Goal: Complete application form

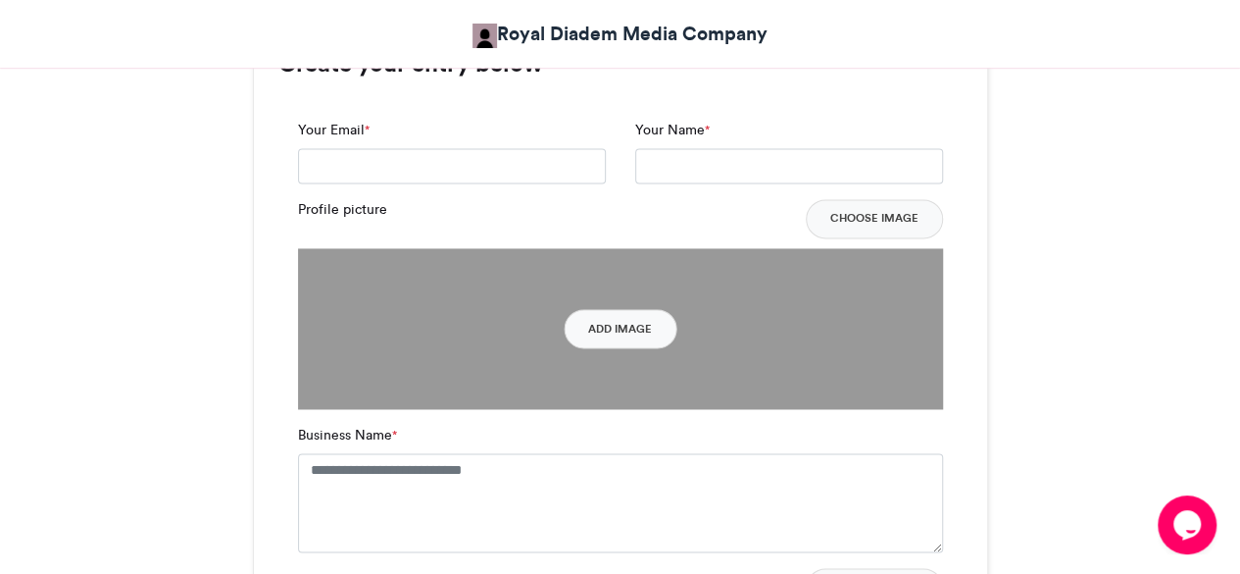
scroll to position [1307, 0]
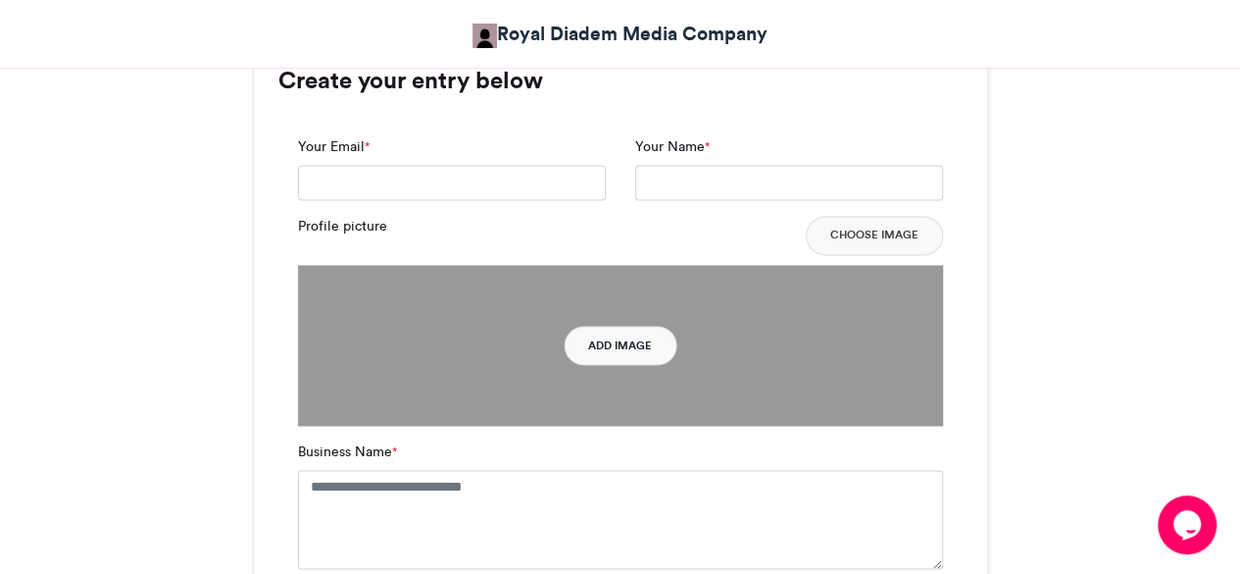
click at [597, 348] on button "Add Image" at bounding box center [620, 345] width 113 height 39
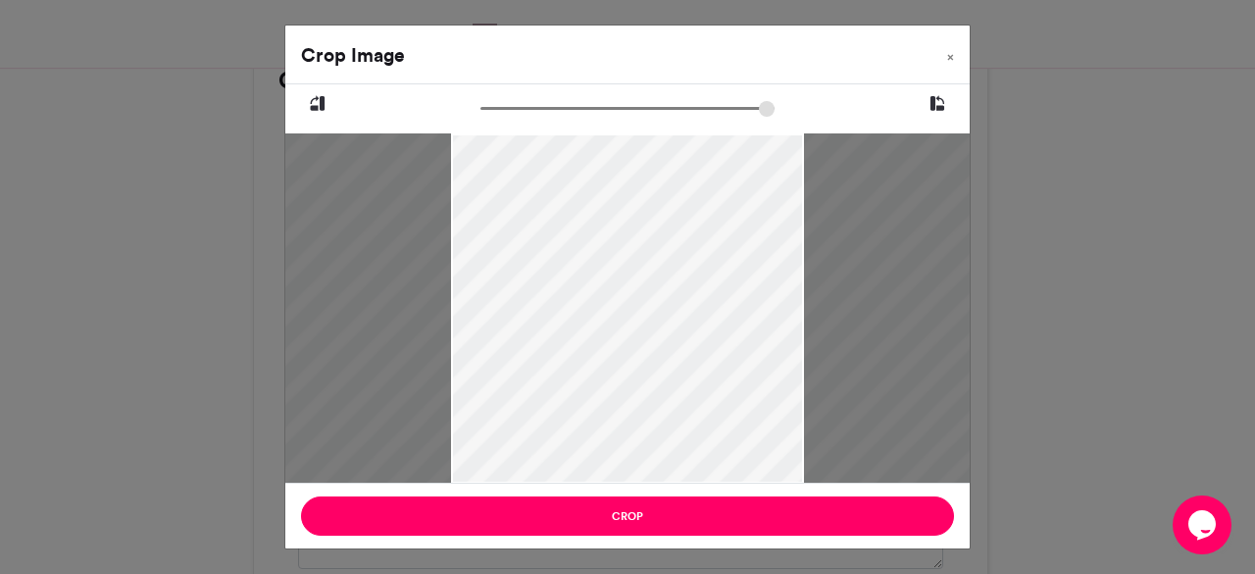
drag, startPoint x: 613, startPoint y: 332, endPoint x: 632, endPoint y: 325, distance: 21.1
click at [632, 325] on div at bounding box center [648, 308] width 735 height 350
drag, startPoint x: 632, startPoint y: 325, endPoint x: 609, endPoint y: 302, distance: 32.6
click at [609, 302] on div at bounding box center [625, 308] width 735 height 350
click at [953, 58] on span "×" at bounding box center [950, 57] width 7 height 12
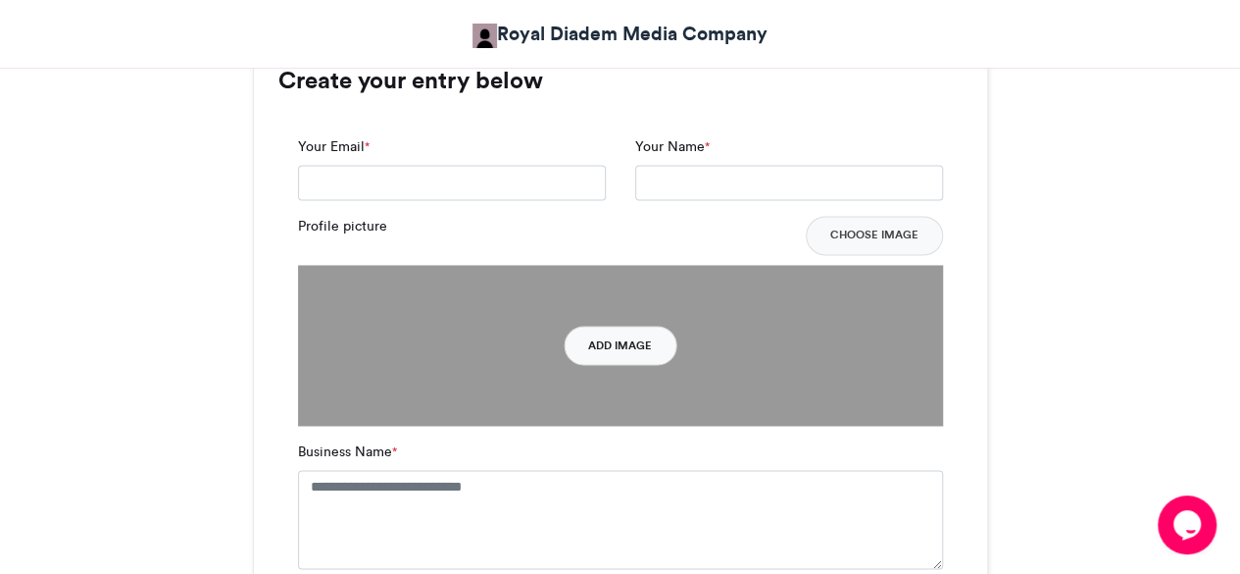
click at [624, 344] on button "Add Image" at bounding box center [620, 345] width 113 height 39
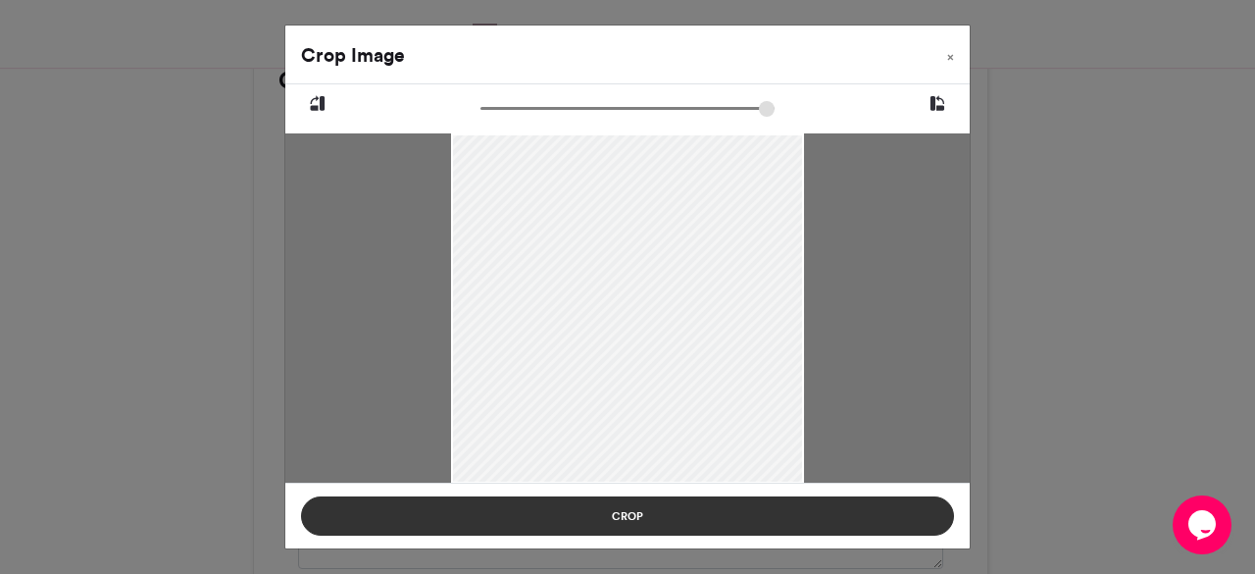
click at [725, 522] on button "Crop" at bounding box center [627, 515] width 653 height 39
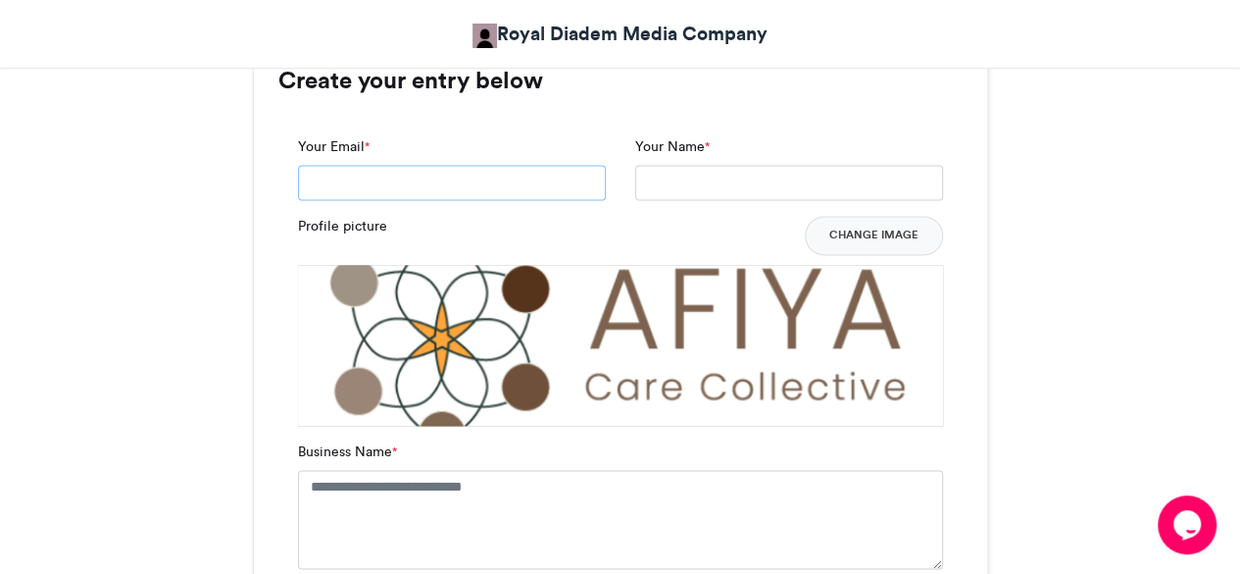
click at [492, 187] on input "Your Email *" at bounding box center [452, 182] width 308 height 35
type input "**********"
click at [712, 179] on input "Your Name *" at bounding box center [789, 182] width 308 height 35
drag, startPoint x: 806, startPoint y: 183, endPoint x: 501, endPoint y: 180, distance: 305.0
click at [501, 180] on div "**********" at bounding box center [620, 175] width 675 height 79
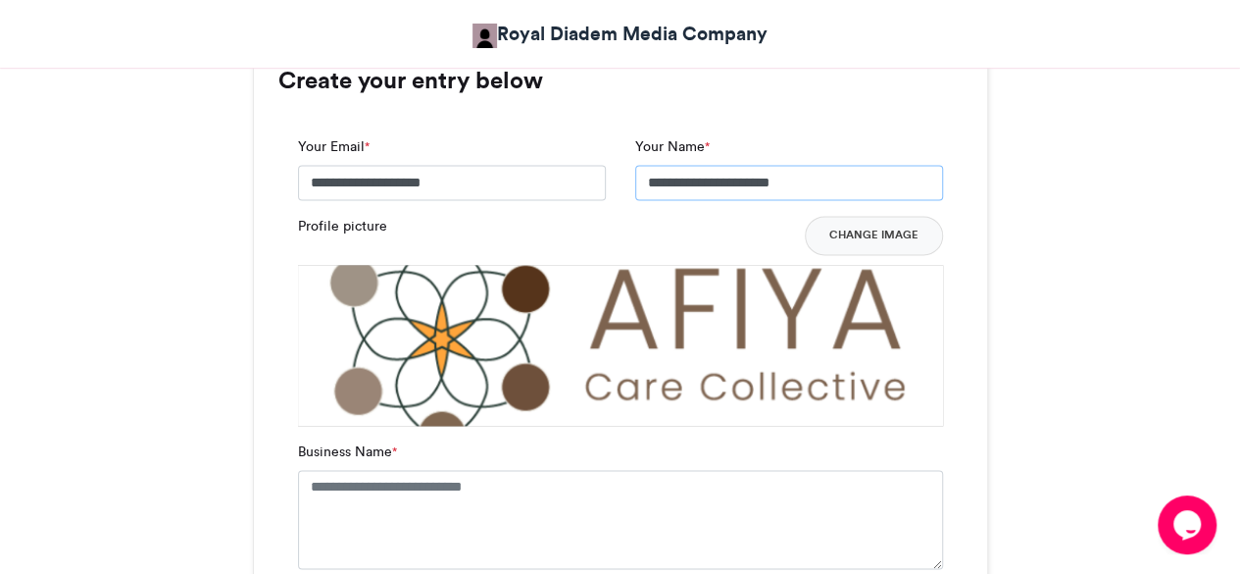
paste input "text"
drag, startPoint x: 810, startPoint y: 181, endPoint x: 562, endPoint y: 182, distance: 248.1
click at [562, 182] on div "**********" at bounding box center [620, 175] width 675 height 79
drag, startPoint x: 834, startPoint y: 172, endPoint x: 537, endPoint y: 138, distance: 299.0
click at [537, 138] on div "**********" at bounding box center [620, 175] width 675 height 79
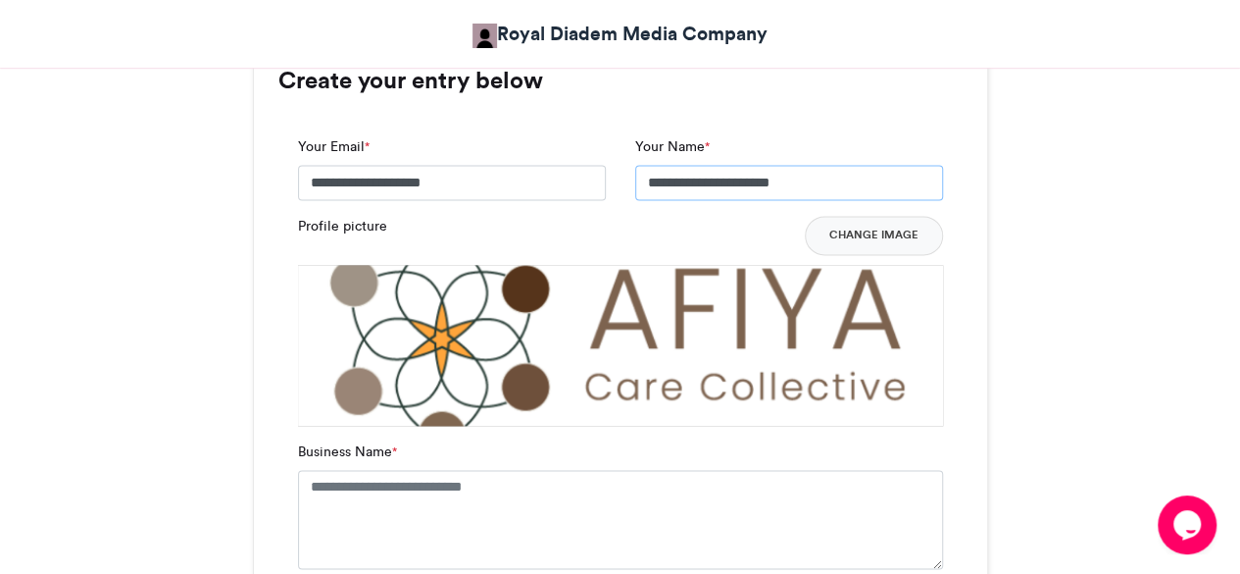
type input "**********"
click at [498, 531] on textarea "Business Name *" at bounding box center [620, 519] width 645 height 98
paste textarea "**********"
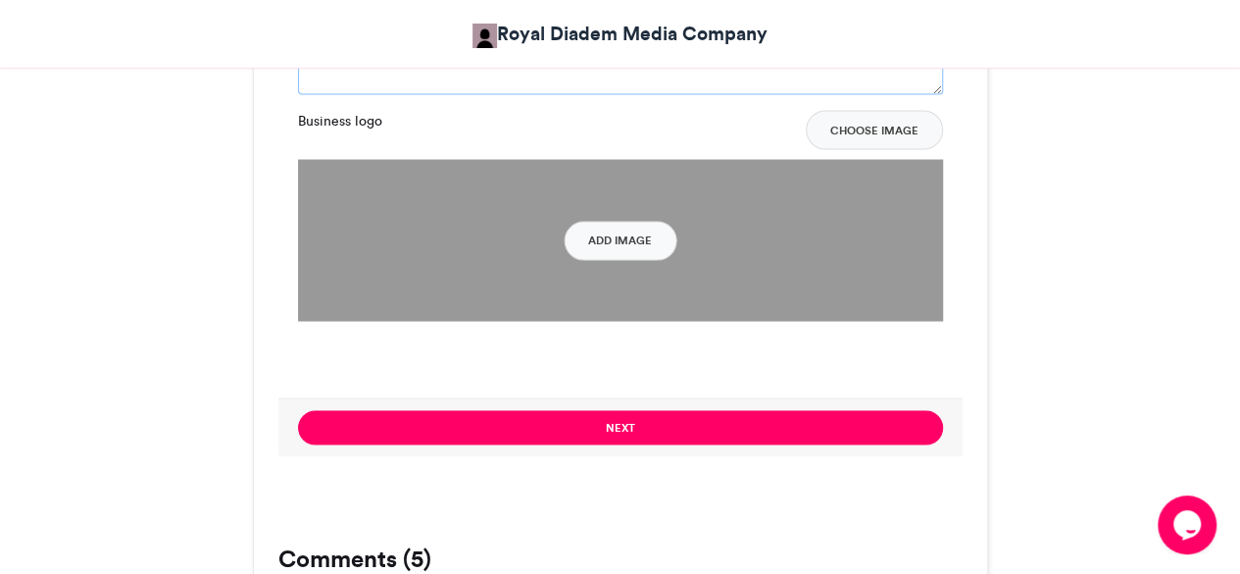
scroll to position [1806, 0]
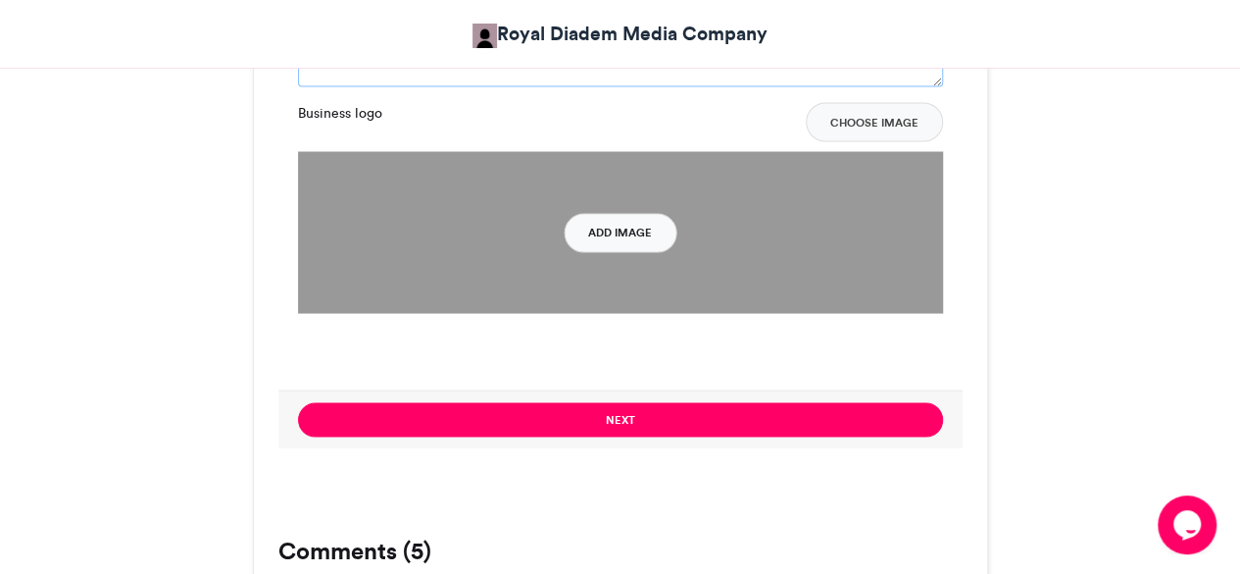
type textarea "**********"
click at [574, 238] on button "Add Image" at bounding box center [620, 232] width 113 height 39
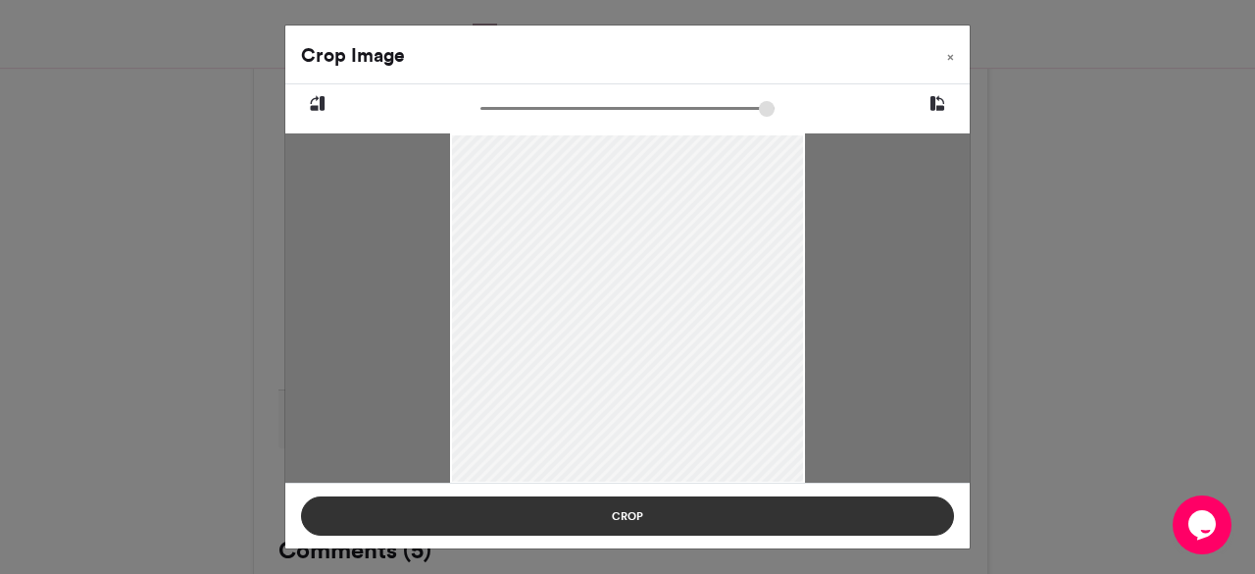
click at [610, 519] on button "Crop" at bounding box center [627, 515] width 653 height 39
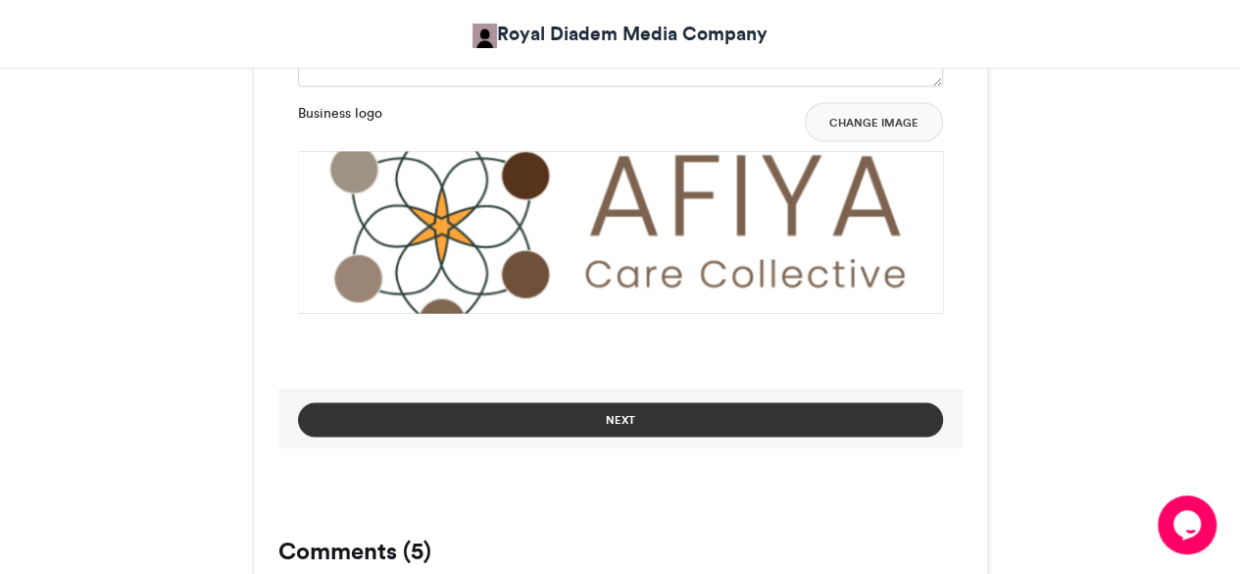
click at [592, 422] on button "Next" at bounding box center [620, 419] width 645 height 34
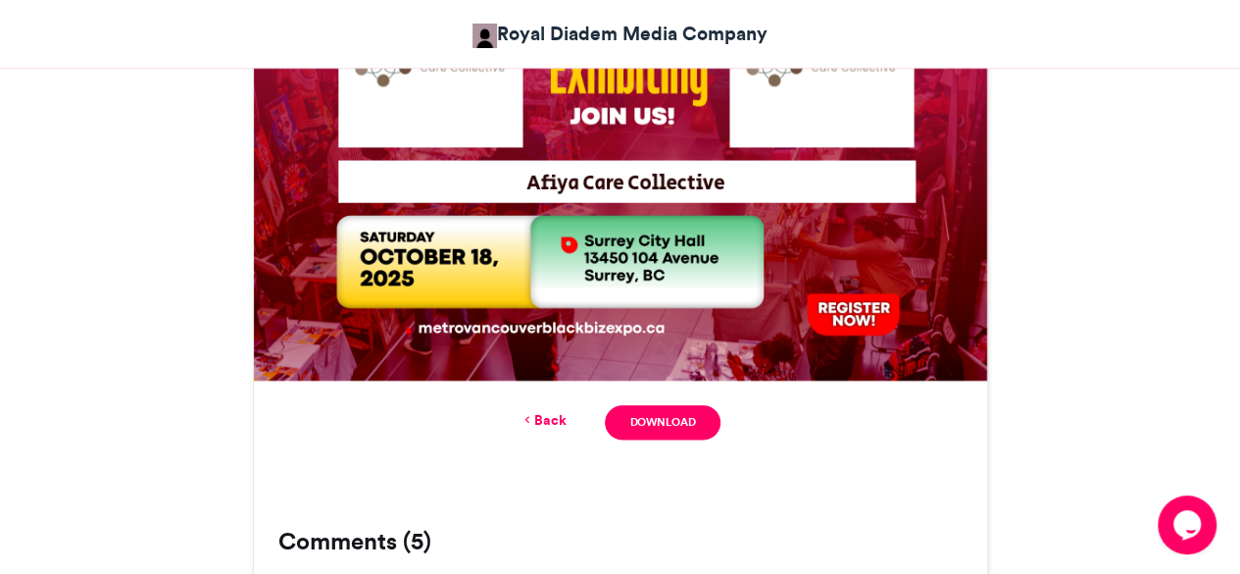
scroll to position [992, 0]
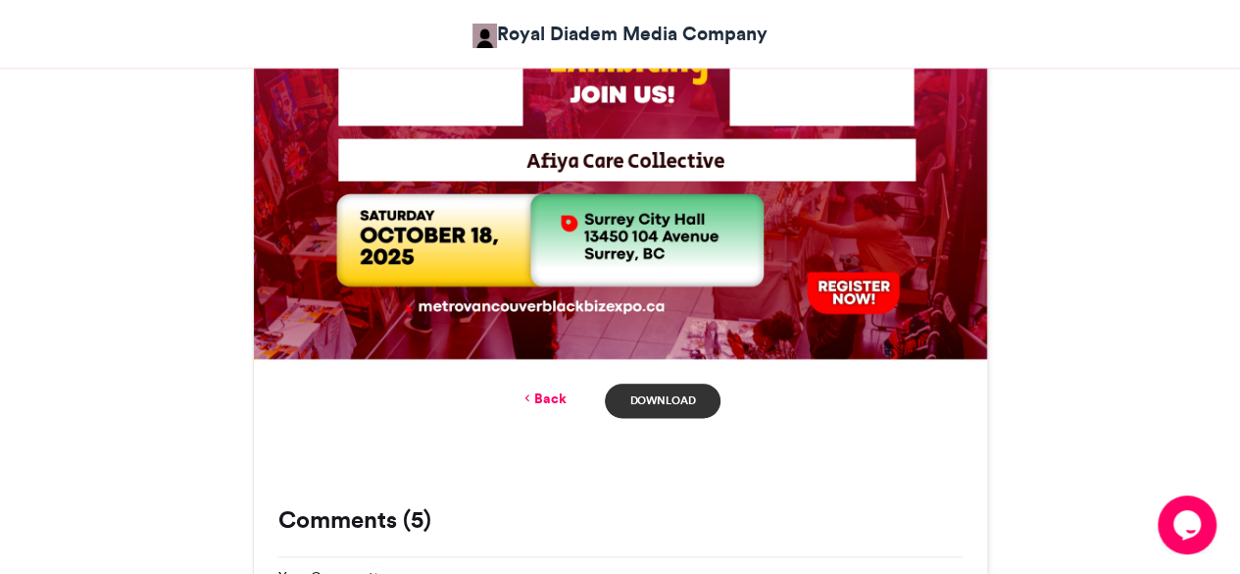
click at [645, 403] on link "Download" at bounding box center [662, 400] width 115 height 34
click at [557, 388] on link "Back" at bounding box center [543, 398] width 46 height 21
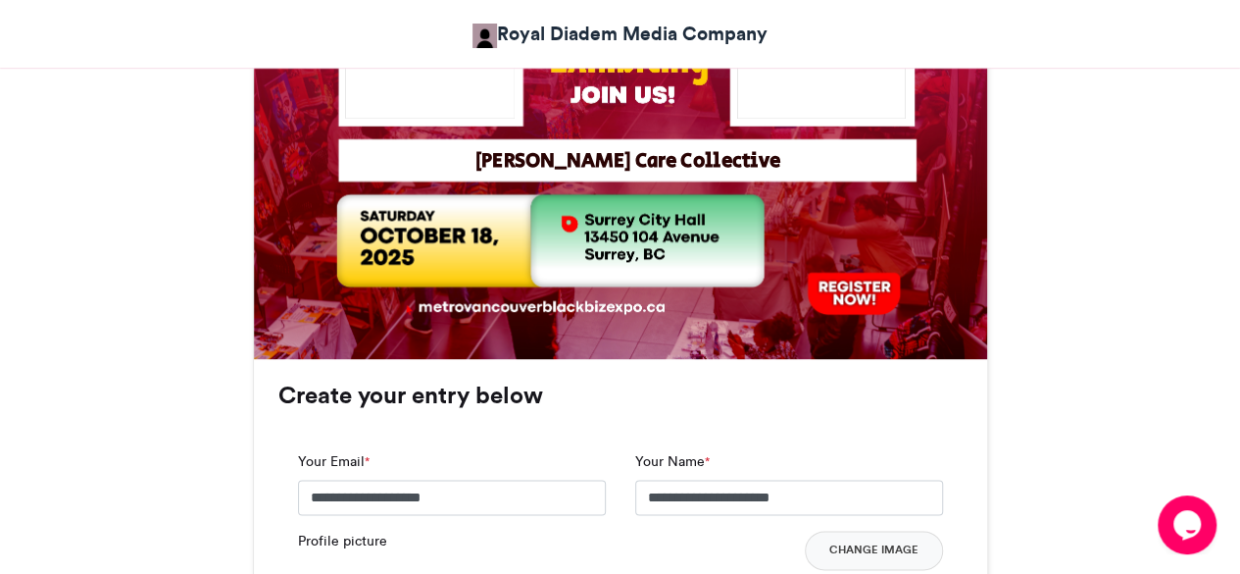
scroll to position [1795, 0]
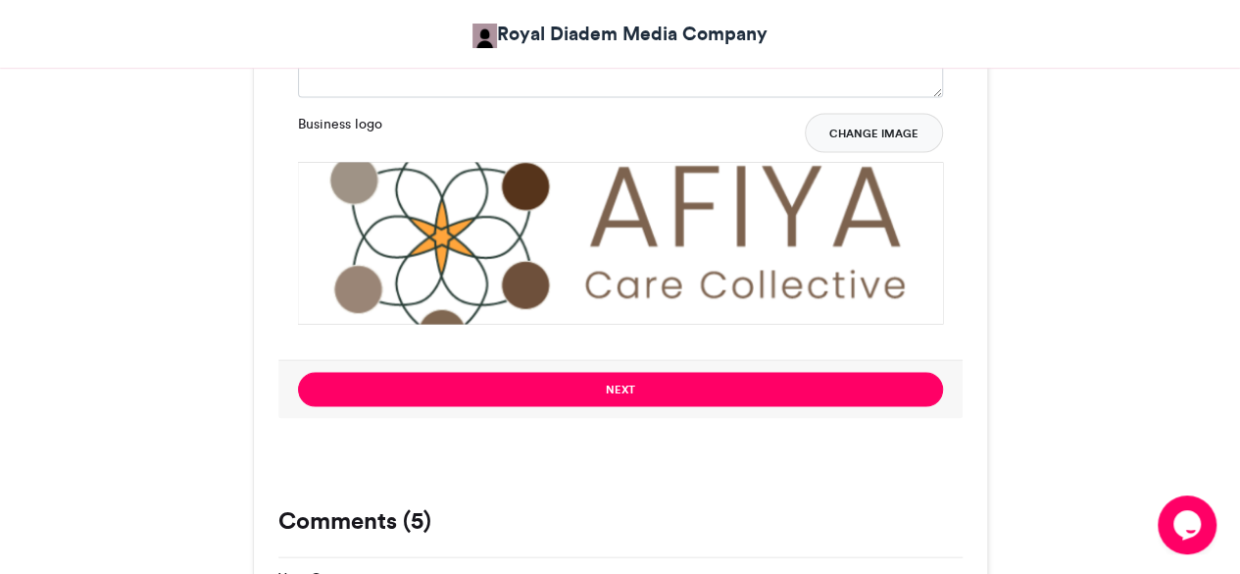
click at [869, 131] on button "Change Image" at bounding box center [874, 132] width 138 height 39
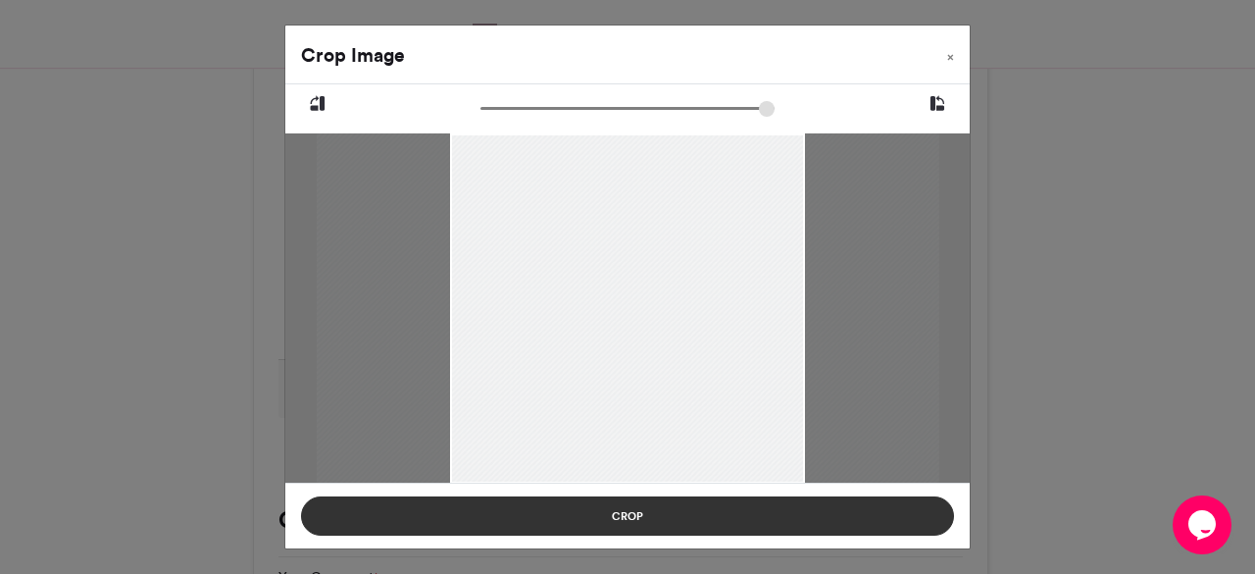
click at [604, 509] on button "Crop" at bounding box center [627, 515] width 653 height 39
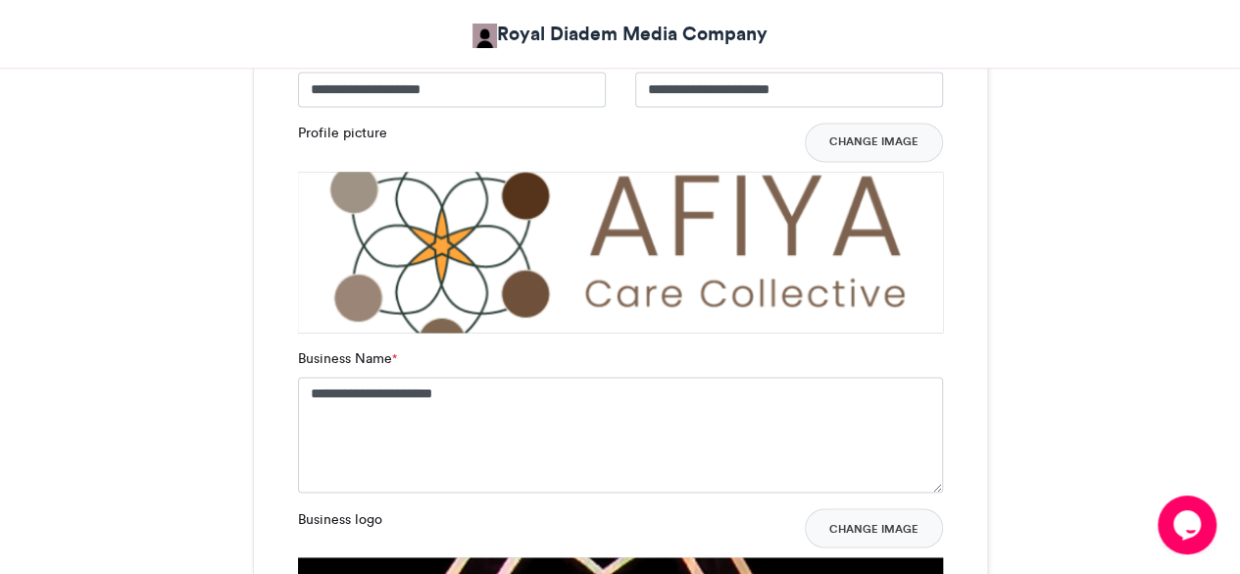
scroll to position [1392, 0]
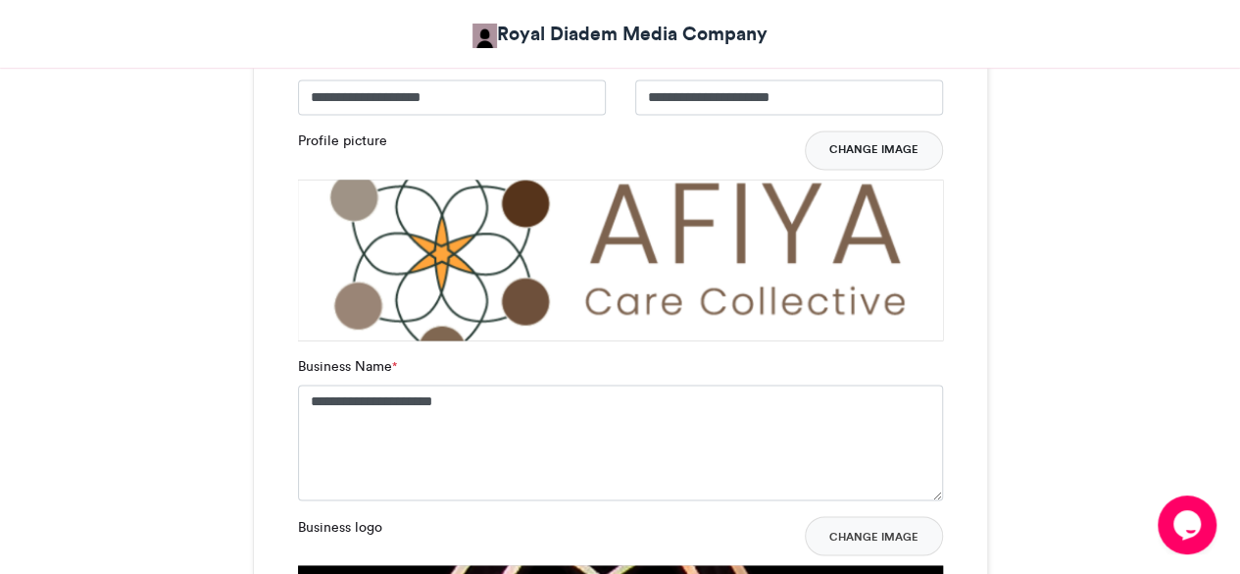
click at [859, 144] on button "Change Image" at bounding box center [874, 149] width 138 height 39
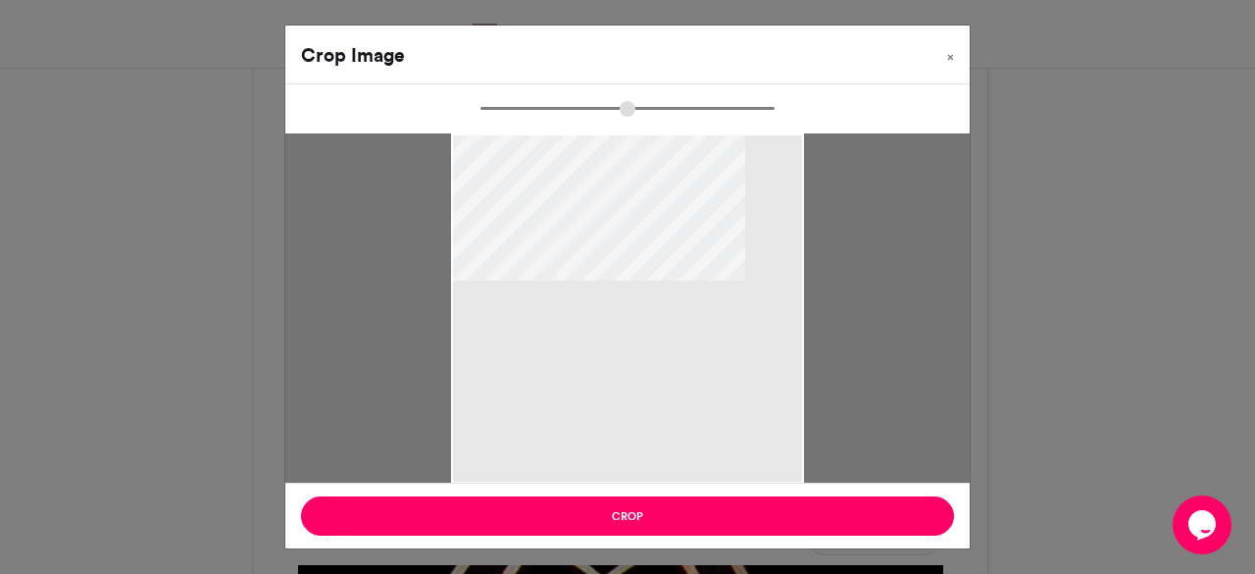
type input "******"
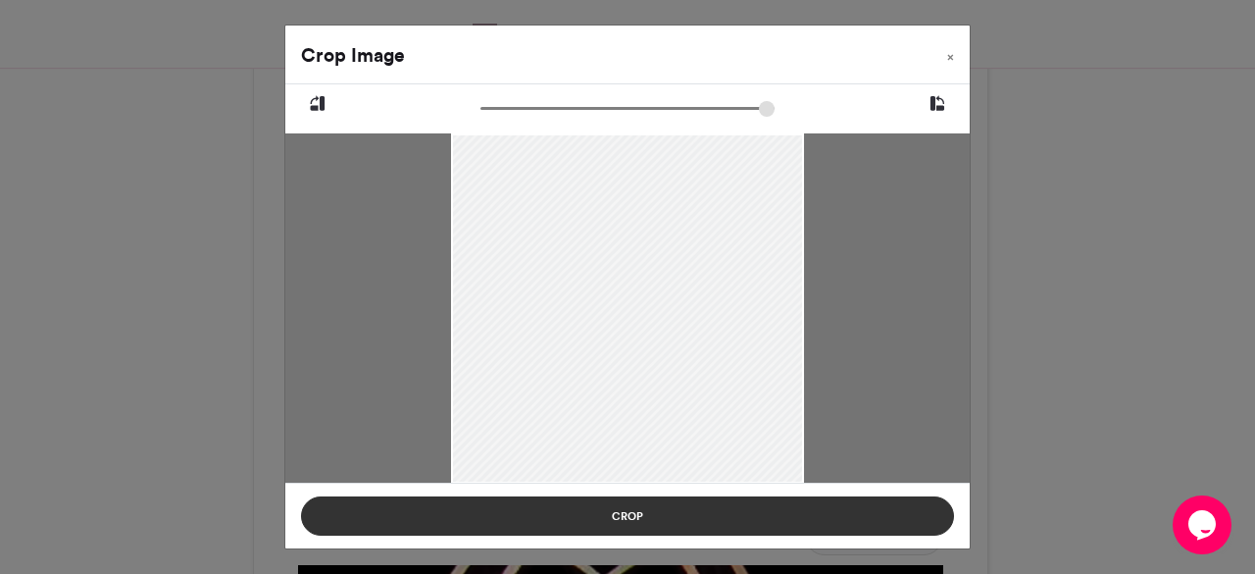
click at [592, 509] on button "Crop" at bounding box center [627, 515] width 653 height 39
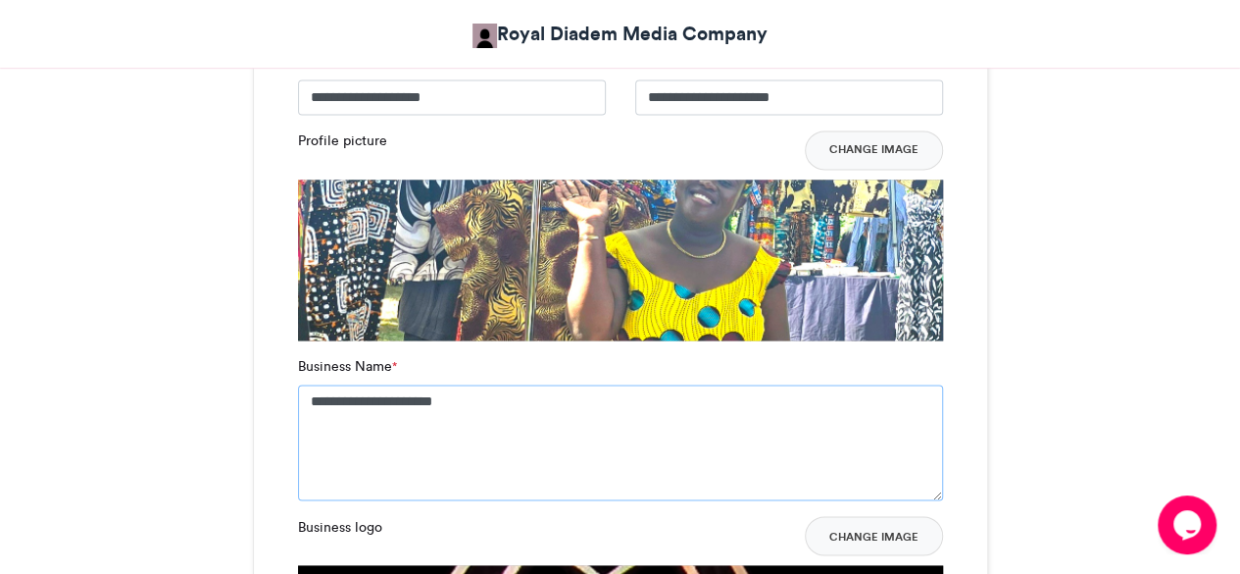
drag, startPoint x: 496, startPoint y: 403, endPoint x: 216, endPoint y: 368, distance: 282.7
click at [216, 368] on div "BlackBiz Expo 2025 Exhibitors Royal Diadem Media Company [DATE] 126 Views 44 En…" at bounding box center [621, 345] width 1118 height 2847
drag, startPoint x: 439, startPoint y: 397, endPoint x: 177, endPoint y: 370, distance: 263.3
click at [177, 370] on div "BlackBiz Expo 2025 Exhibitors Royal Diadem Media Company [DATE] 126 Views 44 En…" at bounding box center [621, 345] width 1118 height 2847
type textarea "**********"
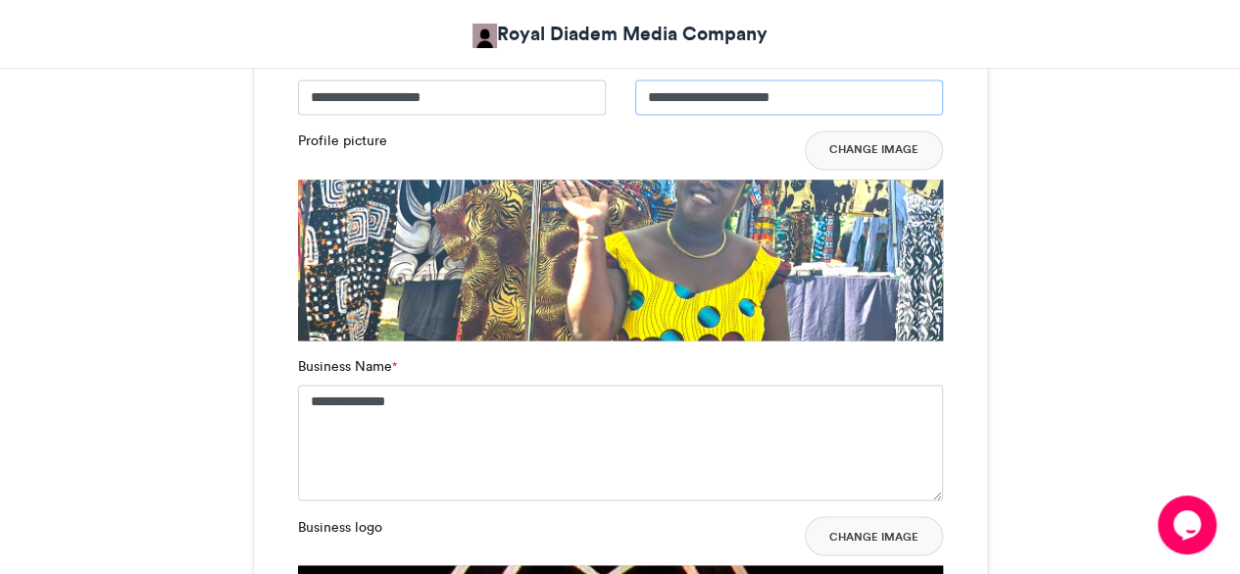
drag, startPoint x: 834, startPoint y: 86, endPoint x: 592, endPoint y: 87, distance: 241.2
click at [592, 87] on div "**********" at bounding box center [620, 90] width 675 height 79
paste input "text"
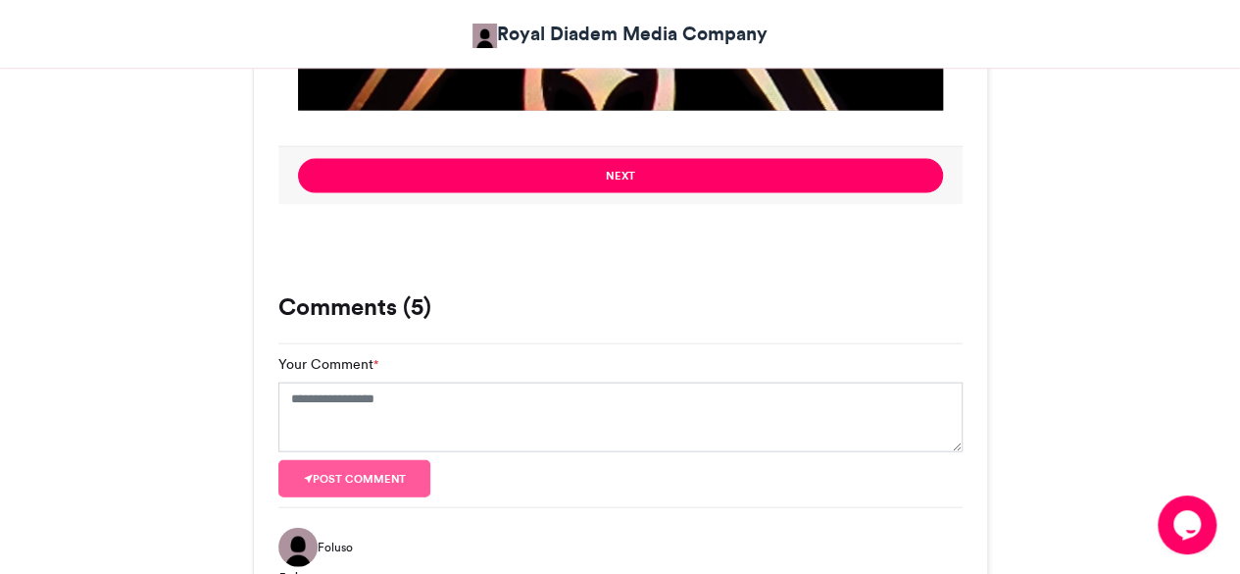
scroll to position [2057, 0]
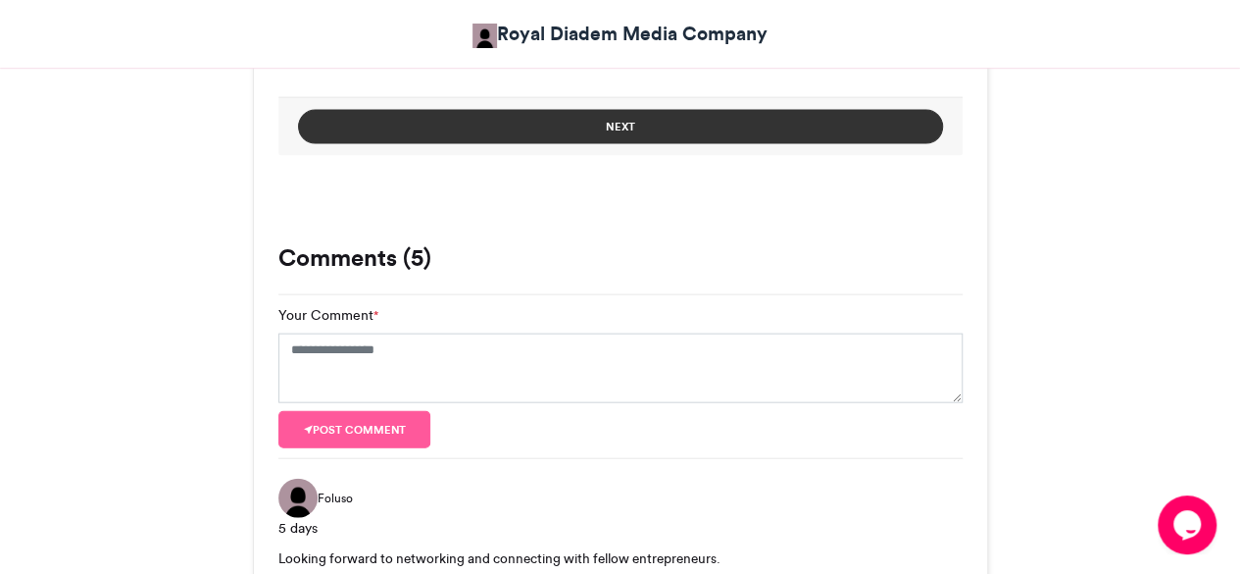
type input "**********"
click at [663, 119] on button "Next" at bounding box center [620, 127] width 645 height 34
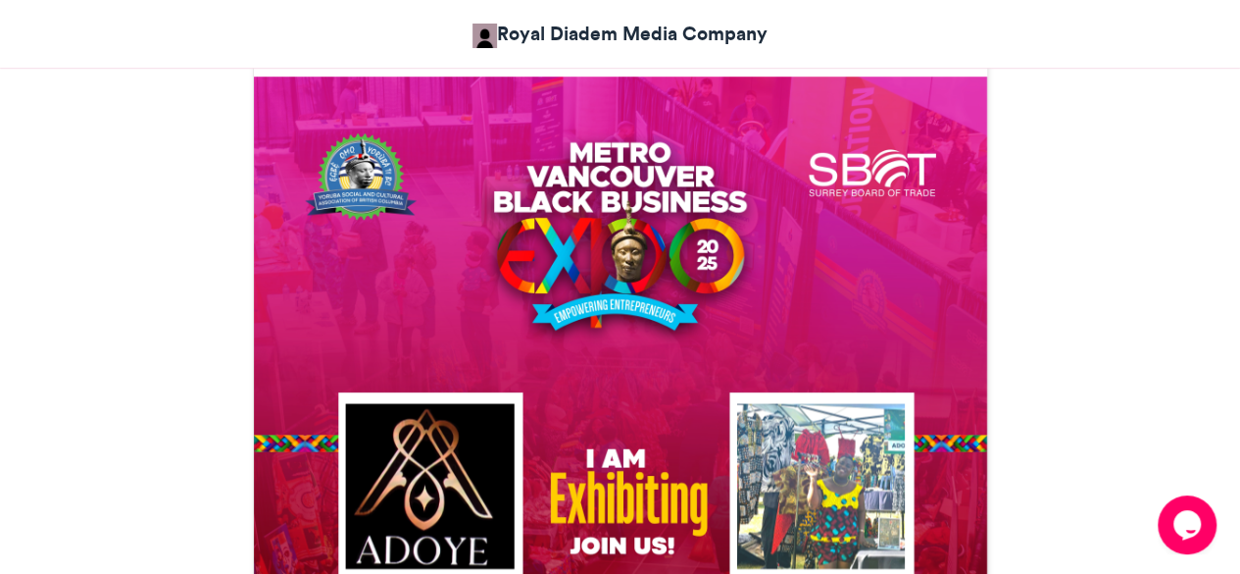
scroll to position [1255, 0]
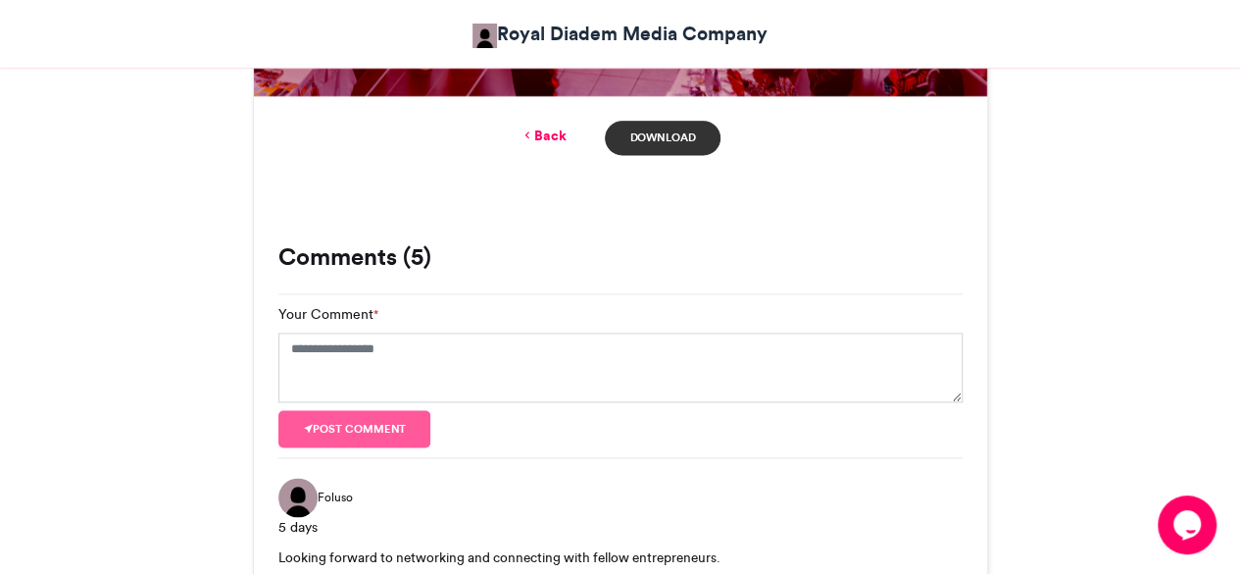
click at [666, 136] on link "Download" at bounding box center [662, 138] width 115 height 34
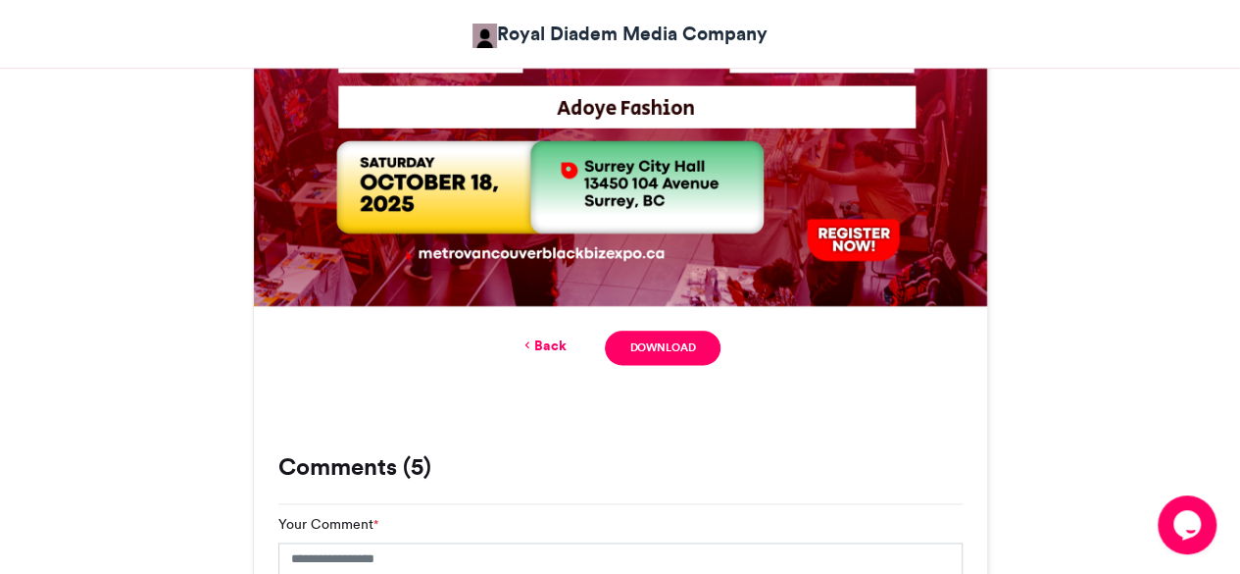
scroll to position [1052, 0]
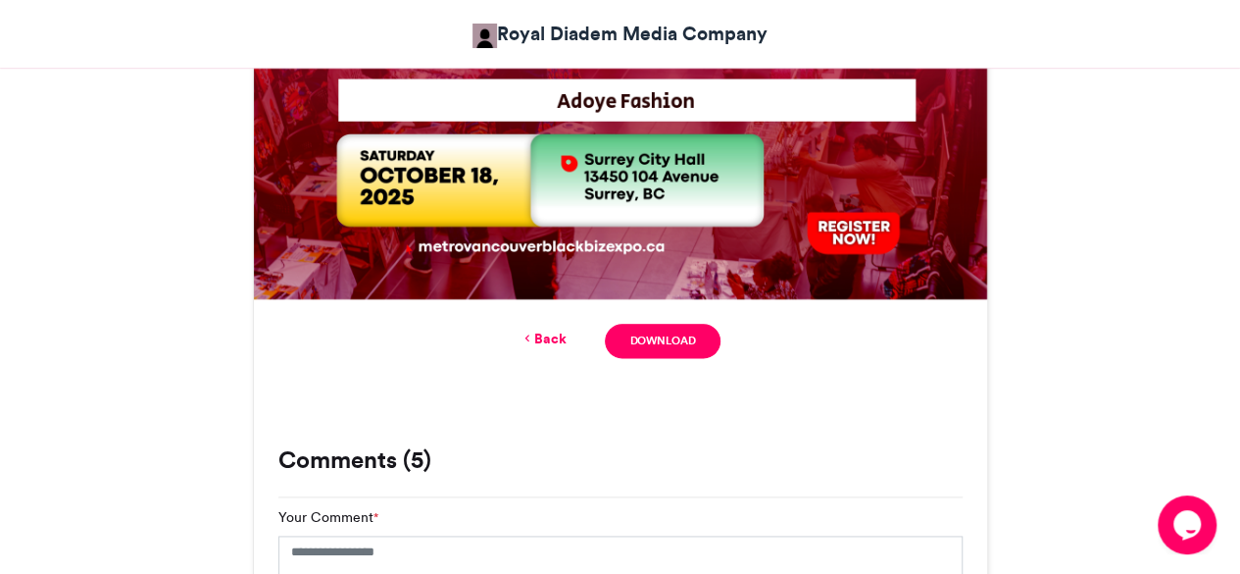
click at [548, 343] on link "Back" at bounding box center [543, 339] width 46 height 21
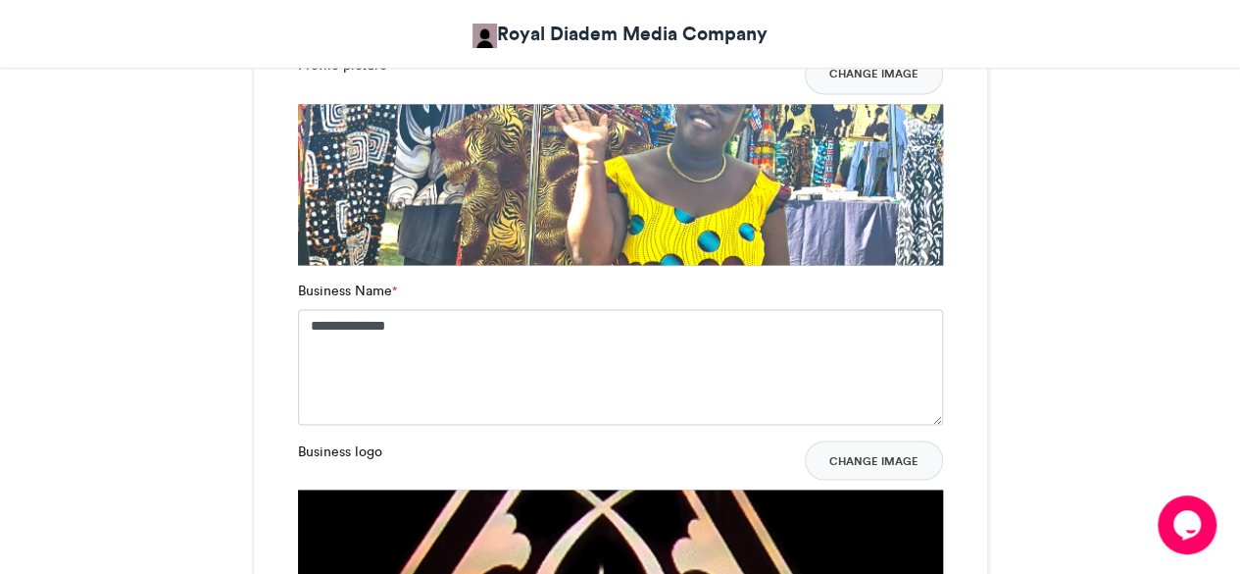
scroll to position [1398, 0]
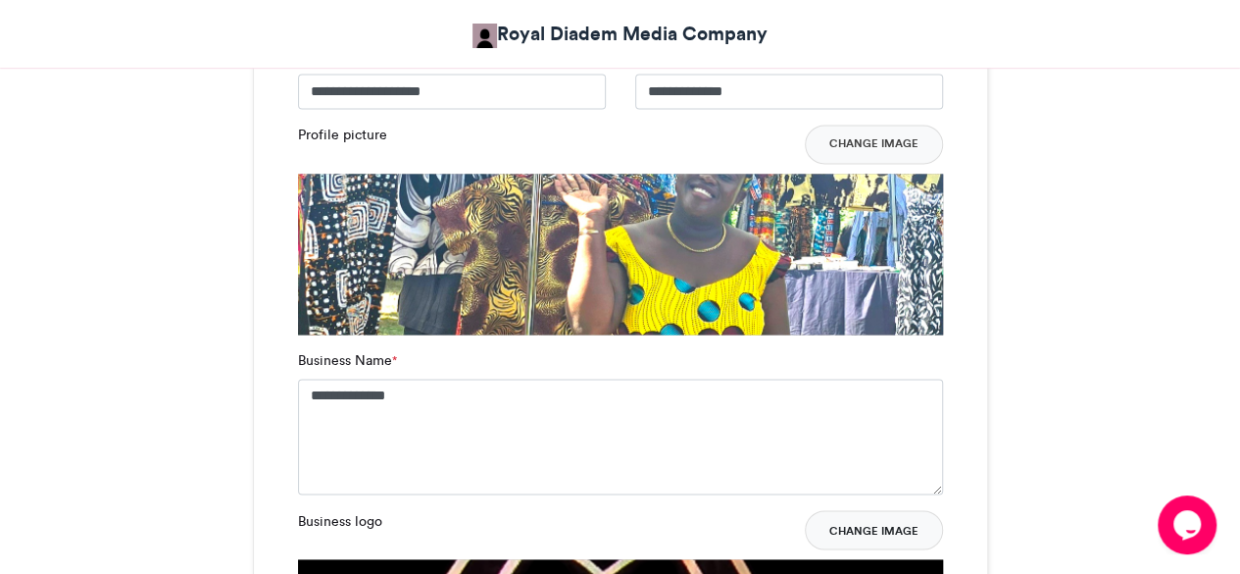
click at [878, 525] on button "Change Image" at bounding box center [874, 529] width 138 height 39
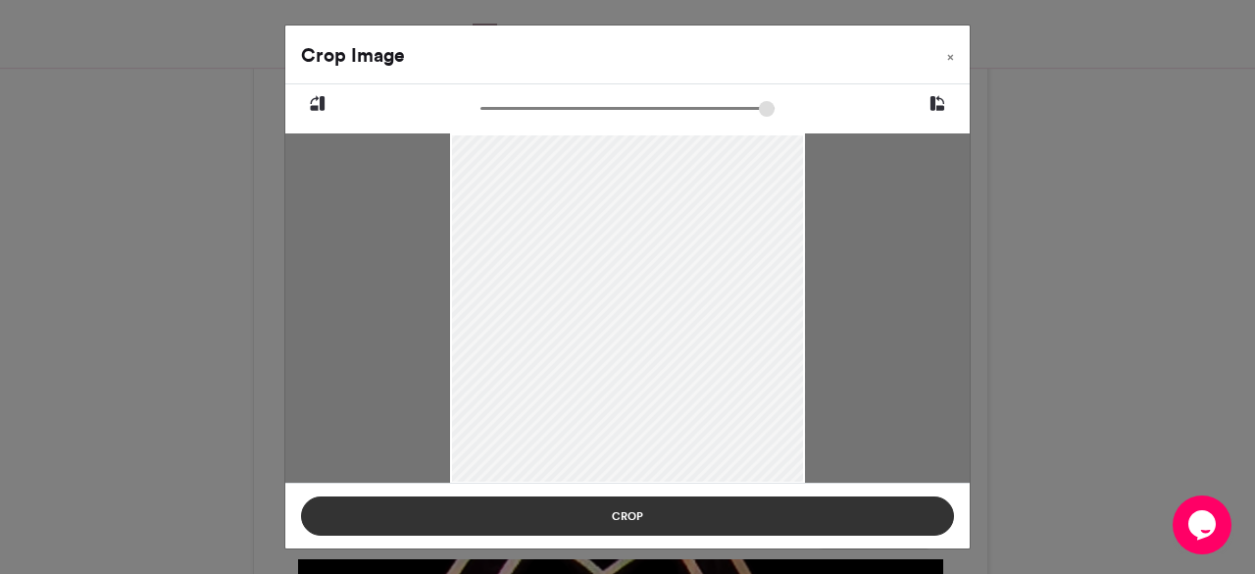
click at [602, 515] on button "Crop" at bounding box center [627, 515] width 653 height 39
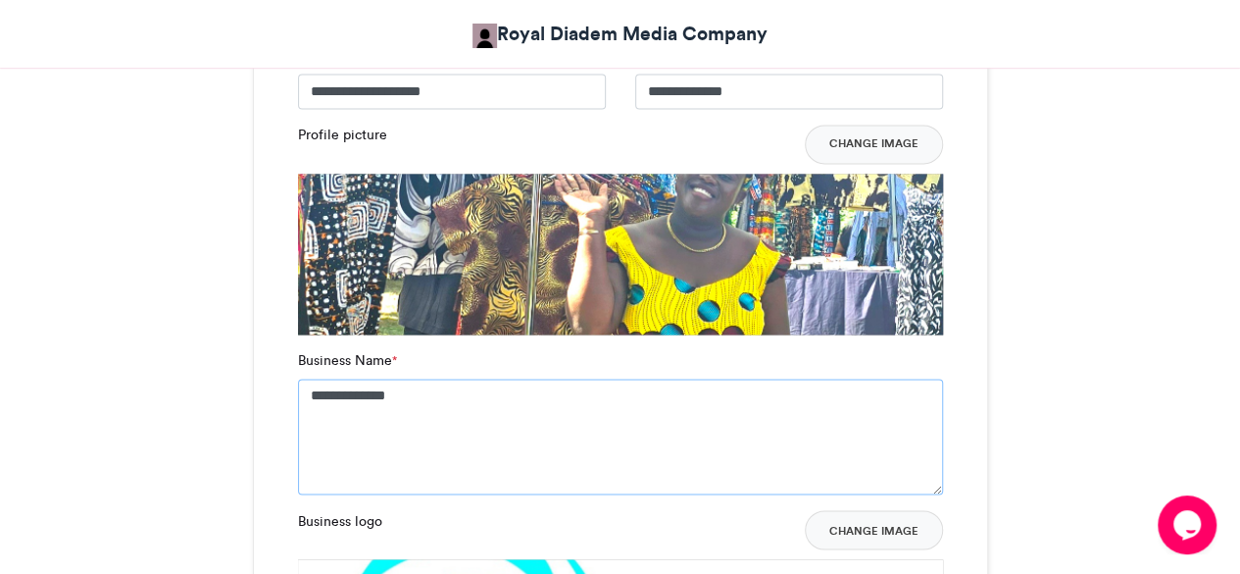
drag, startPoint x: 490, startPoint y: 426, endPoint x: 275, endPoint y: 400, distance: 217.2
click at [275, 400] on div "**********" at bounding box center [620, 396] width 733 height 886
paste textarea "**********"
type textarea "**********"
drag, startPoint x: 747, startPoint y: 93, endPoint x: 586, endPoint y: 93, distance: 160.8
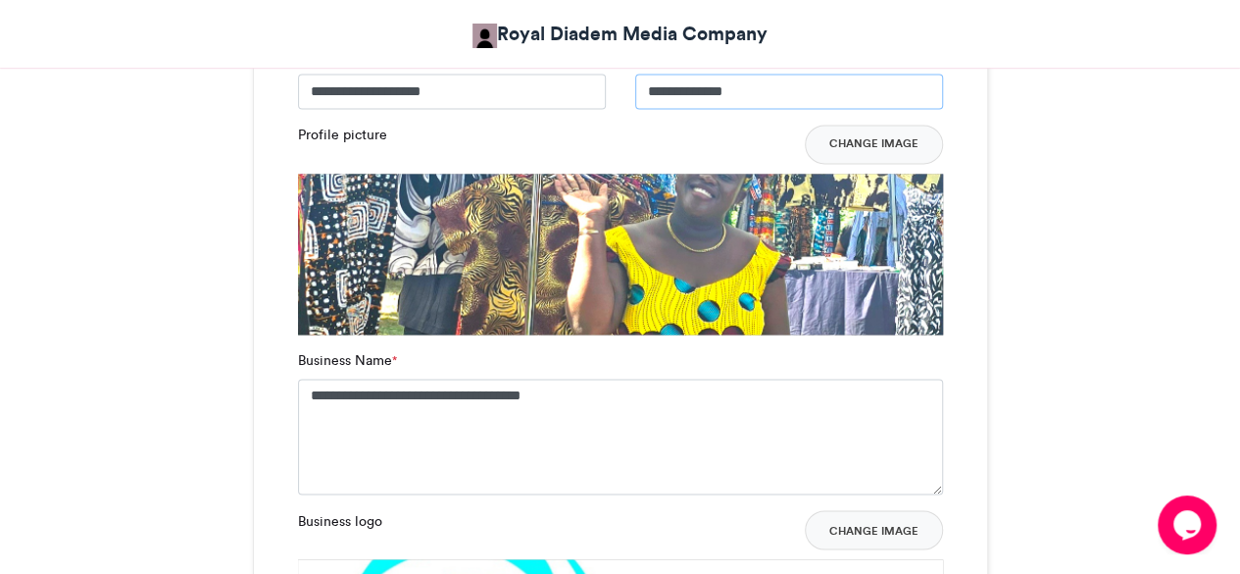
click at [586, 93] on div "**********" at bounding box center [620, 84] width 675 height 79
paste input "**********"
type input "**********"
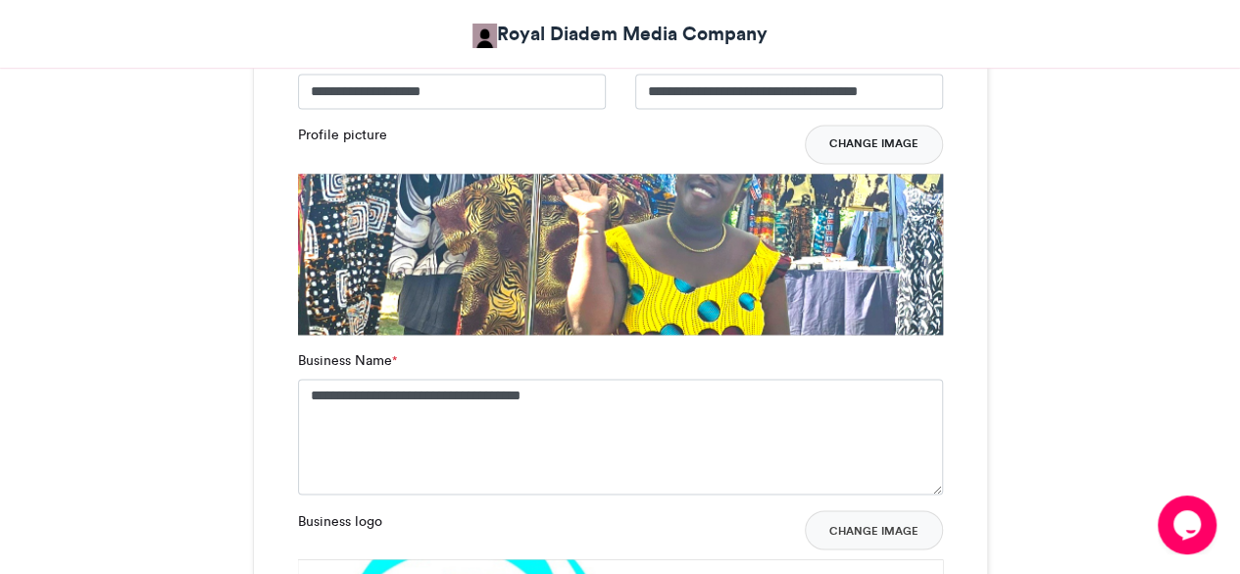
click at [875, 140] on button "Change Image" at bounding box center [874, 144] width 138 height 39
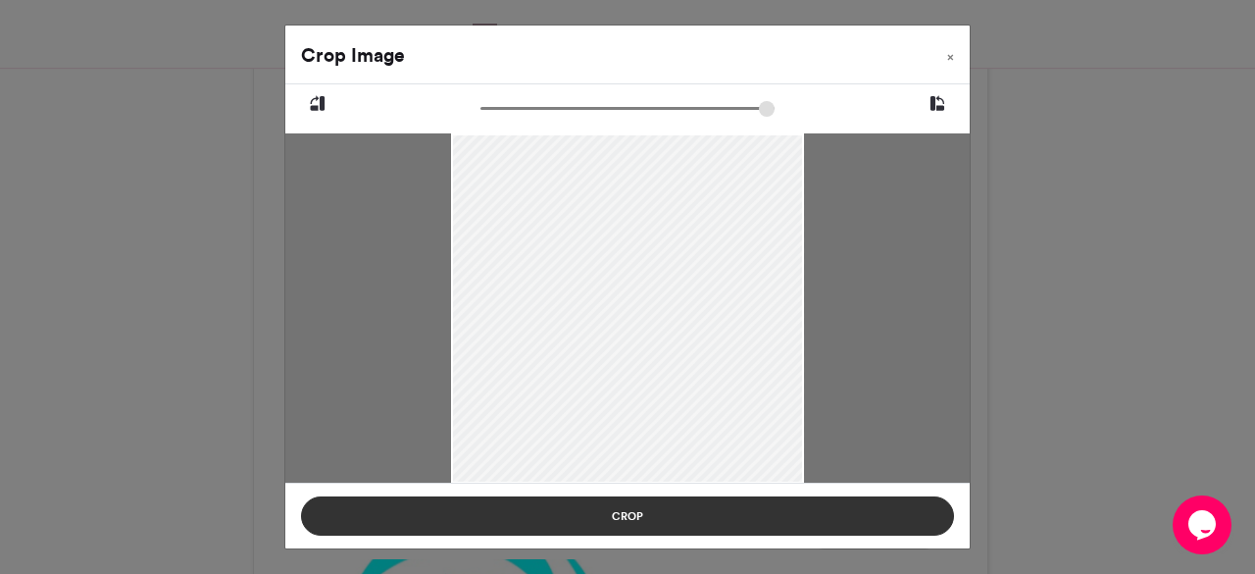
click at [730, 519] on button "Crop" at bounding box center [627, 515] width 653 height 39
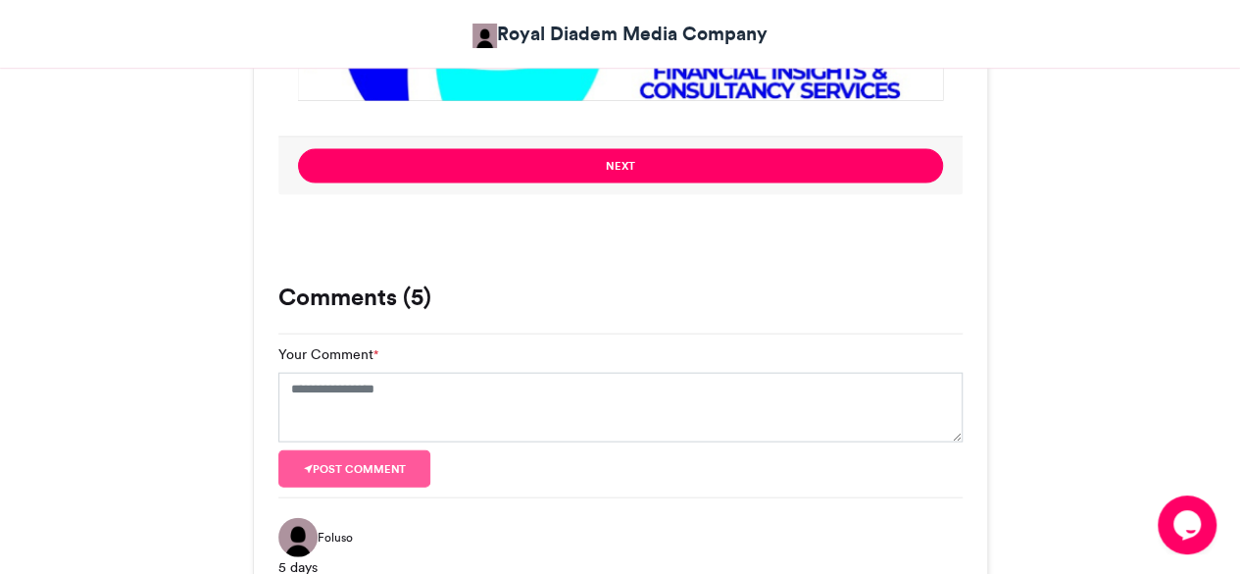
scroll to position [2006, 0]
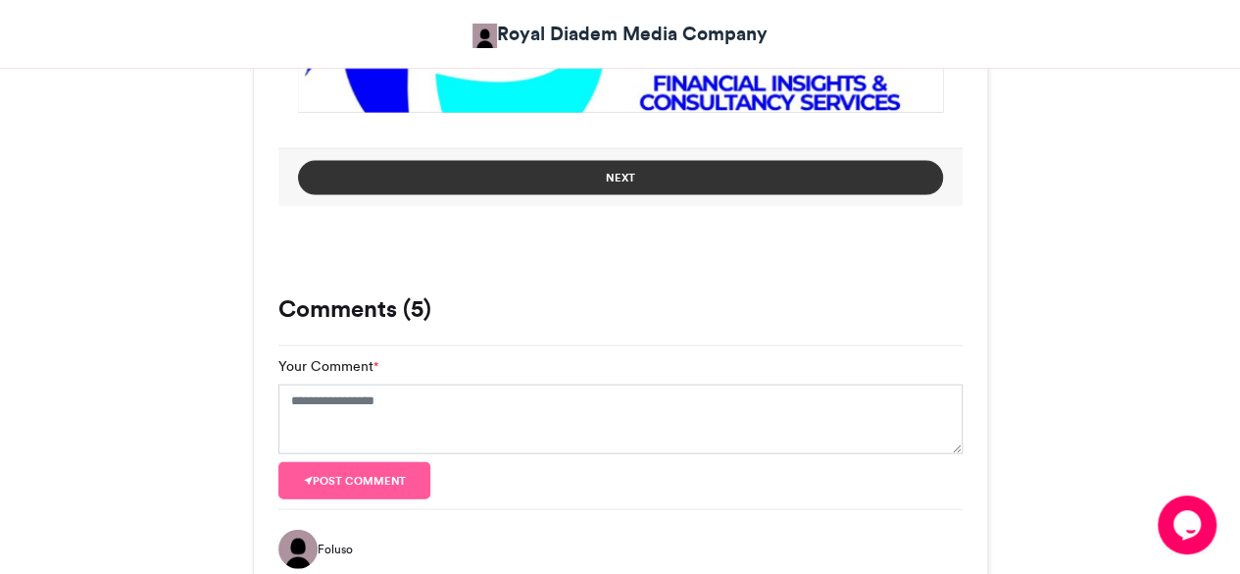
click at [791, 164] on button "Next" at bounding box center [620, 178] width 645 height 34
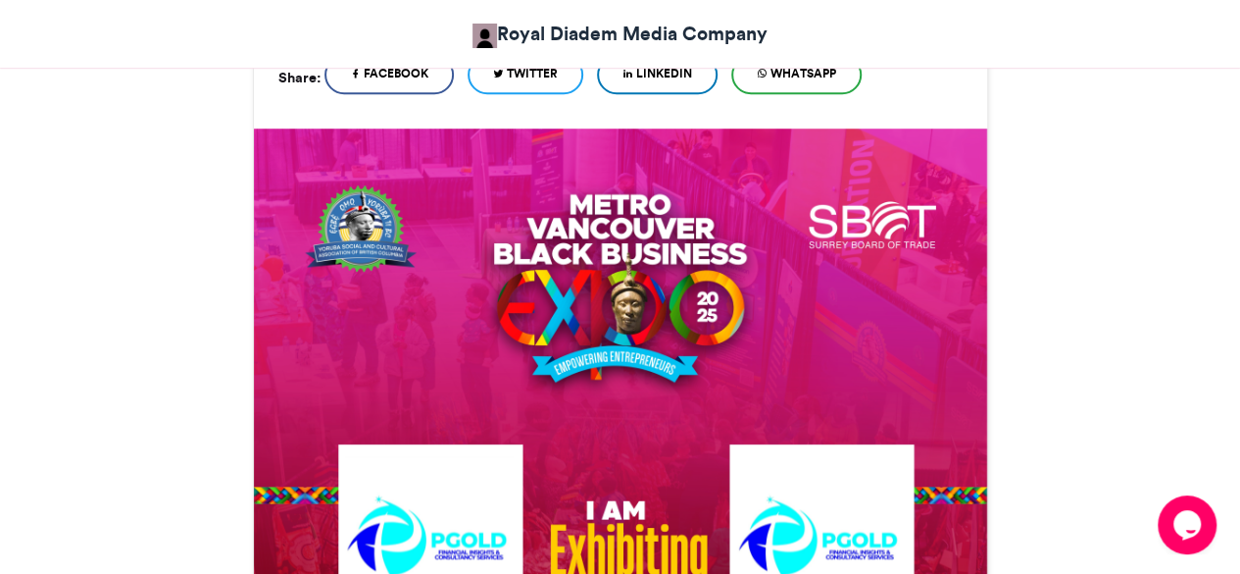
scroll to position [1203, 0]
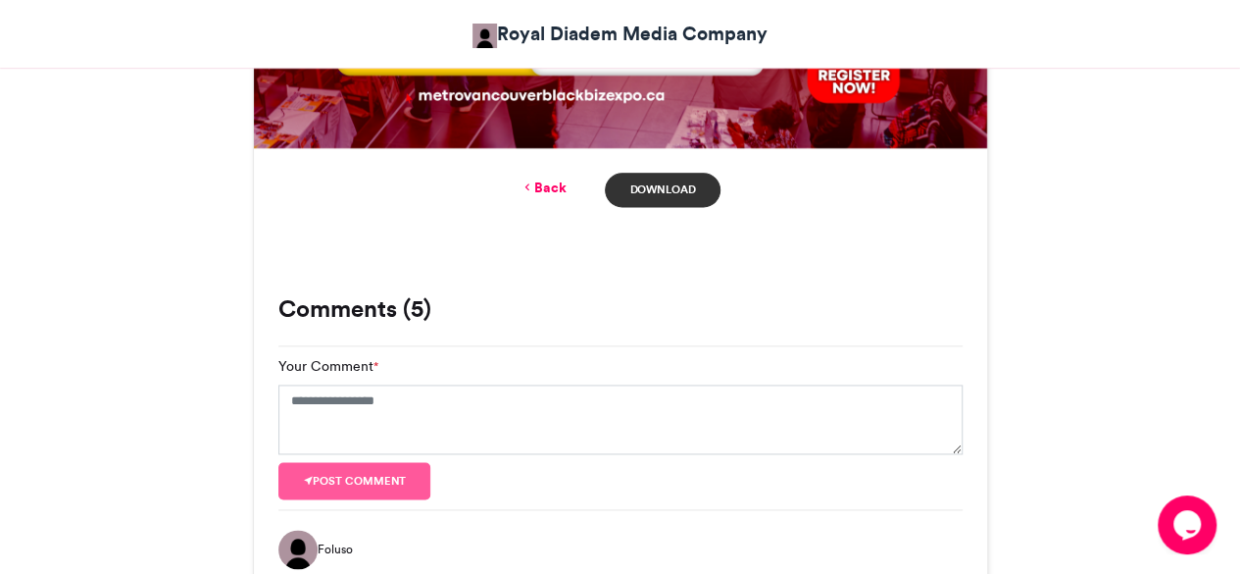
click at [667, 189] on link "Download" at bounding box center [662, 190] width 115 height 34
click at [543, 192] on link "Back" at bounding box center [543, 187] width 46 height 21
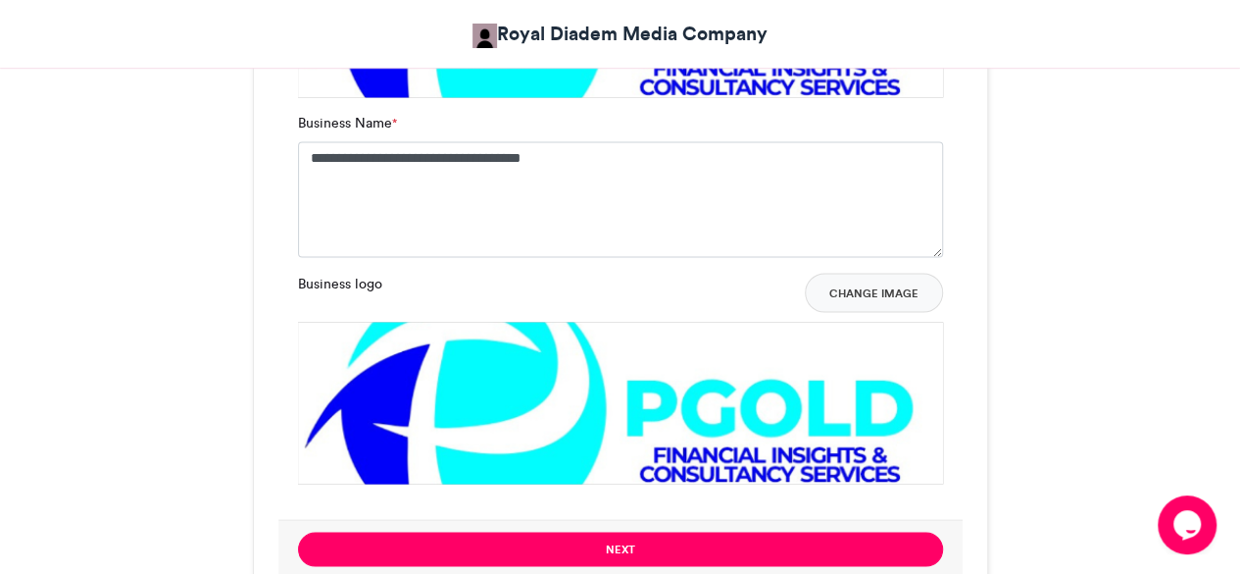
scroll to position [1660, 0]
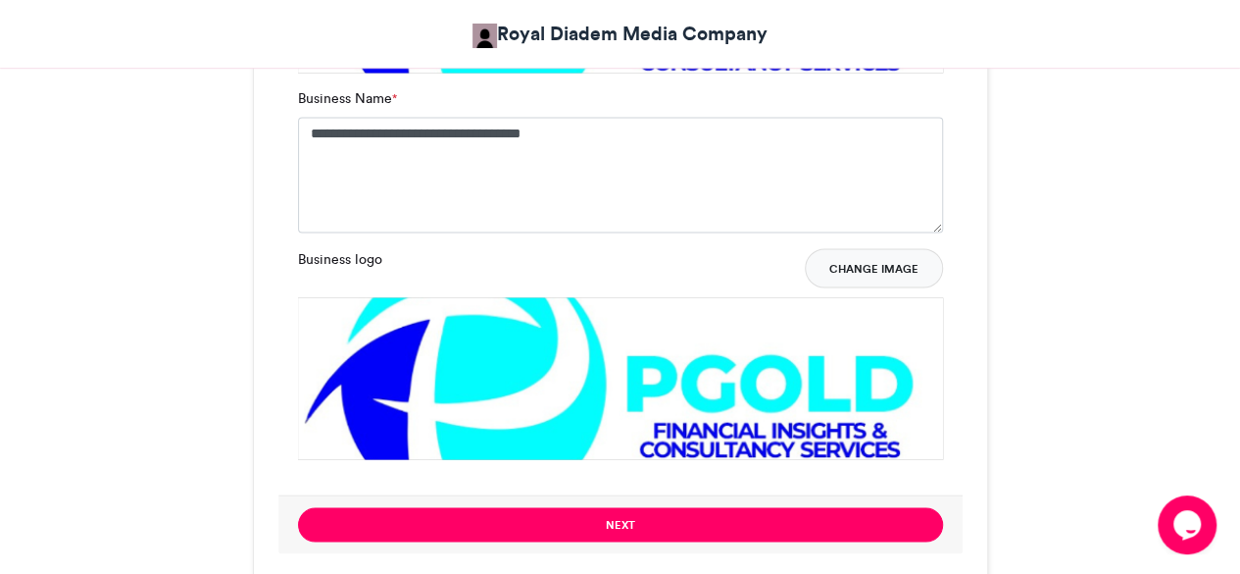
click at [893, 263] on button "Change Image" at bounding box center [874, 267] width 138 height 39
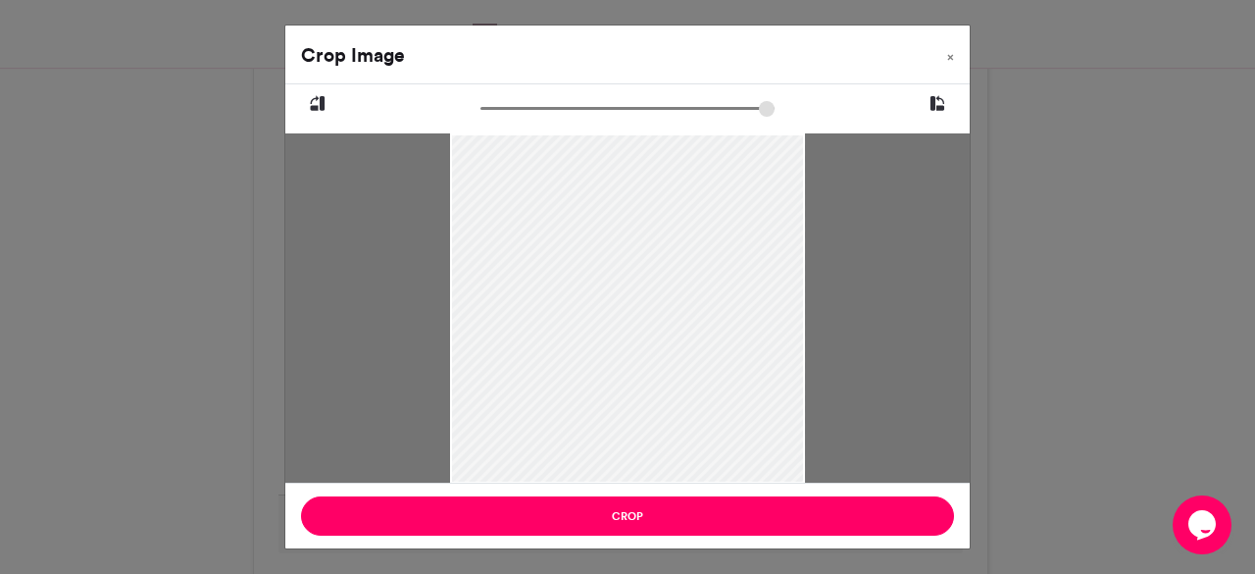
drag, startPoint x: 544, startPoint y: 236, endPoint x: 550, endPoint y: 273, distance: 36.8
click at [550, 273] on div at bounding box center [628, 309] width 356 height 445
click at [708, 302] on div at bounding box center [628, 346] width 356 height 445
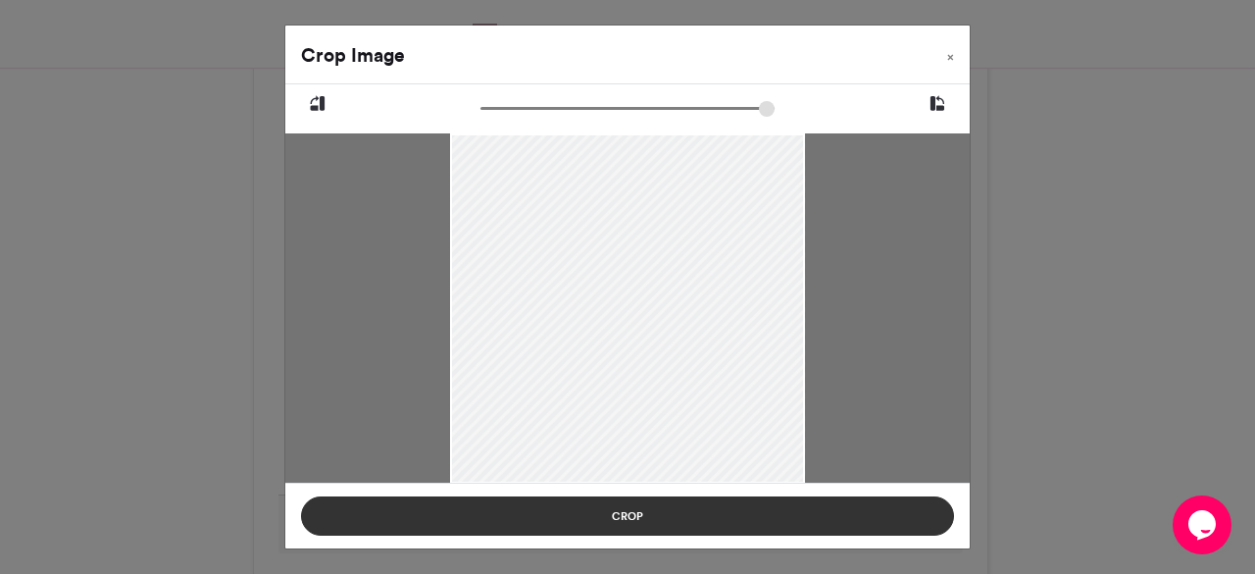
click at [676, 509] on button "Crop" at bounding box center [627, 515] width 653 height 39
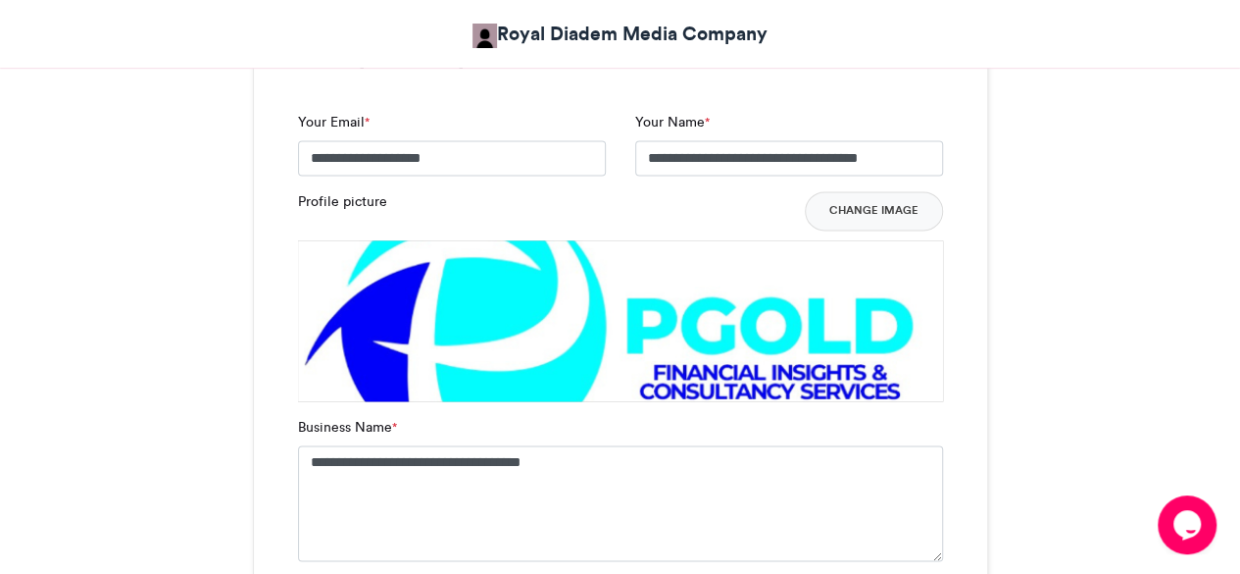
scroll to position [1323, 0]
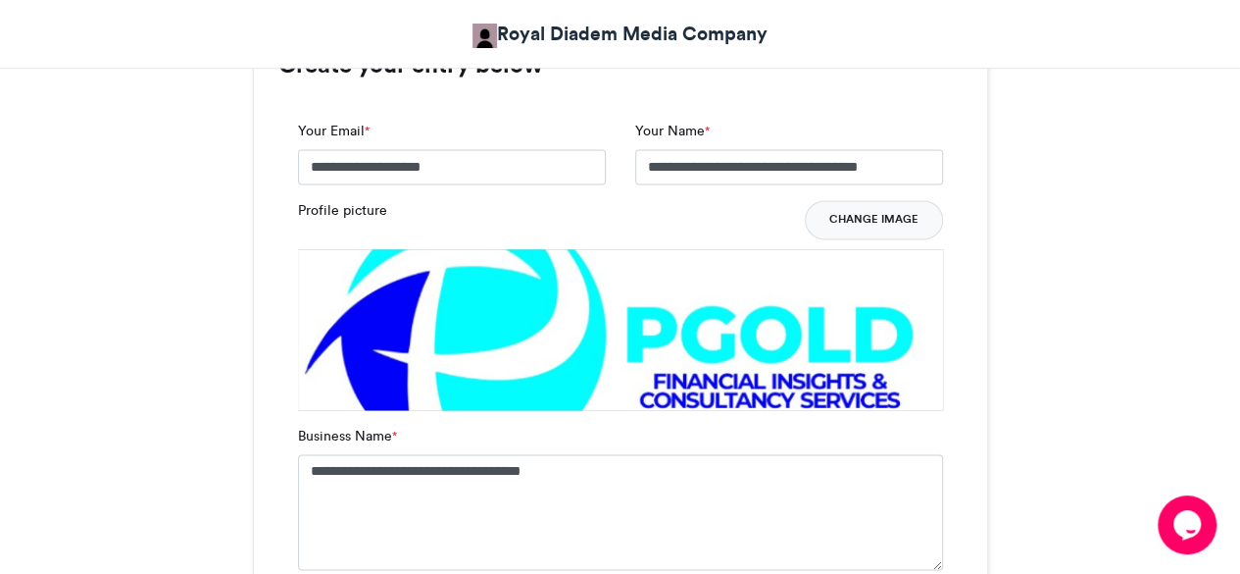
click at [879, 213] on button "Change Image" at bounding box center [874, 219] width 138 height 39
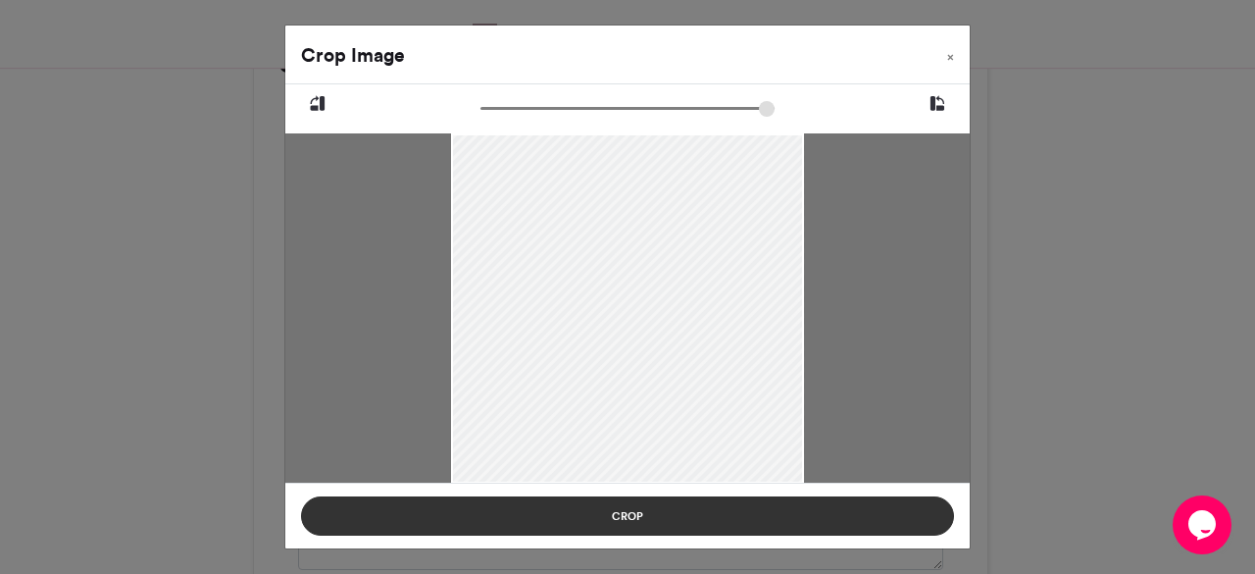
click at [645, 517] on button "Crop" at bounding box center [627, 515] width 653 height 39
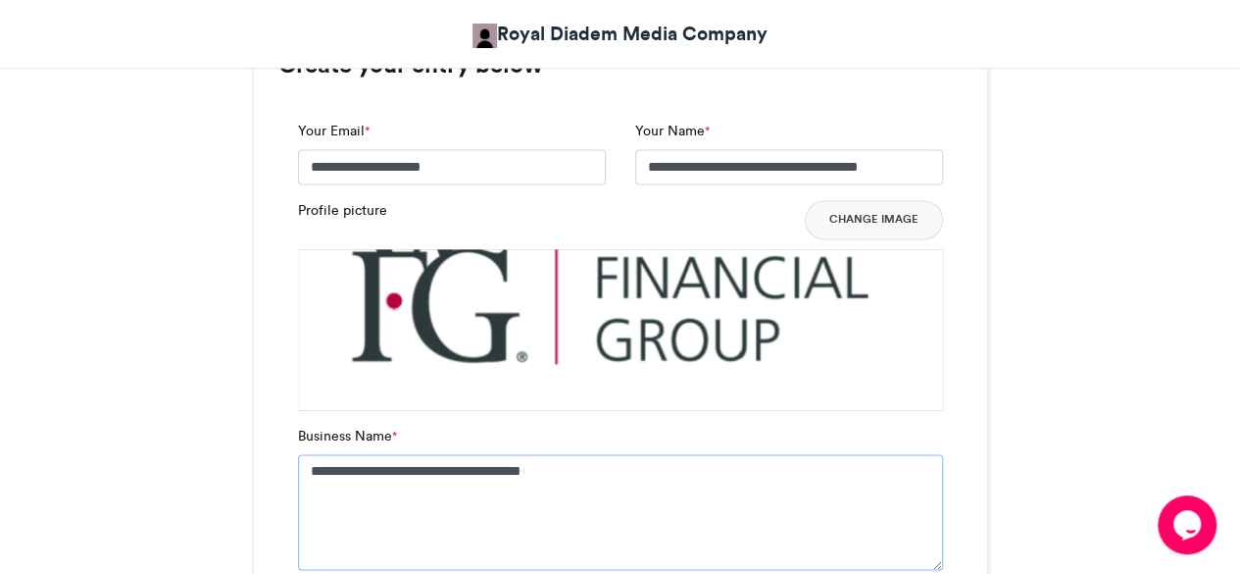
drag, startPoint x: 619, startPoint y: 485, endPoint x: 157, endPoint y: 464, distance: 462.4
click at [157, 464] on div "BlackBiz Expo 2025 Exhibitors Royal Diadem Media Company [DATE] 126 Views 44 En…" at bounding box center [621, 415] width 1118 height 2847
paste textarea
drag, startPoint x: 588, startPoint y: 476, endPoint x: 144, endPoint y: 467, distance: 444.3
click at [144, 467] on div "BlackBiz Expo 2025 Exhibitors Royal Diadem Media Company [DATE] 126 Views 44 En…" at bounding box center [621, 415] width 1118 height 2847
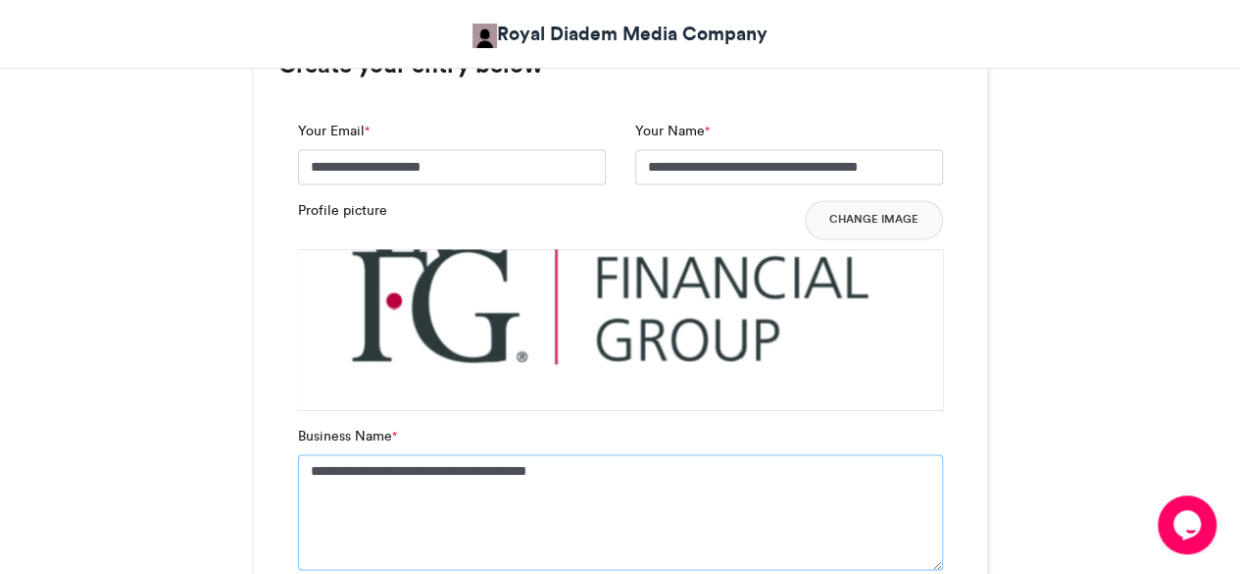
type textarea "**********"
drag, startPoint x: 646, startPoint y: 163, endPoint x: 947, endPoint y: 179, distance: 301.5
click at [947, 179] on div "**********" at bounding box center [789, 160] width 337 height 79
paste input "*"
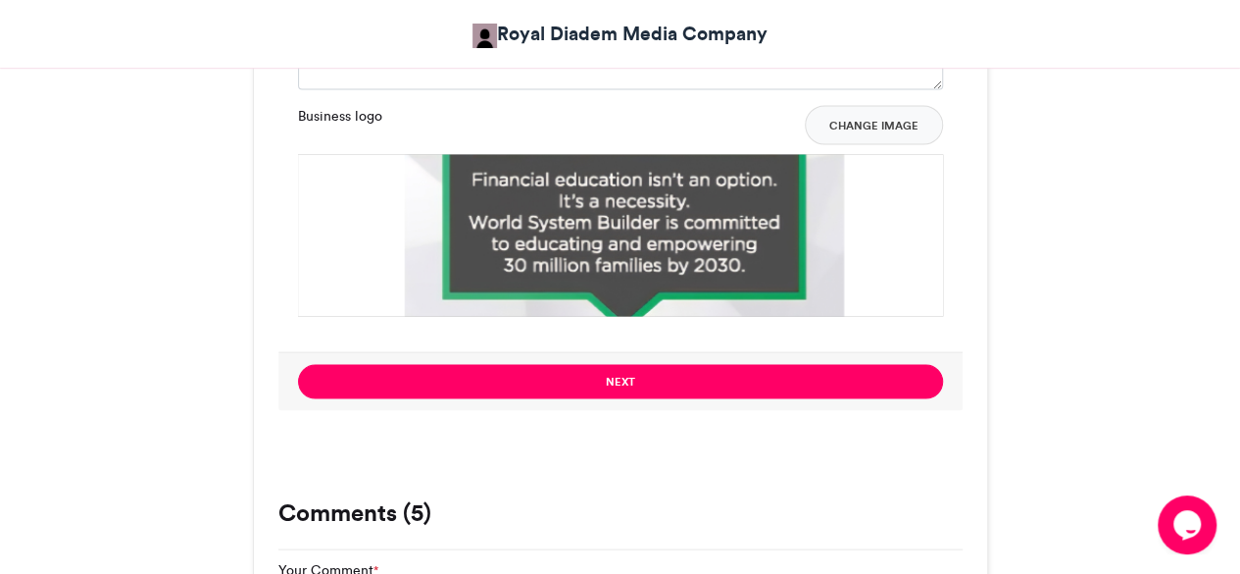
scroll to position [1894, 0]
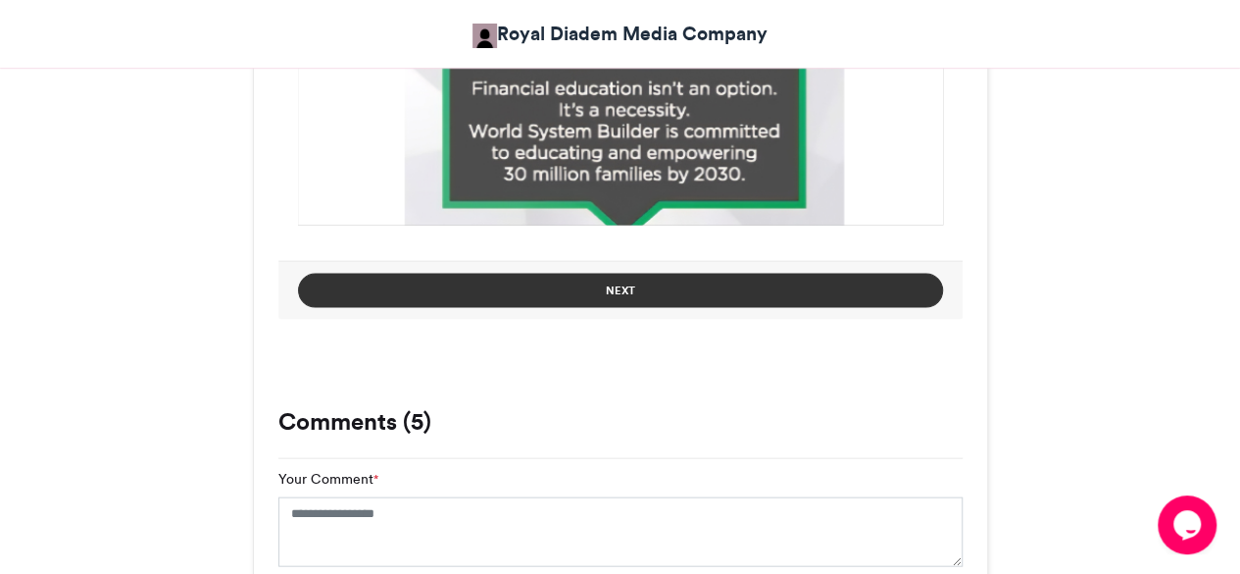
click at [767, 291] on button "Next" at bounding box center [620, 291] width 645 height 34
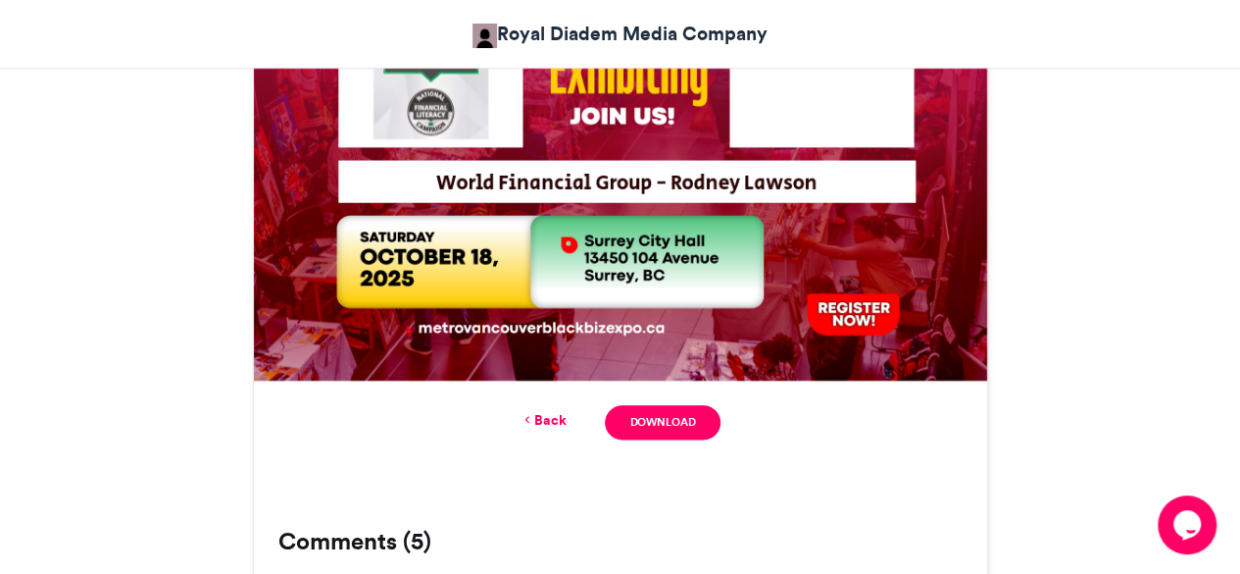
scroll to position [1024, 0]
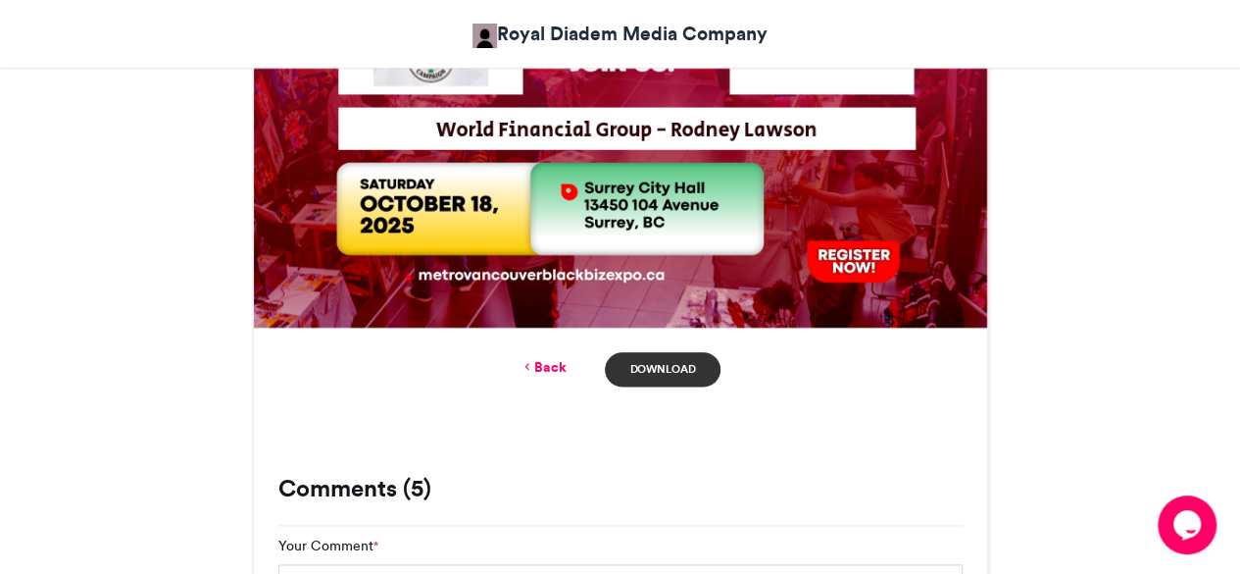
click at [650, 378] on link "Download" at bounding box center [662, 369] width 115 height 34
click at [555, 366] on link "Back" at bounding box center [543, 367] width 46 height 21
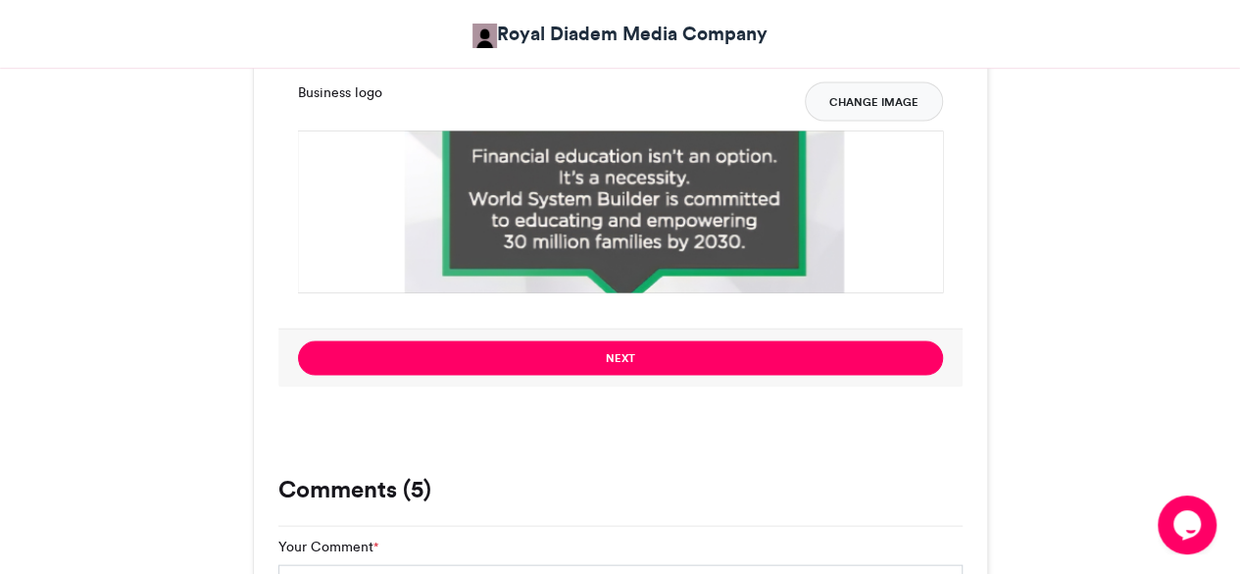
click at [852, 105] on button "Change Image" at bounding box center [874, 100] width 138 height 39
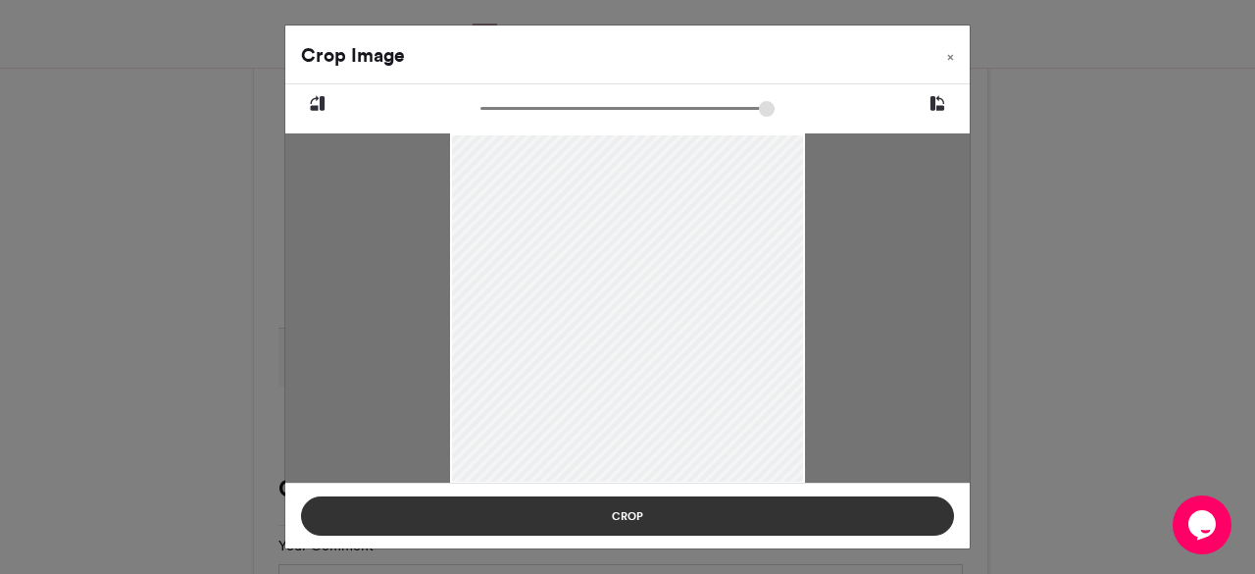
click at [745, 511] on button "Crop" at bounding box center [627, 515] width 653 height 39
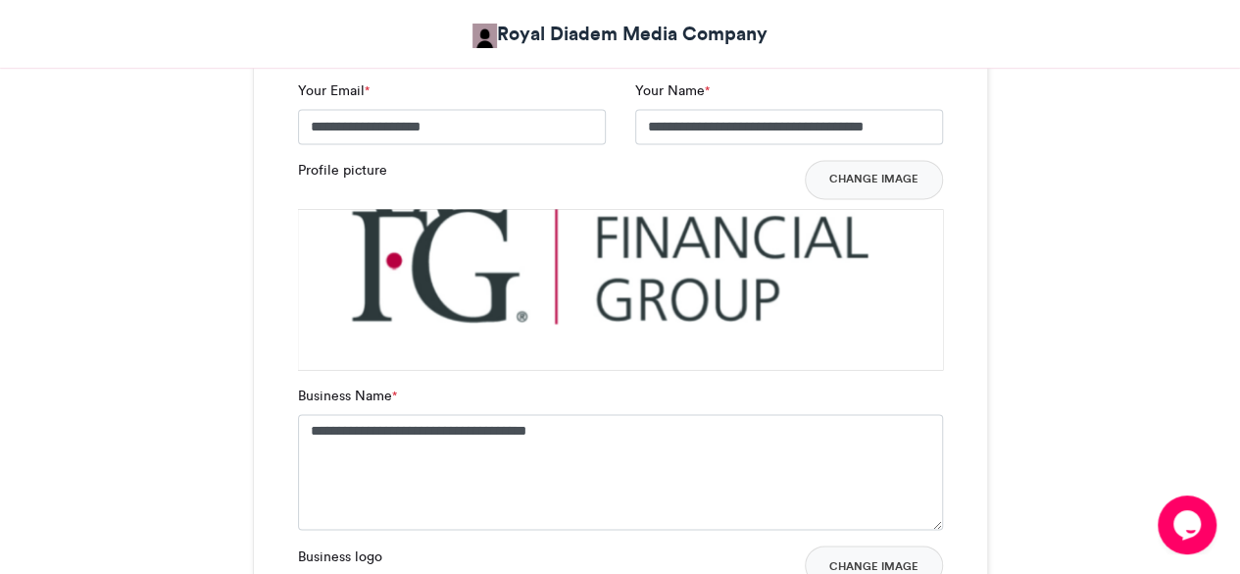
scroll to position [1334, 0]
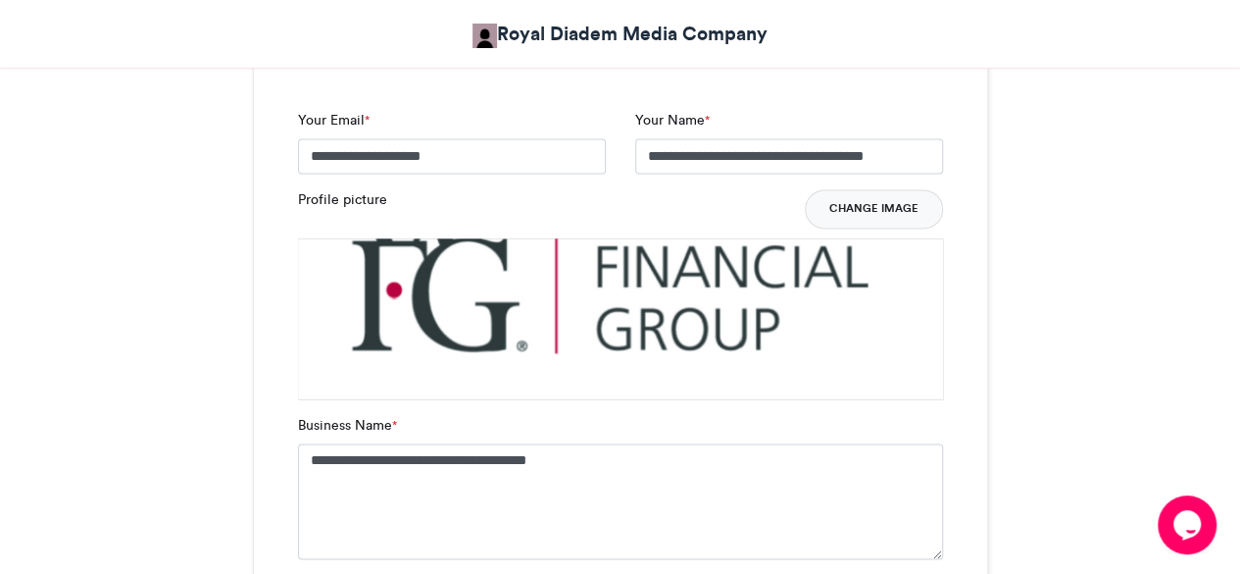
click at [859, 204] on button "Change Image" at bounding box center [874, 208] width 138 height 39
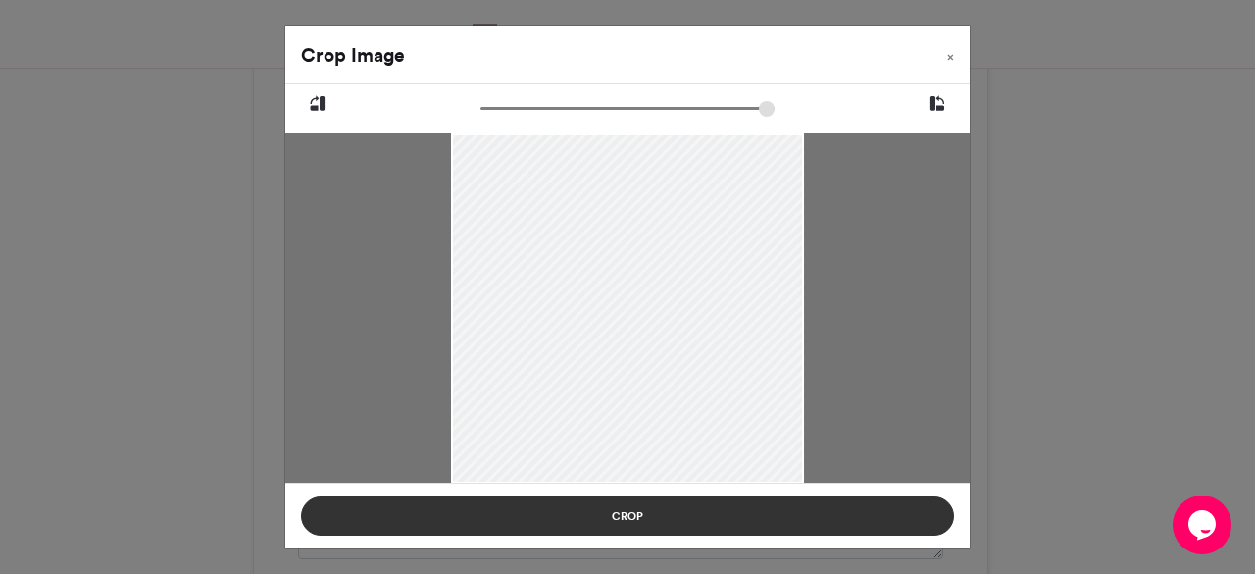
click at [625, 522] on button "Crop" at bounding box center [627, 515] width 653 height 39
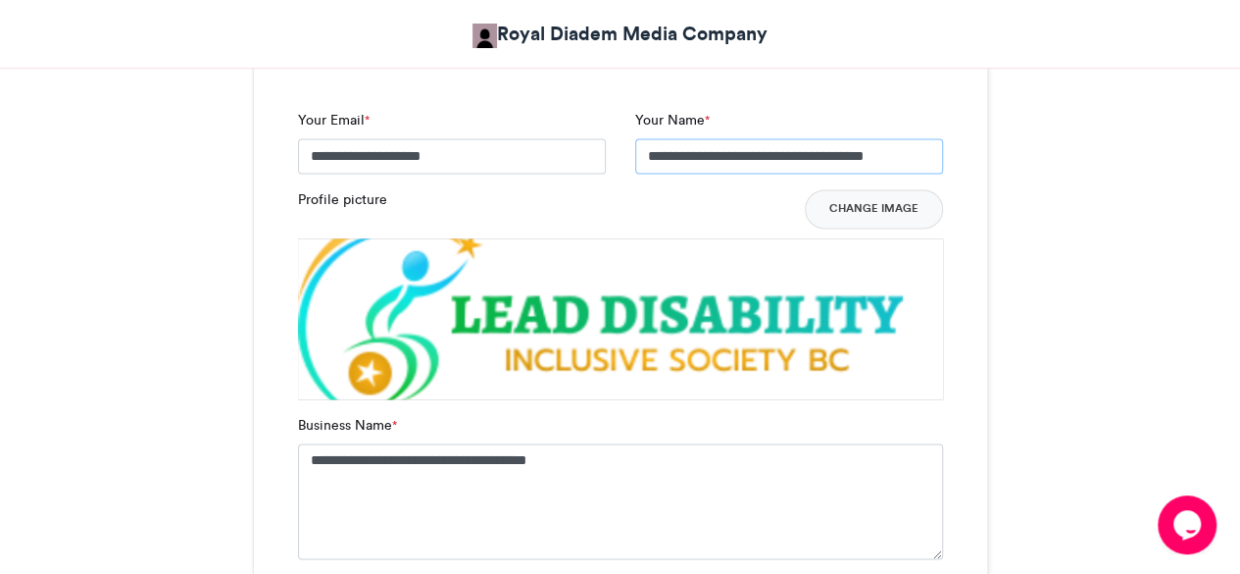
drag, startPoint x: 920, startPoint y: 151, endPoint x: 408, endPoint y: 139, distance: 512.0
click at [408, 139] on div "**********" at bounding box center [620, 149] width 675 height 79
paste input "text"
type input "**********"
drag, startPoint x: 614, startPoint y: 458, endPoint x: 106, endPoint y: 448, distance: 508.0
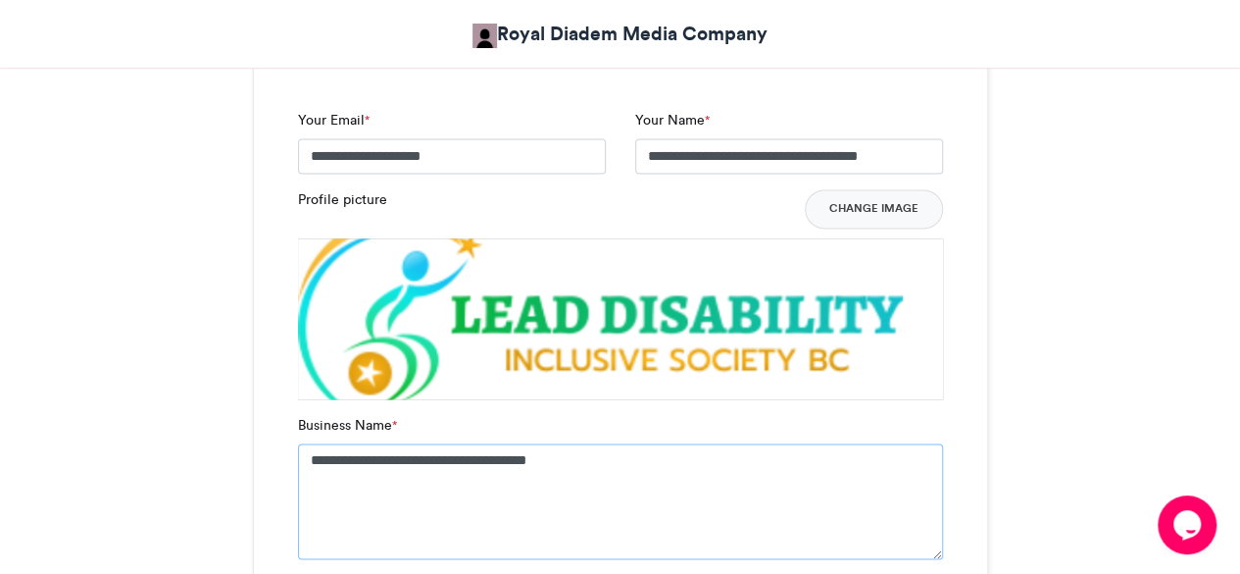
click at [106, 448] on div "BlackBiz Expo 2025 Exhibitors Royal Diadem Media Company [DATE] 126 Views 44 En…" at bounding box center [621, 404] width 1118 height 2847
paste textarea
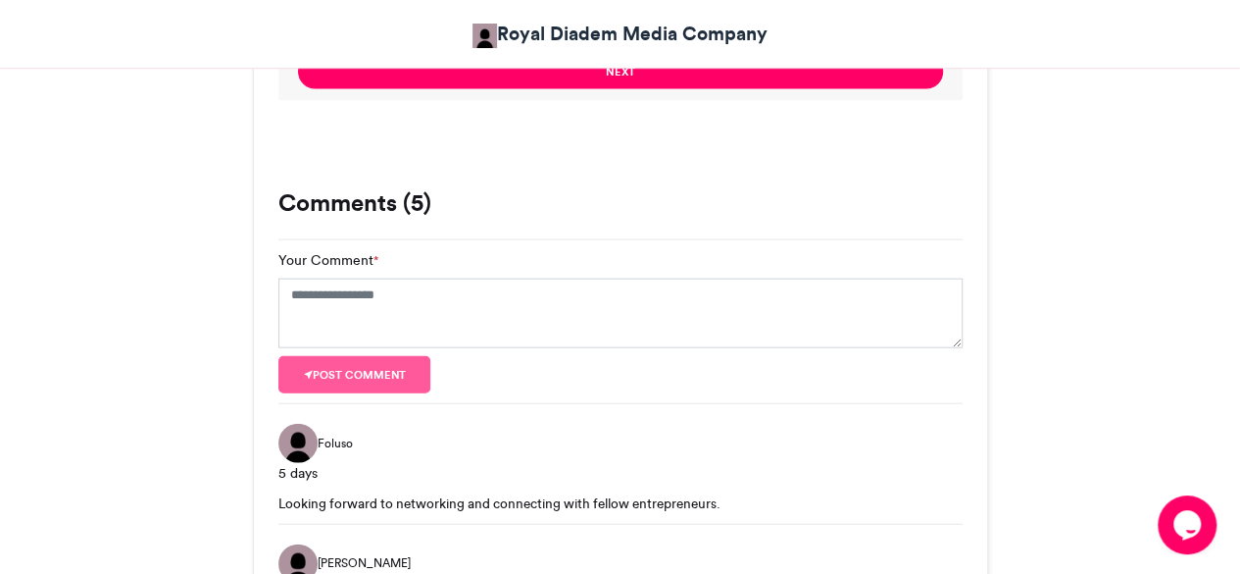
scroll to position [1965, 0]
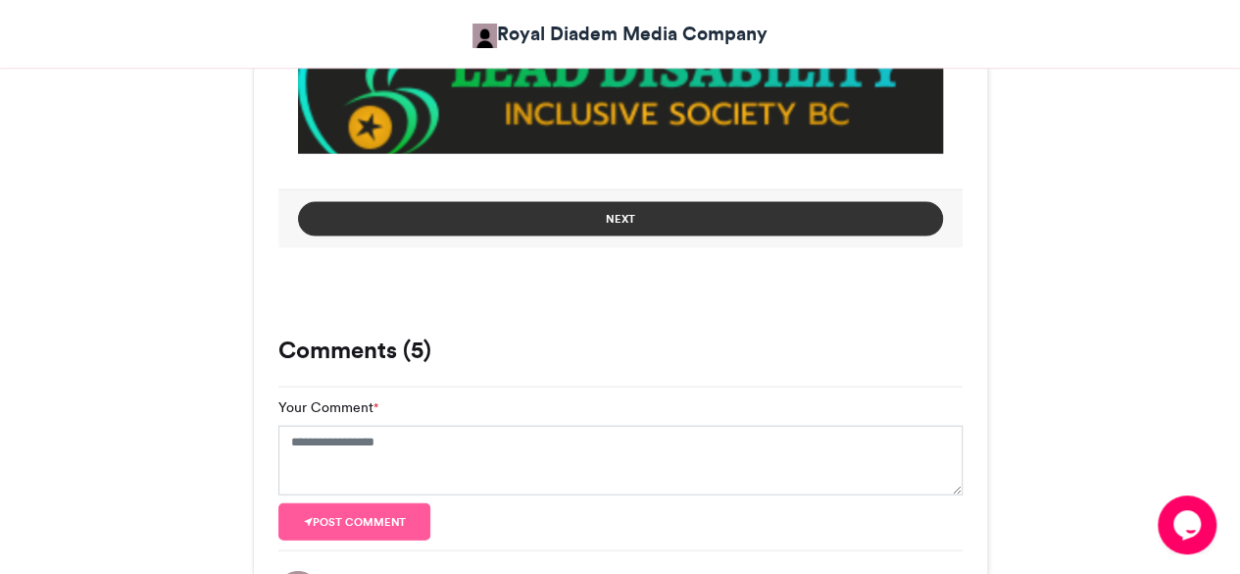
type textarea "**********"
click at [679, 217] on button "Next" at bounding box center [620, 219] width 645 height 34
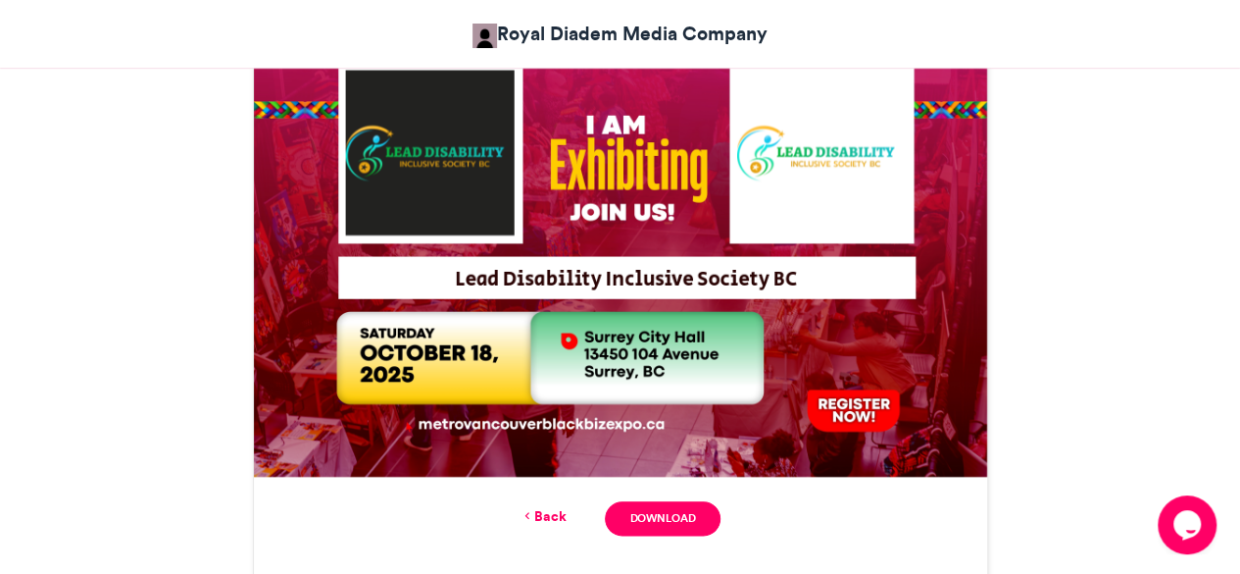
scroll to position [893, 0]
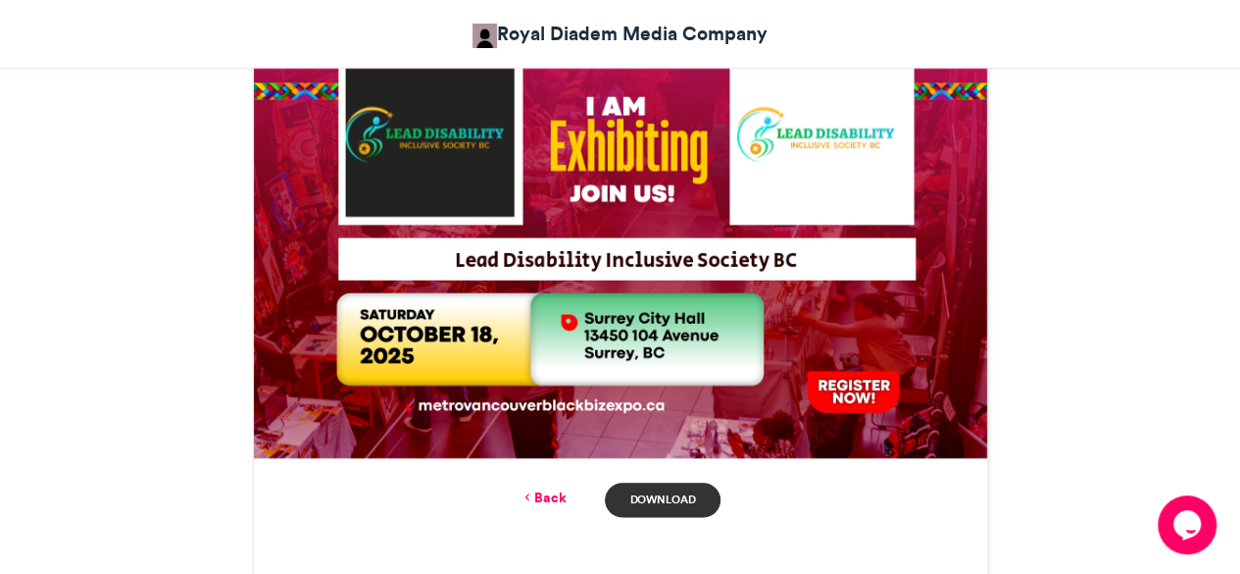
click at [651, 509] on link "Download" at bounding box center [662, 499] width 115 height 34
click at [555, 492] on link "Back" at bounding box center [543, 497] width 46 height 21
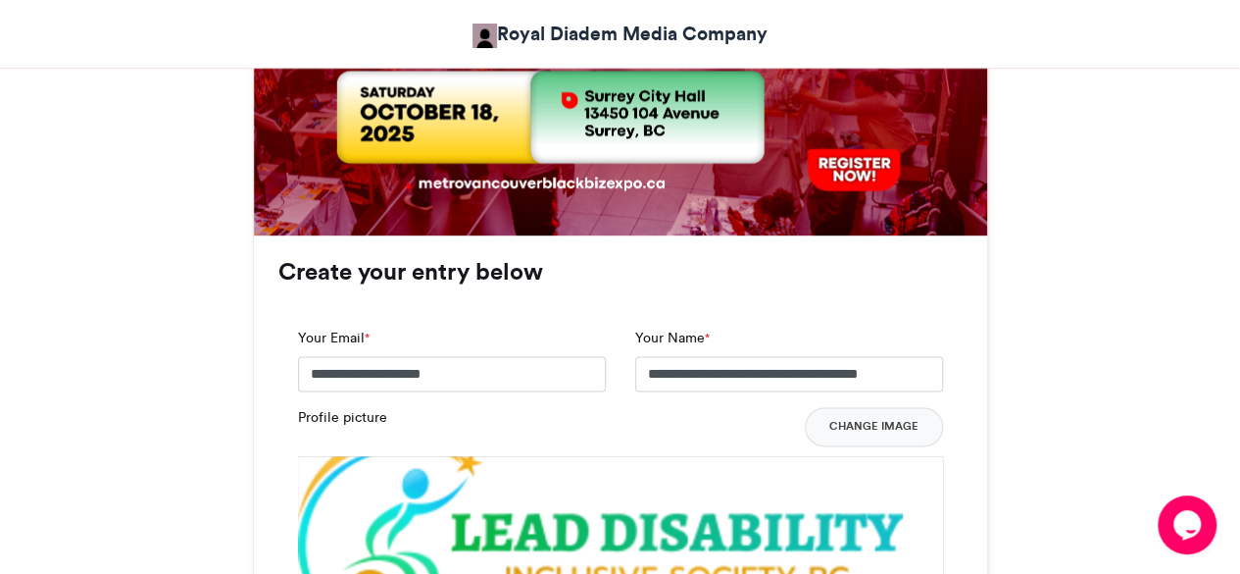
scroll to position [1316, 0]
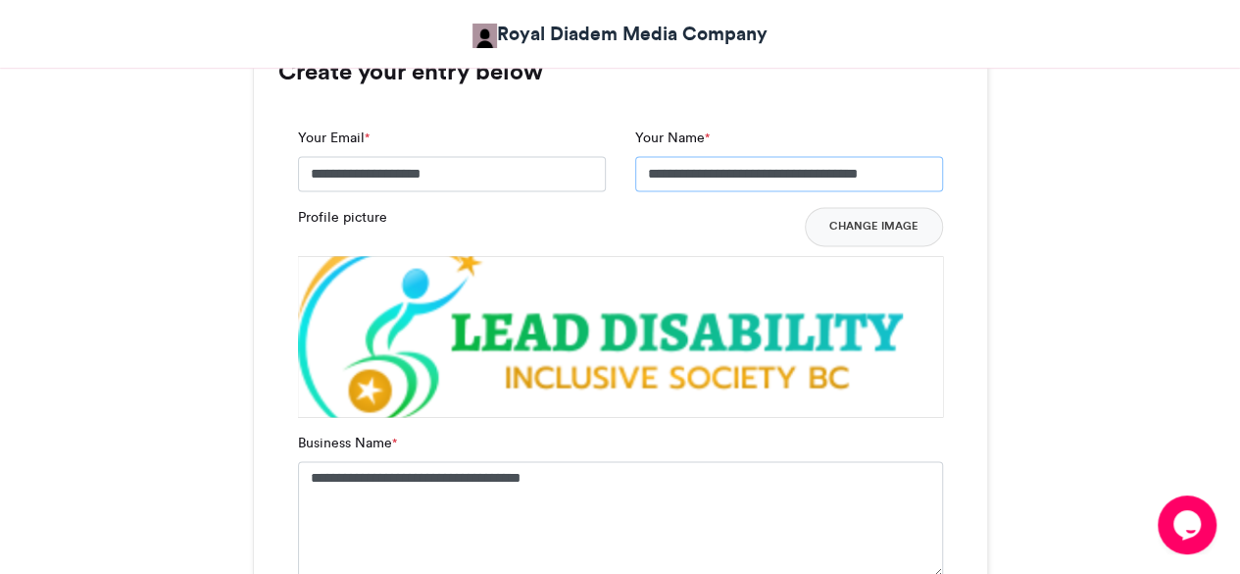
drag, startPoint x: 905, startPoint y: 182, endPoint x: 551, endPoint y: 170, distance: 354.2
click at [551, 170] on div "**********" at bounding box center [620, 166] width 675 height 79
drag, startPoint x: 786, startPoint y: 185, endPoint x: 540, endPoint y: 178, distance: 246.2
click at [540, 178] on div "**********" at bounding box center [620, 166] width 675 height 79
type input "**********"
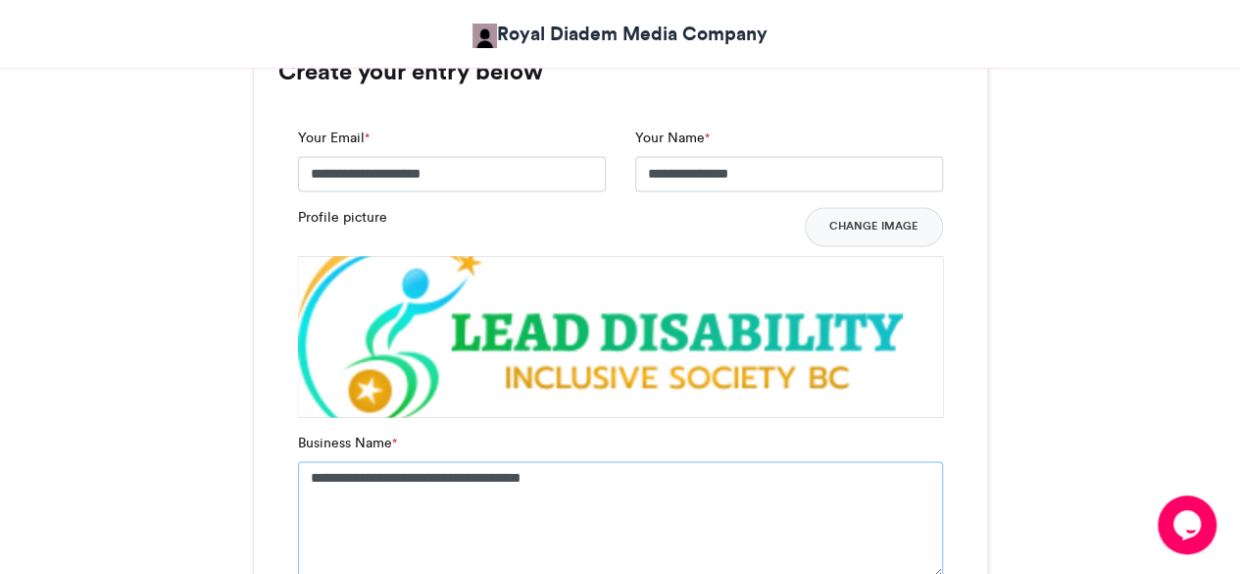
drag, startPoint x: 566, startPoint y: 470, endPoint x: 153, endPoint y: 436, distance: 414.2
click at [153, 436] on div "BlackBiz Expo 2025 Exhibitors Royal Diadem Media Company [DATE] 126 Views 44 En…" at bounding box center [621, 422] width 1118 height 2847
paste textarea
type textarea "**********"
click at [902, 225] on button "Change Image" at bounding box center [874, 226] width 138 height 39
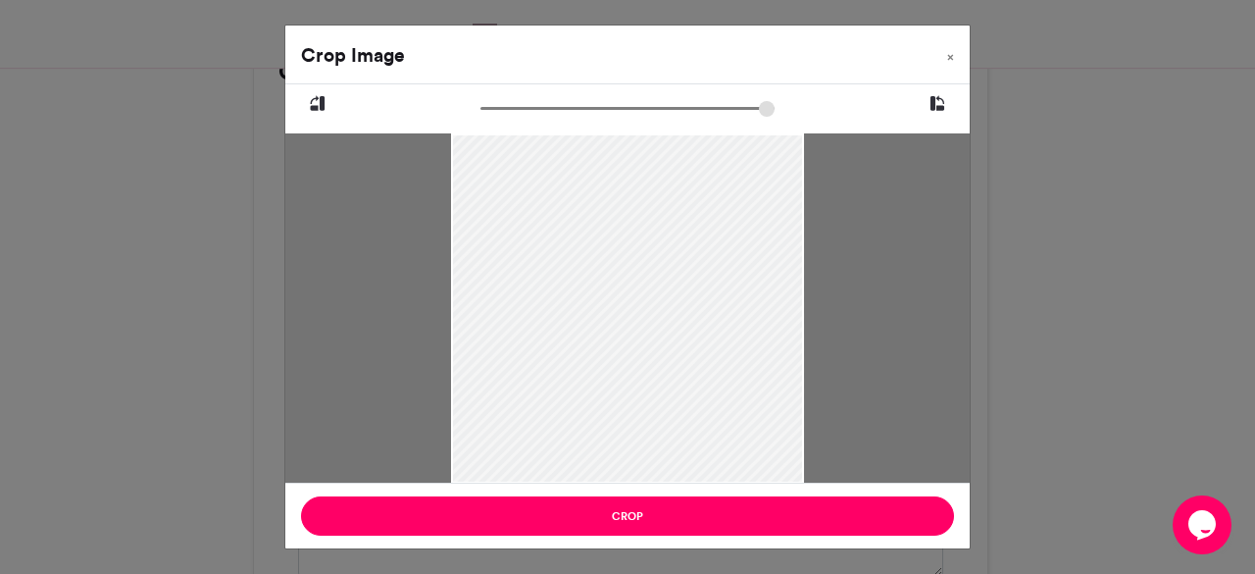
click at [633, 509] on button "Crop" at bounding box center [627, 515] width 653 height 39
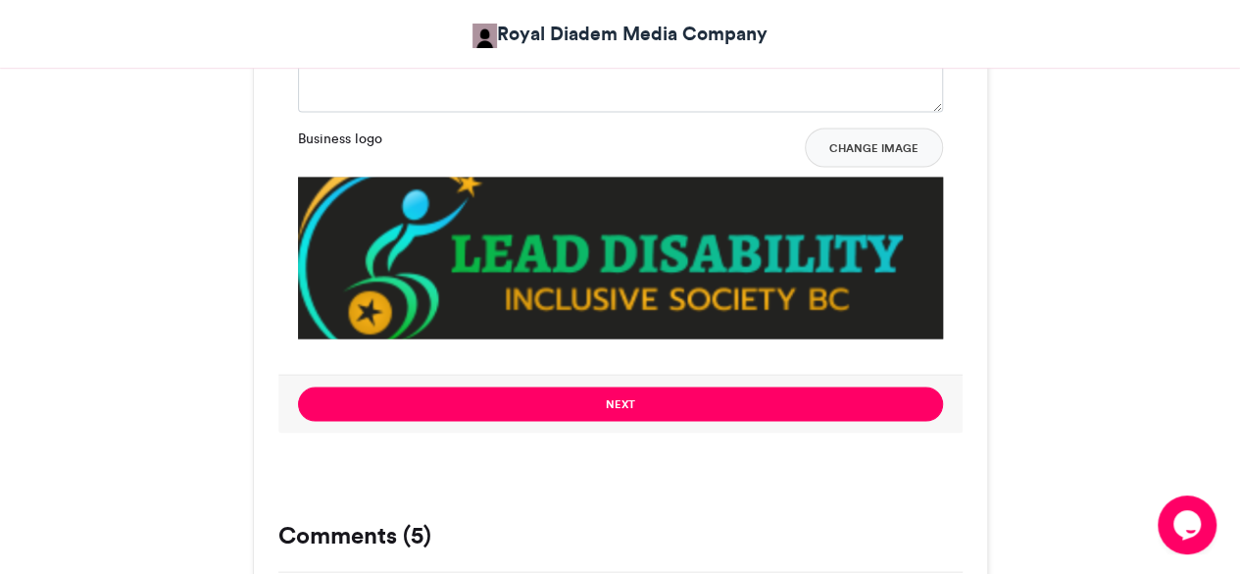
scroll to position [1805, 0]
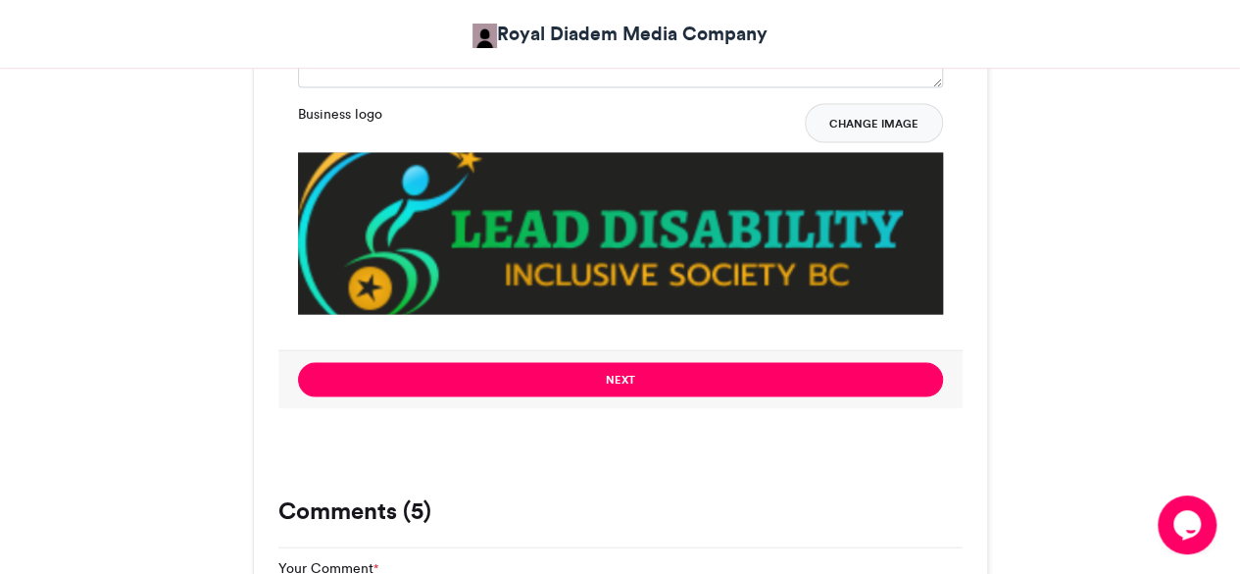
click at [853, 125] on button "Change Image" at bounding box center [874, 122] width 138 height 39
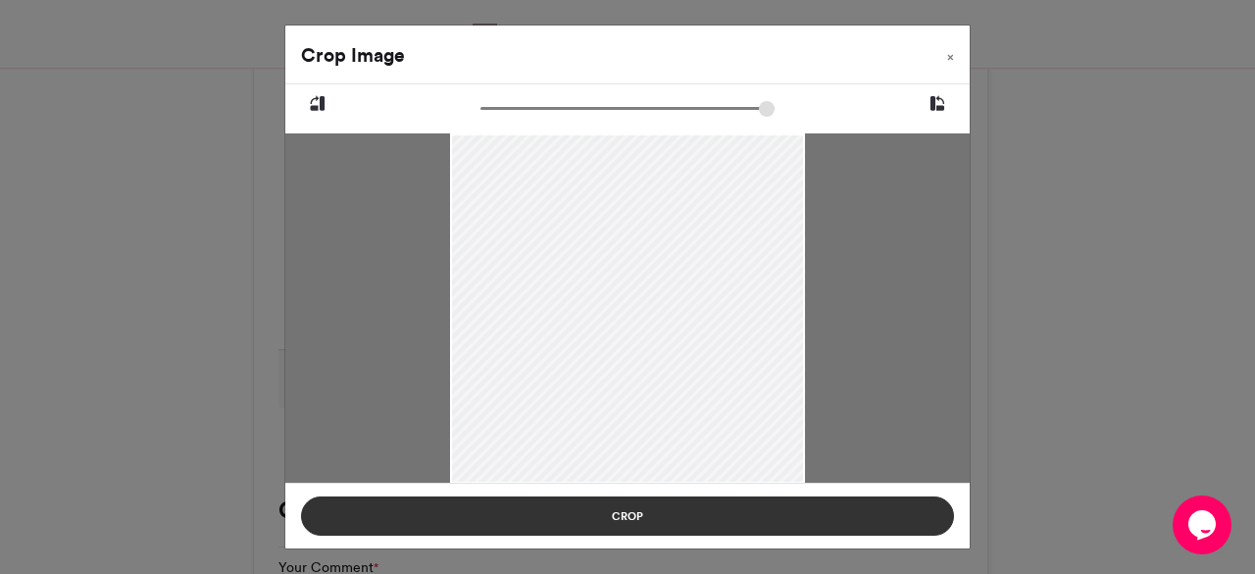
click at [609, 518] on button "Crop" at bounding box center [627, 515] width 653 height 39
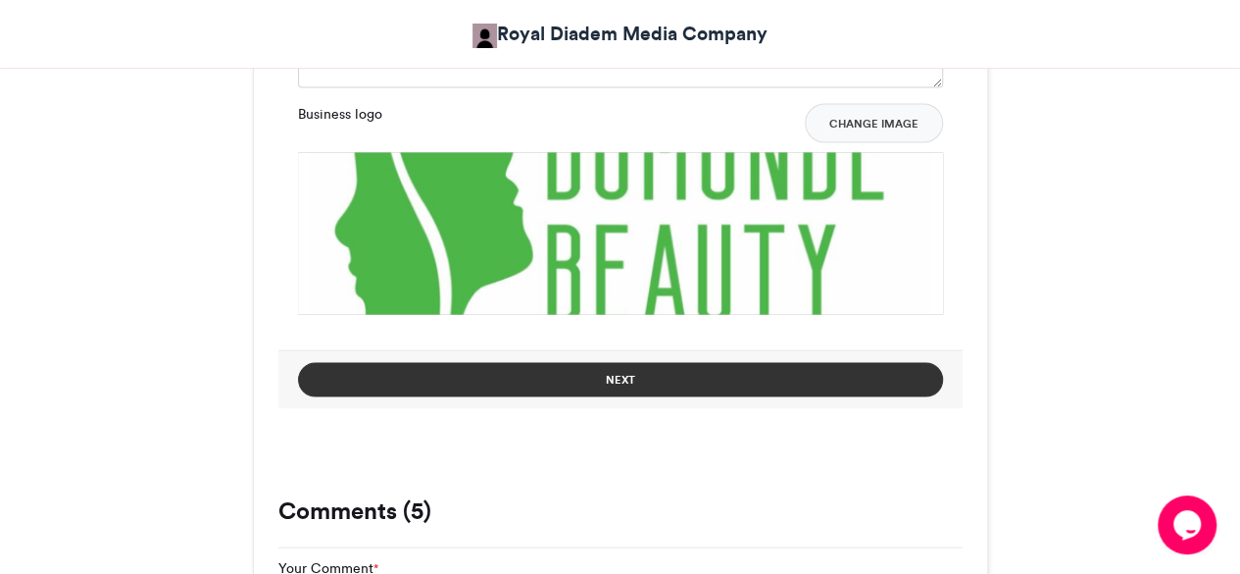
click at [618, 382] on button "Next" at bounding box center [620, 379] width 645 height 34
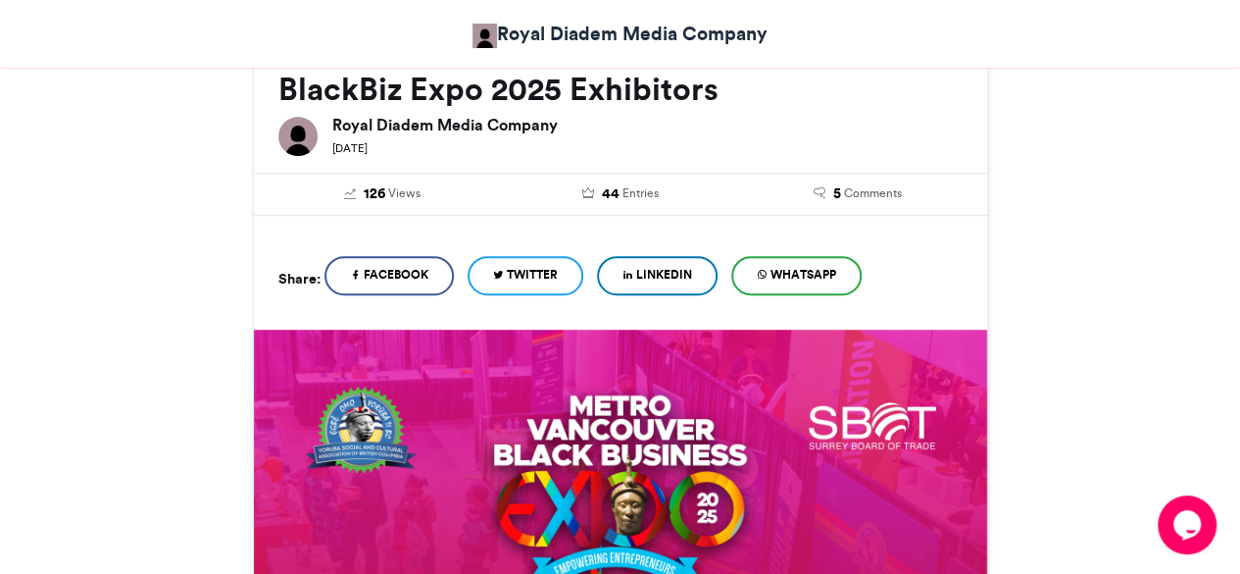
scroll to position [1002, 0]
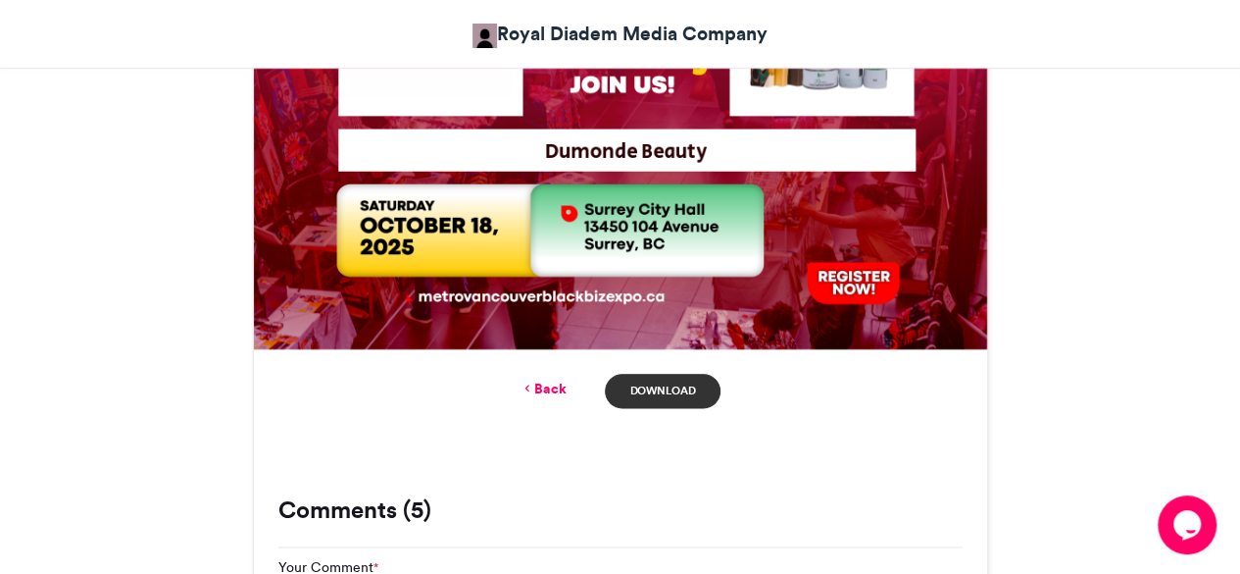
click at [665, 397] on link "Download" at bounding box center [662, 391] width 115 height 34
click at [558, 390] on link "Back" at bounding box center [543, 389] width 46 height 21
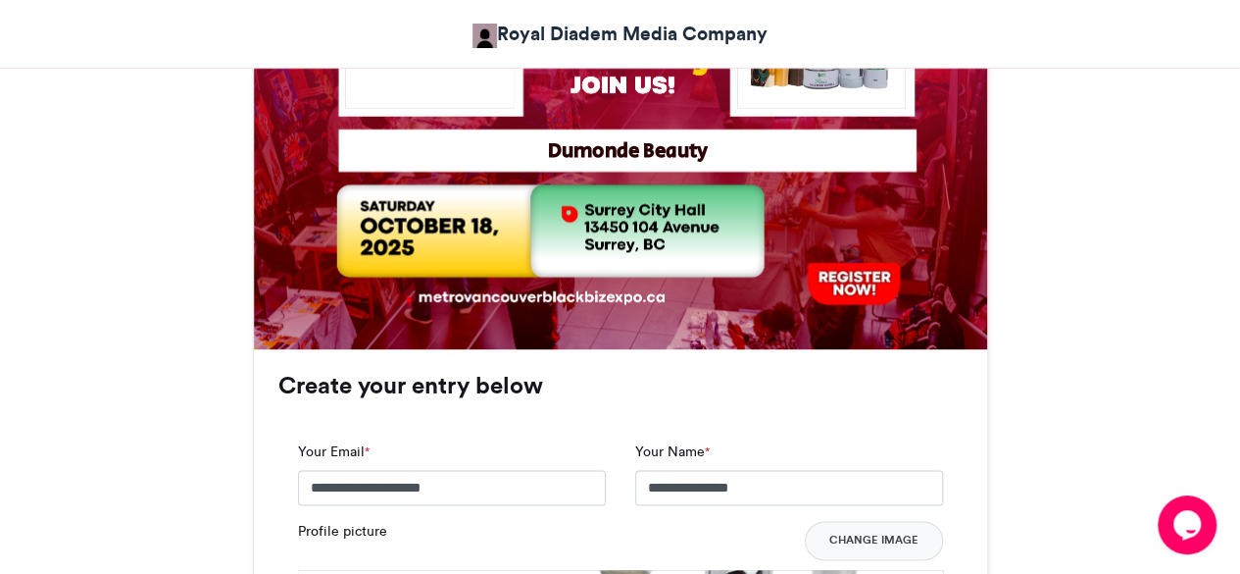
scroll to position [1805, 0]
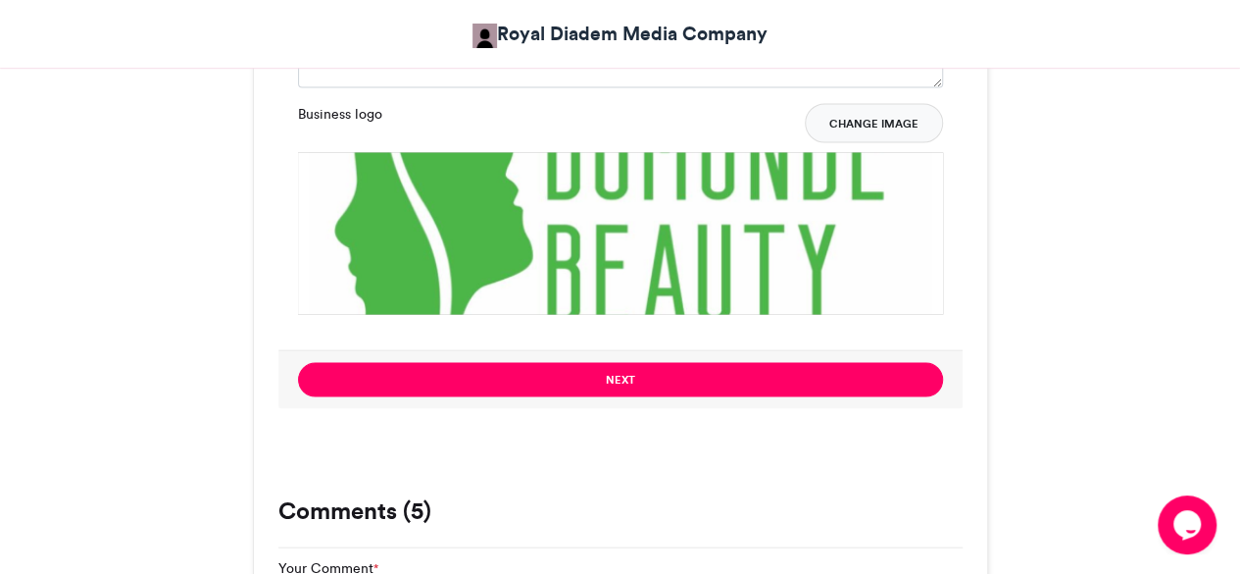
click at [863, 109] on button "Change Image" at bounding box center [874, 122] width 138 height 39
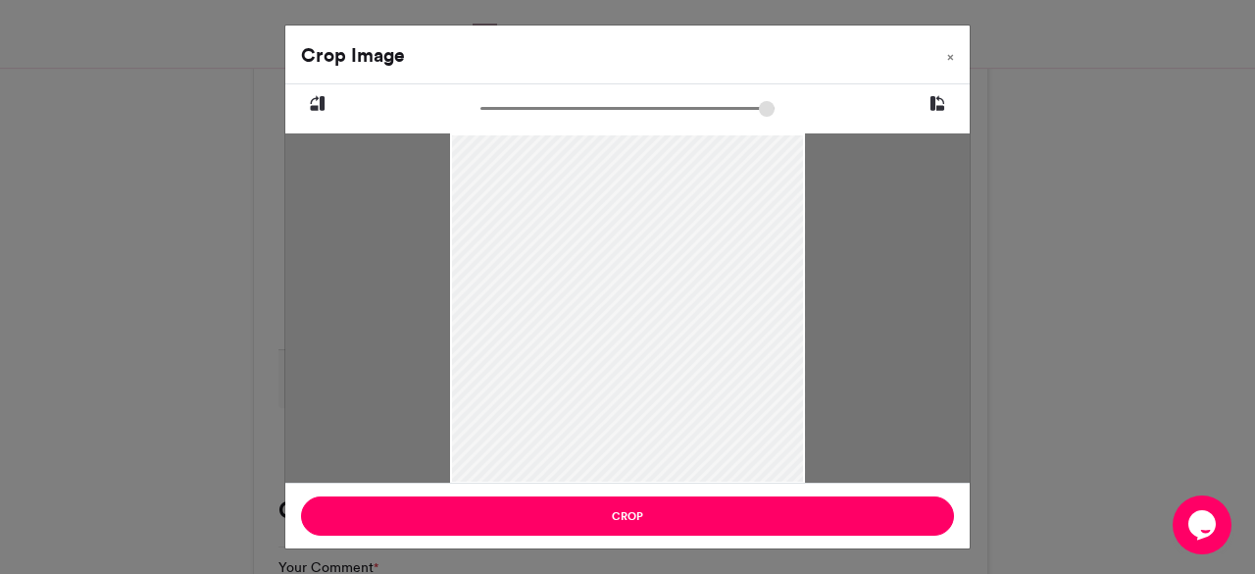
drag, startPoint x: 659, startPoint y: 342, endPoint x: 525, endPoint y: 344, distance: 134.4
click at [525, 344] on div at bounding box center [628, 311] width 356 height 445
type input "*****"
drag, startPoint x: 488, startPoint y: 113, endPoint x: 468, endPoint y: 119, distance: 21.4
click at [480, 118] on input "zoom" at bounding box center [627, 108] width 294 height 19
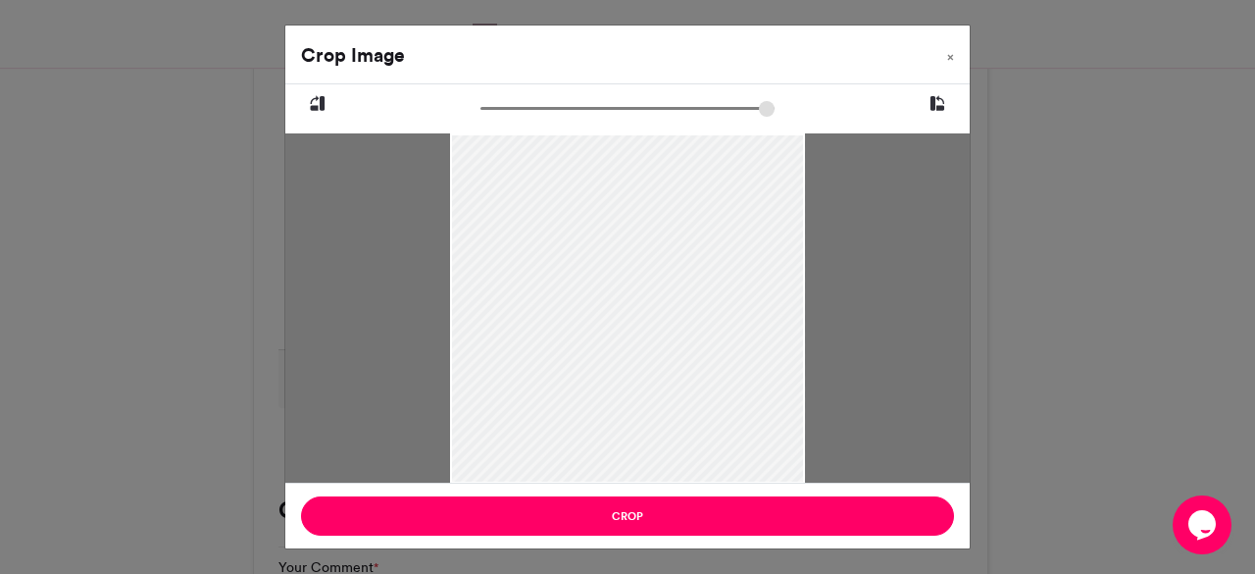
drag, startPoint x: 469, startPoint y: 214, endPoint x: 414, endPoint y: 217, distance: 55.0
click at [414, 217] on div at bounding box center [627, 307] width 684 height 349
click at [957, 54] on button "×" at bounding box center [951, 52] width 38 height 55
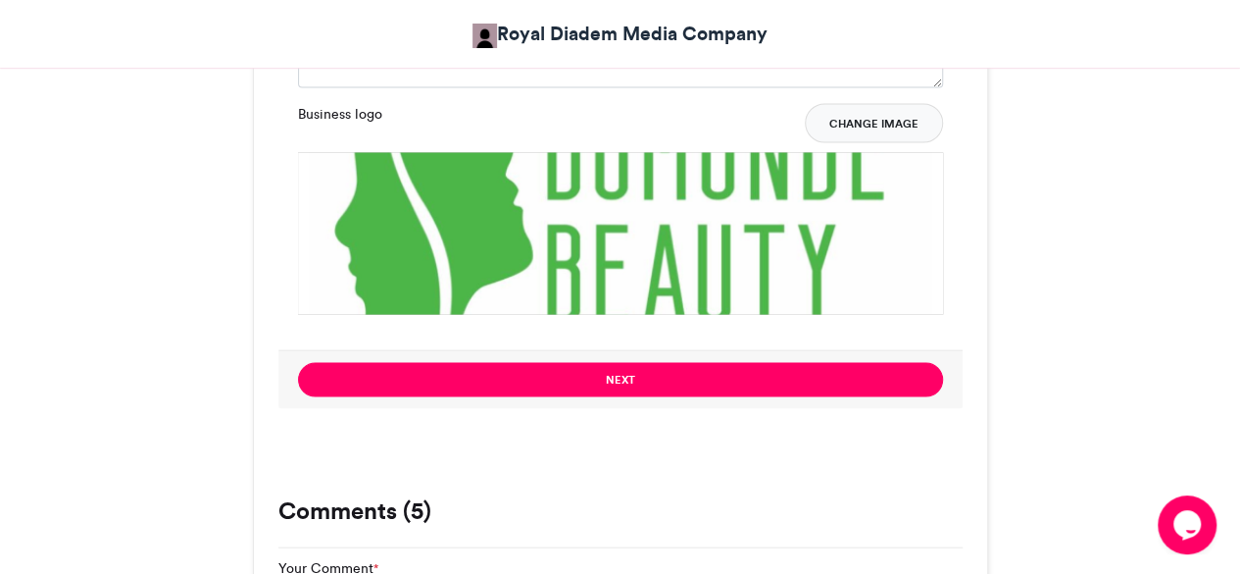
click at [881, 121] on button "Change Image" at bounding box center [874, 122] width 138 height 39
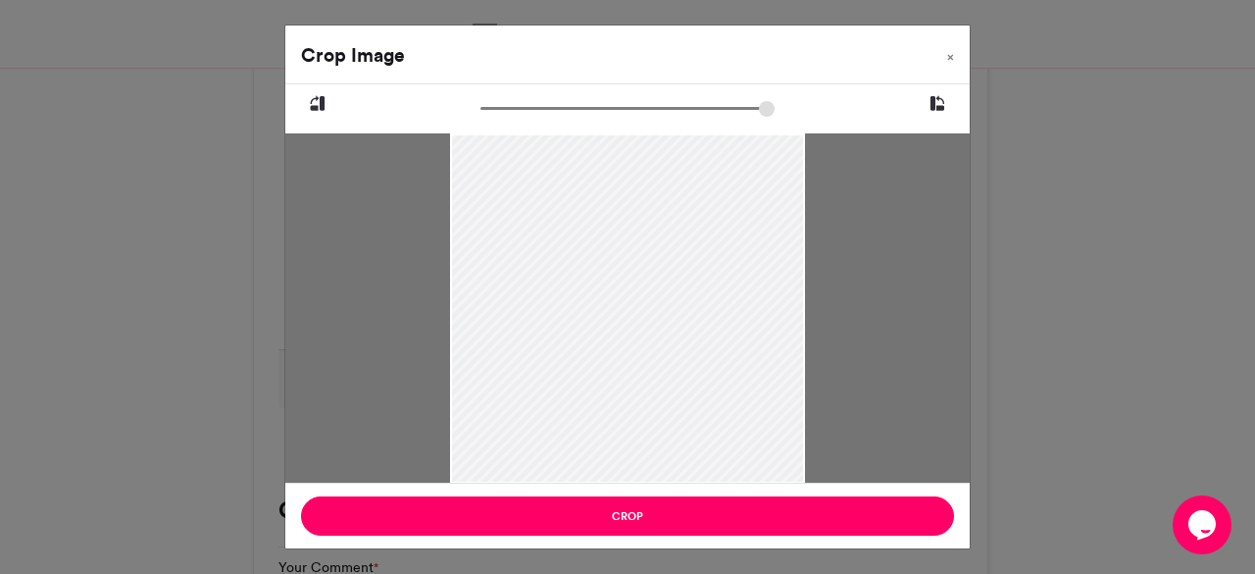
drag, startPoint x: 590, startPoint y: 326, endPoint x: 502, endPoint y: 318, distance: 88.6
click at [502, 318] on div at bounding box center [628, 310] width 356 height 445
drag, startPoint x: 534, startPoint y: 360, endPoint x: 539, endPoint y: 379, distance: 20.2
click at [539, 379] on div at bounding box center [628, 322] width 356 height 445
type input "*****"
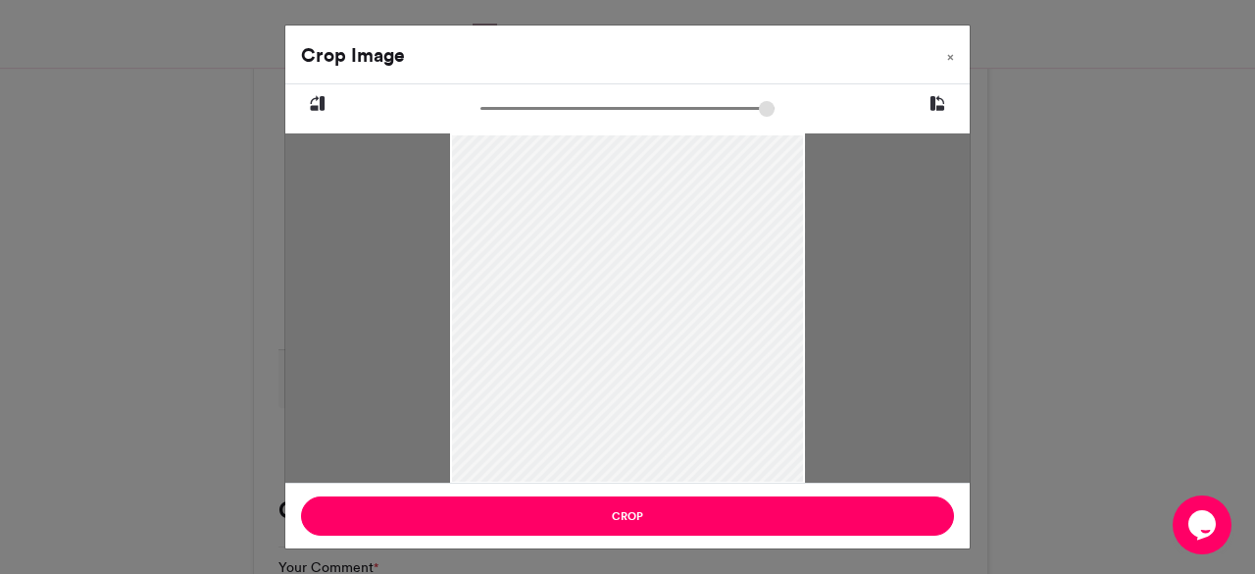
drag, startPoint x: 484, startPoint y: 104, endPoint x: 445, endPoint y: 112, distance: 40.0
click at [480, 112] on input "zoom" at bounding box center [627, 108] width 294 height 19
drag, startPoint x: 494, startPoint y: 177, endPoint x: 457, endPoint y: 184, distance: 38.1
click at [457, 184] on div at bounding box center [628, 328] width 356 height 445
click at [955, 53] on button "×" at bounding box center [951, 52] width 38 height 55
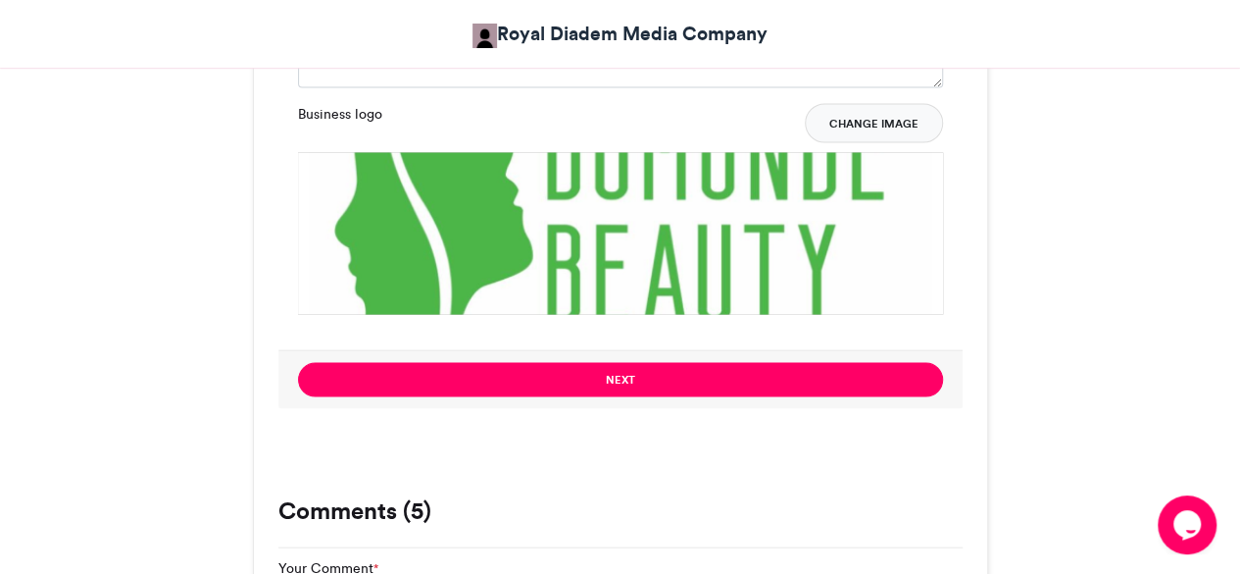
click at [880, 125] on button "Change Image" at bounding box center [874, 122] width 138 height 39
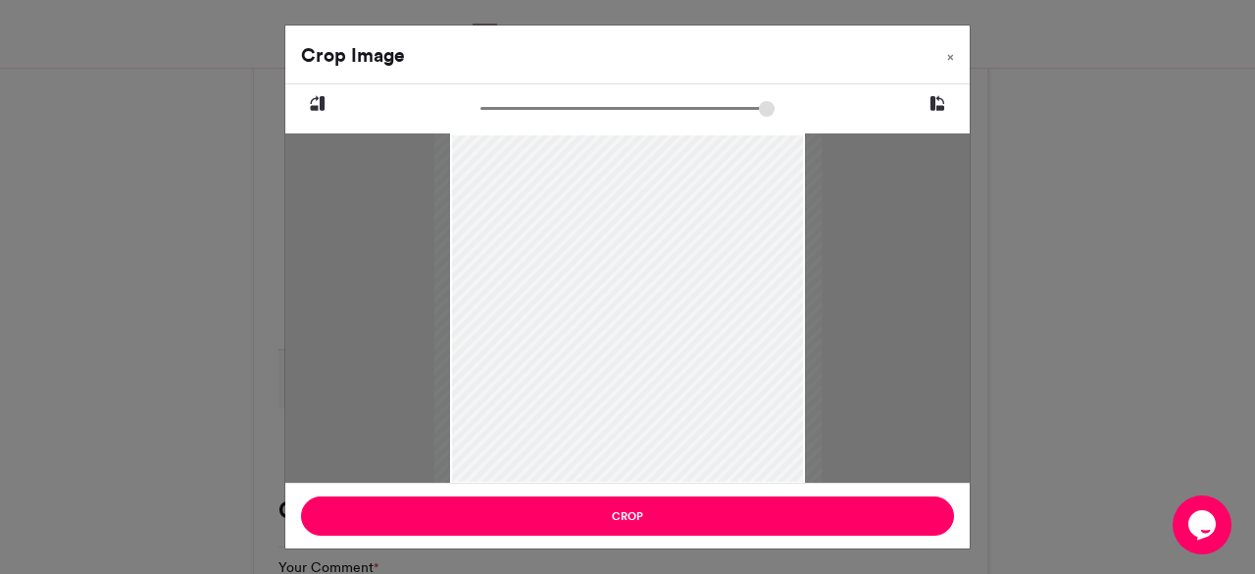
type input "*****"
click at [488, 104] on input "zoom" at bounding box center [627, 108] width 294 height 19
drag, startPoint x: 498, startPoint y: 131, endPoint x: 510, endPoint y: 134, distance: 12.1
click at [510, 134] on div at bounding box center [627, 283] width 684 height 398
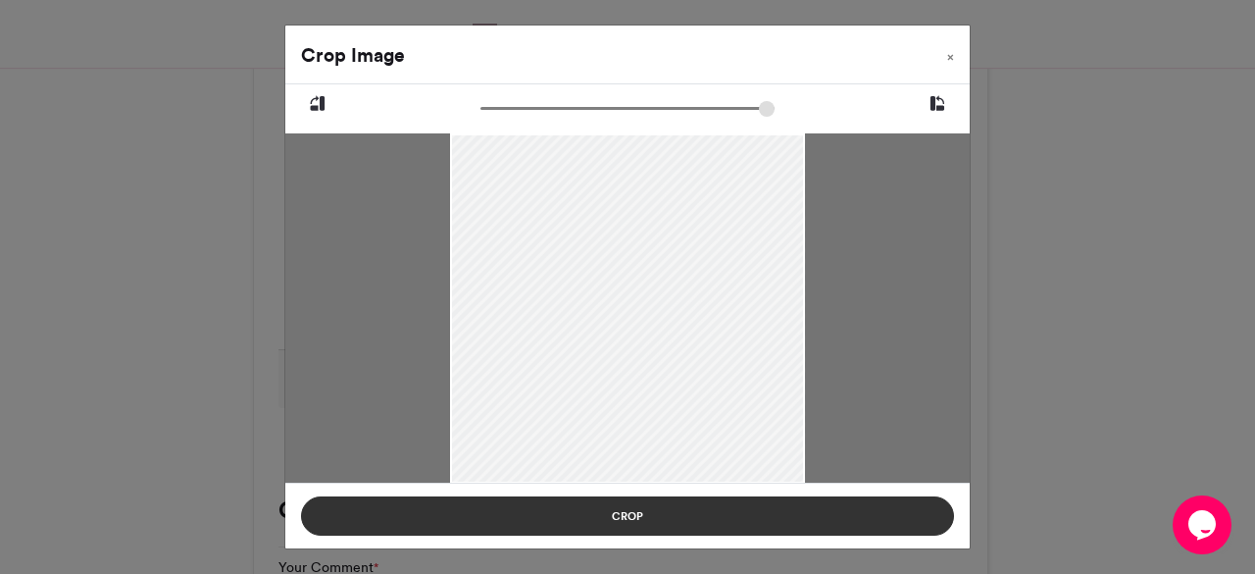
click at [649, 501] on button "Crop" at bounding box center [627, 515] width 653 height 39
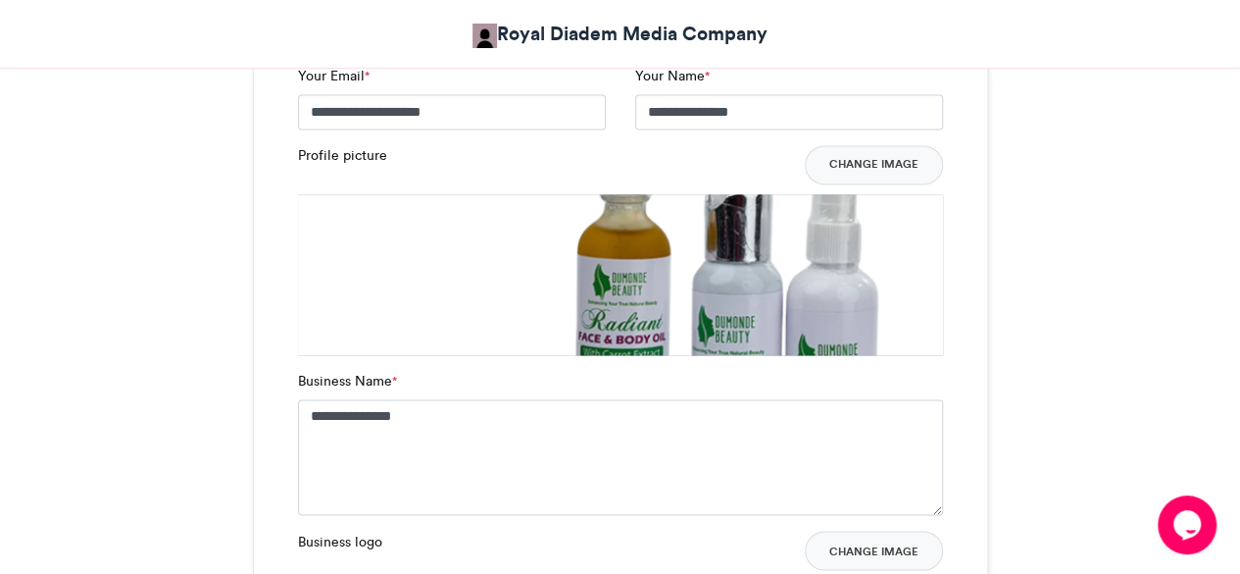
scroll to position [1345, 0]
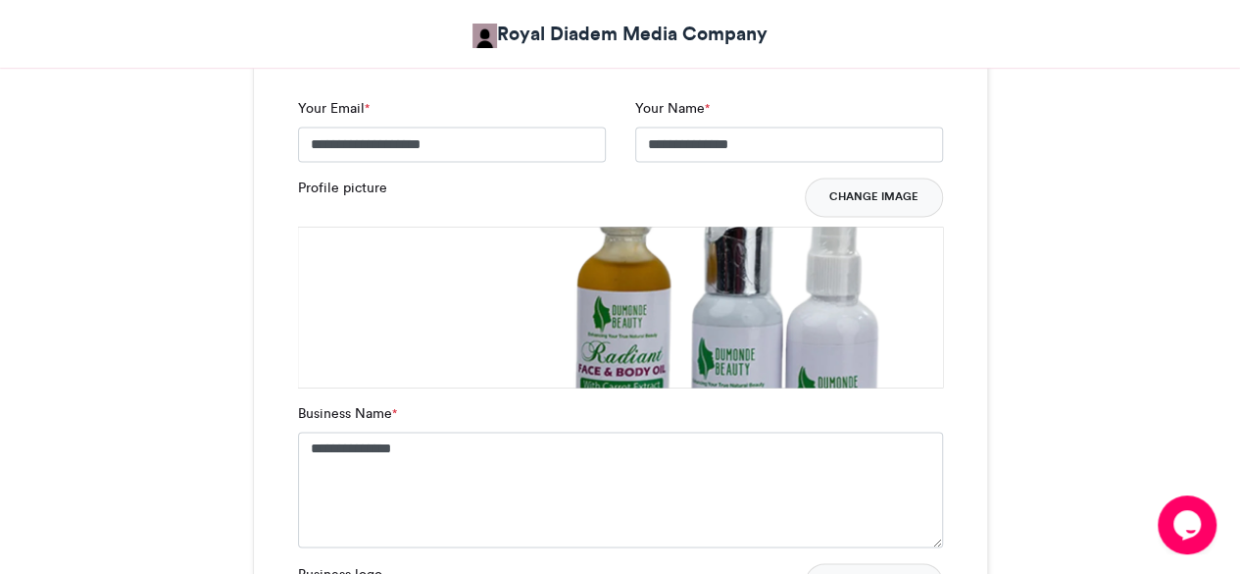
click at [888, 188] on button "Change Image" at bounding box center [874, 196] width 138 height 39
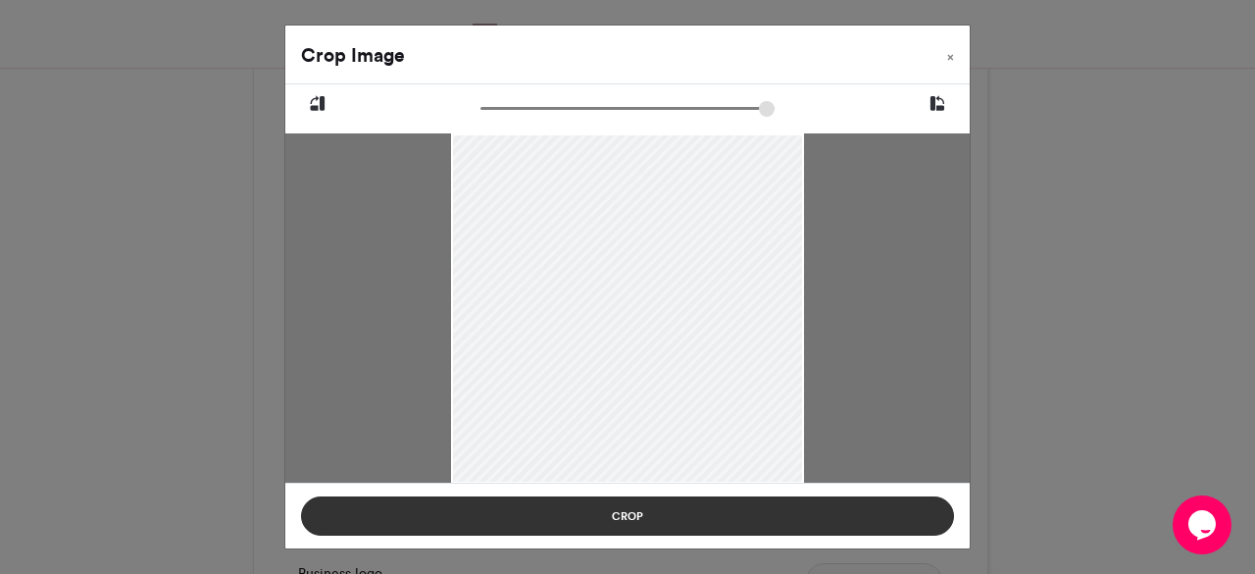
click at [648, 529] on button "Crop" at bounding box center [627, 515] width 653 height 39
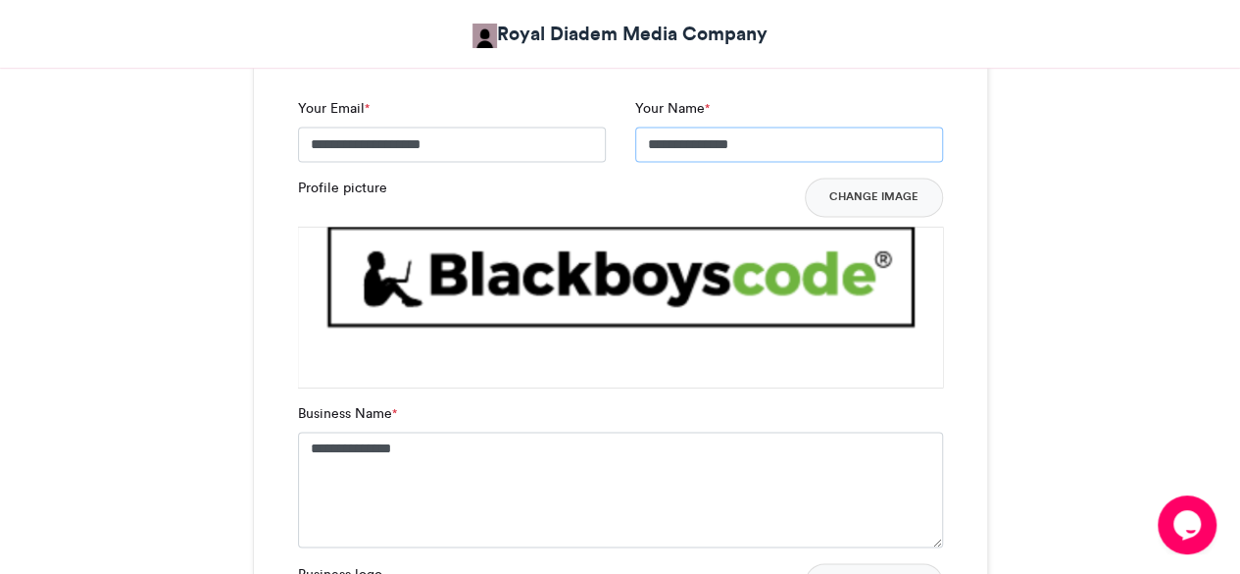
click at [707, 149] on input "**********" at bounding box center [789, 143] width 308 height 35
drag, startPoint x: 761, startPoint y: 140, endPoint x: 582, endPoint y: 135, distance: 178.5
click at [582, 135] on div "**********" at bounding box center [620, 137] width 675 height 79
type input "*"
type input "*********"
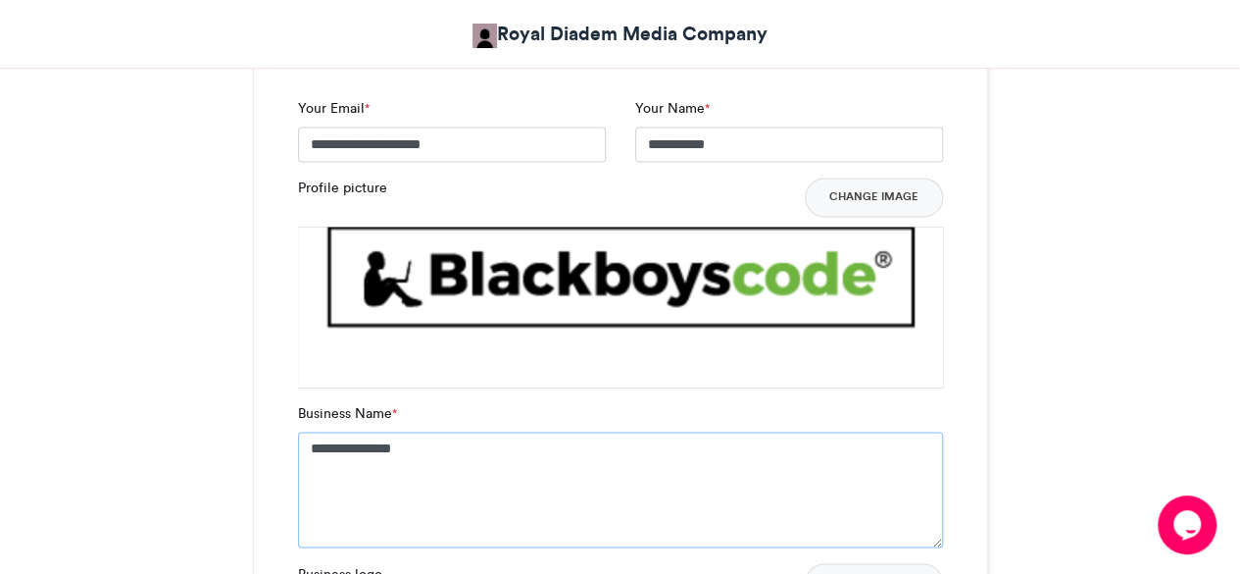
drag, startPoint x: 524, startPoint y: 430, endPoint x: 159, endPoint y: 424, distance: 364.8
click at [159, 424] on div "BlackBiz Expo 2025 Exhibitors Royal Diadem Media Company [DATE] 126 Views 44 En…" at bounding box center [621, 392] width 1118 height 2847
paste textarea
type textarea "**********"
drag, startPoint x: 716, startPoint y: 132, endPoint x: 581, endPoint y: 115, distance: 136.5
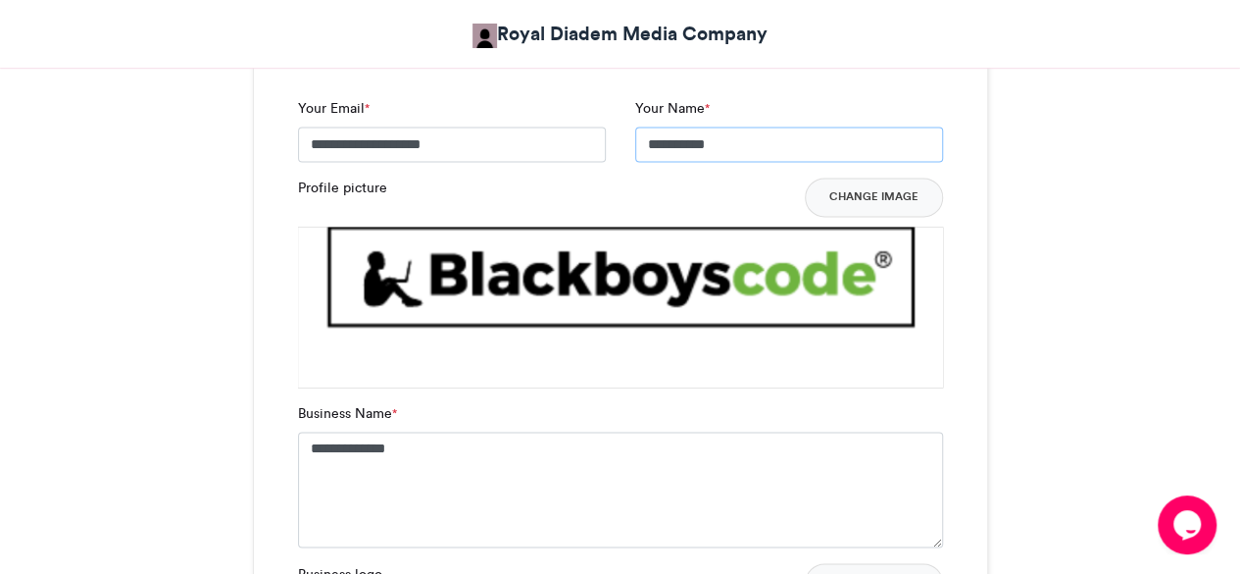
click at [581, 115] on div "**********" at bounding box center [620, 137] width 675 height 79
paste input "****"
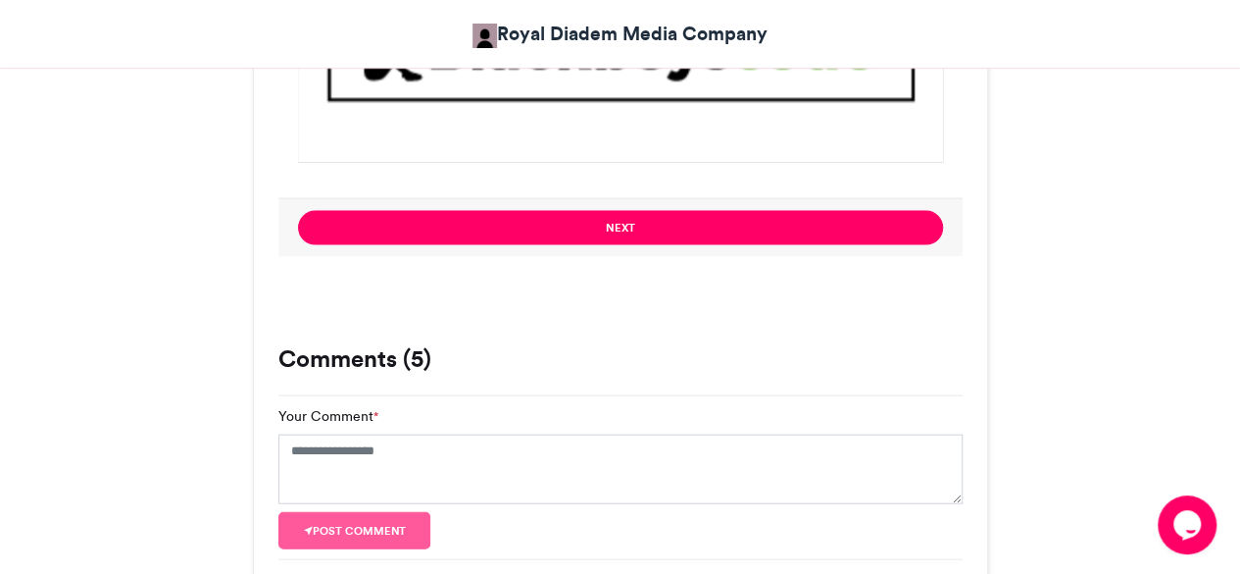
scroll to position [1989, 0]
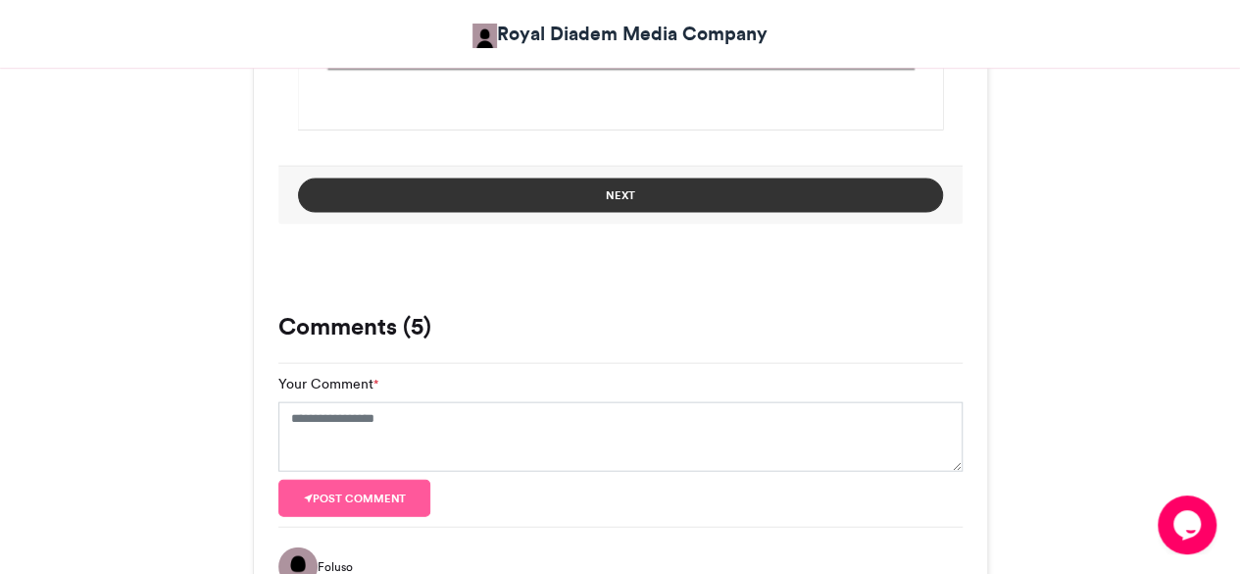
type input "**********"
click at [652, 184] on button "Next" at bounding box center [620, 195] width 645 height 34
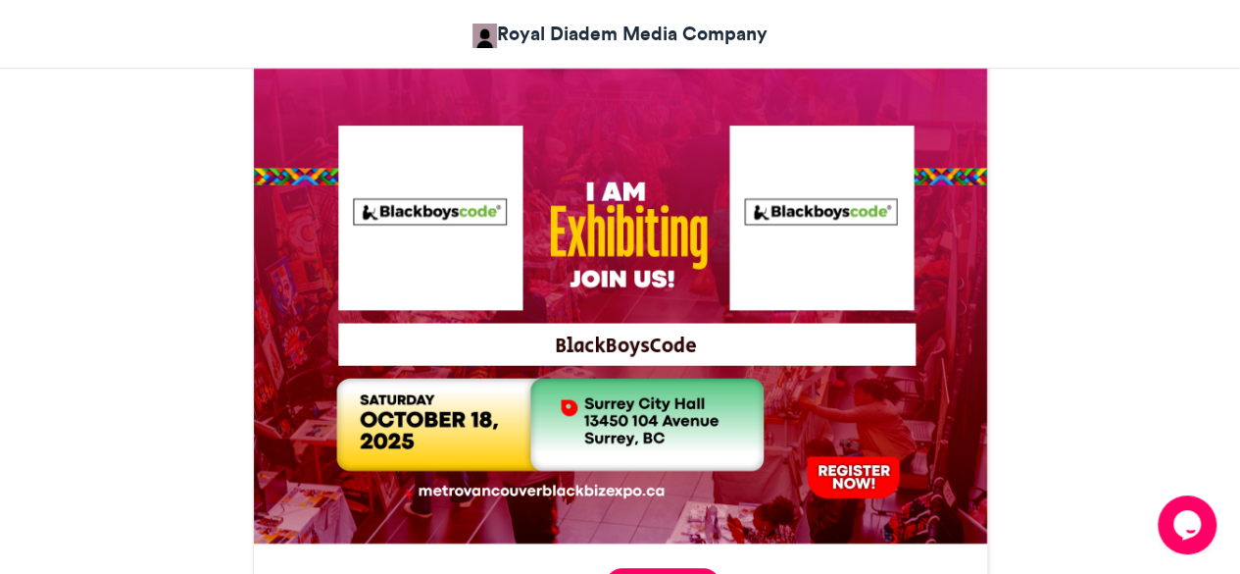
scroll to position [892, 0]
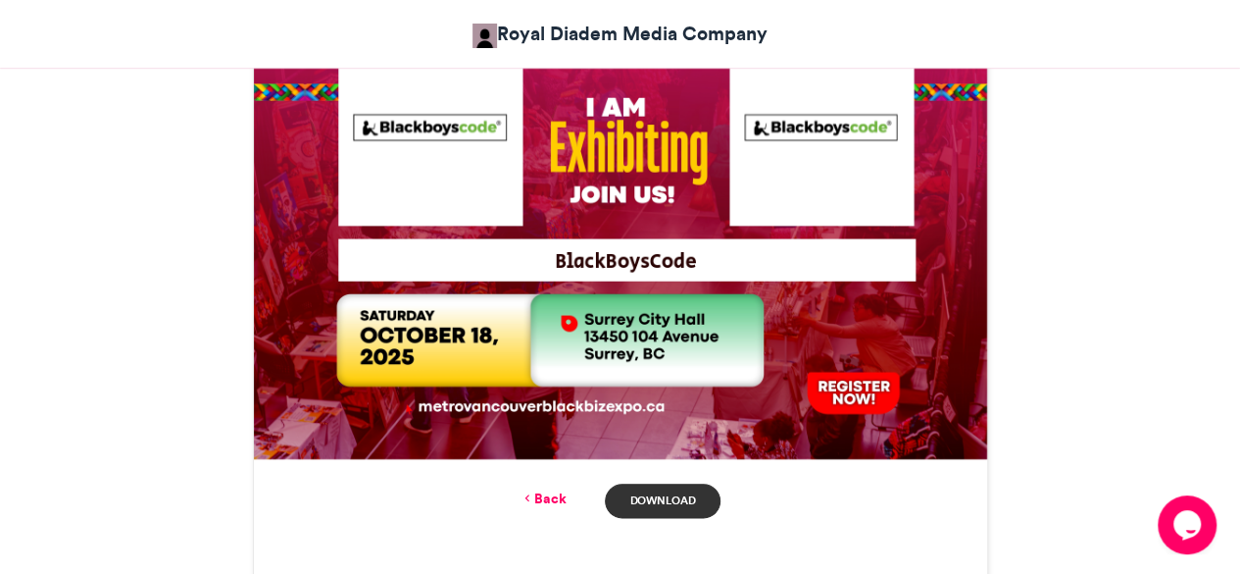
drag, startPoint x: 657, startPoint y: 513, endPoint x: 639, endPoint y: 510, distance: 17.9
click at [639, 510] on link "Download" at bounding box center [662, 500] width 115 height 34
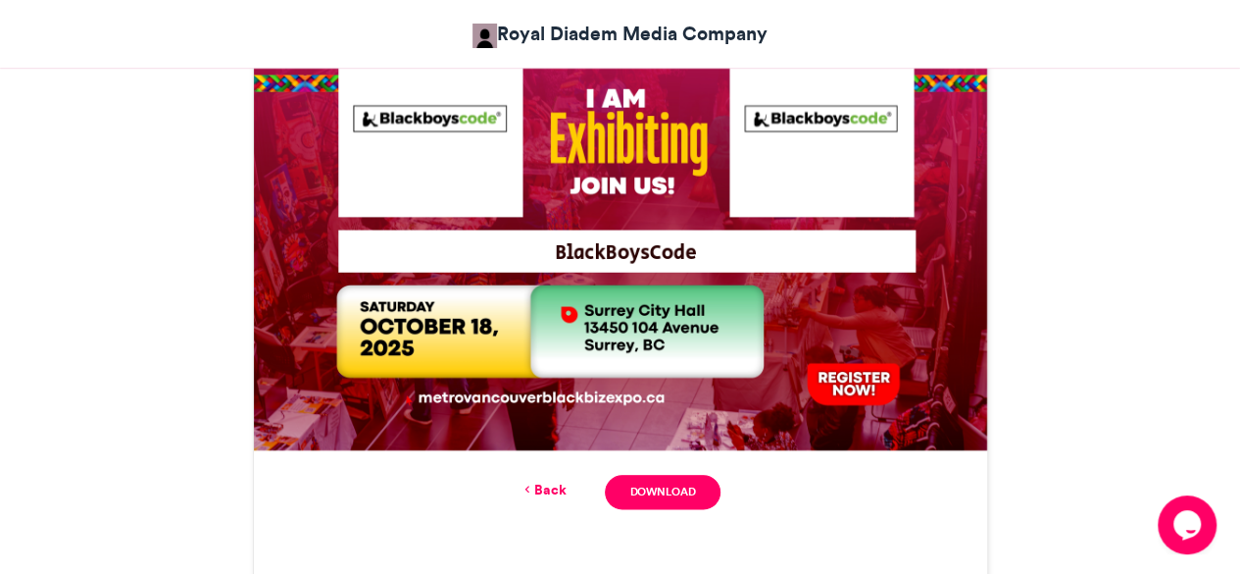
scroll to position [933, 0]
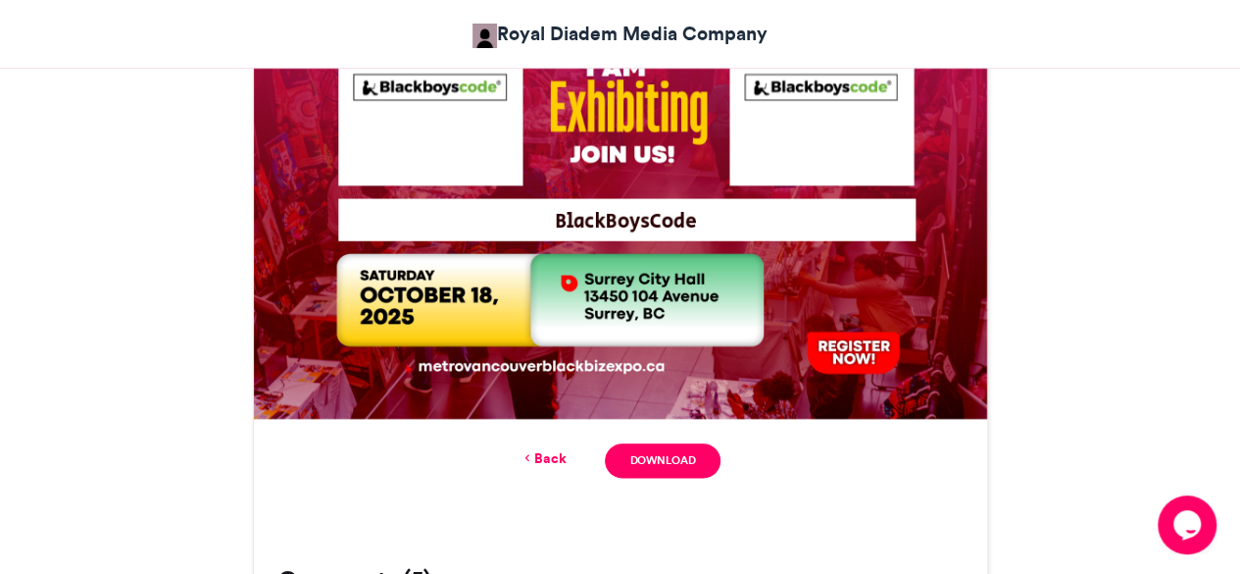
click at [547, 460] on link "Back" at bounding box center [543, 458] width 46 height 21
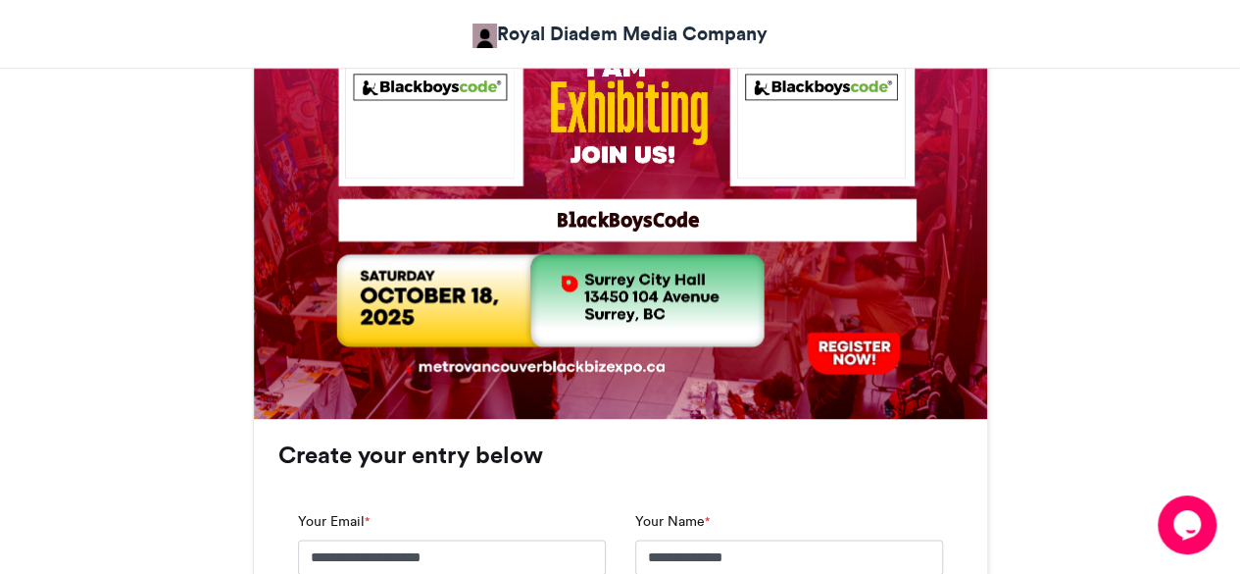
scroll to position [1736, 0]
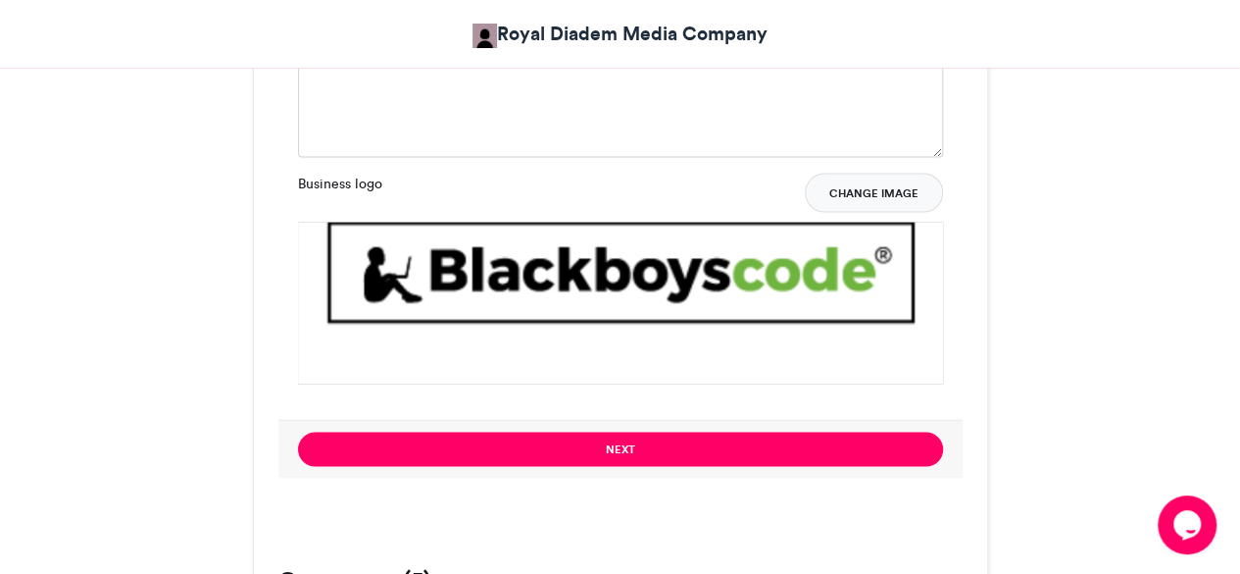
click at [876, 201] on button "Change Image" at bounding box center [874, 192] width 138 height 39
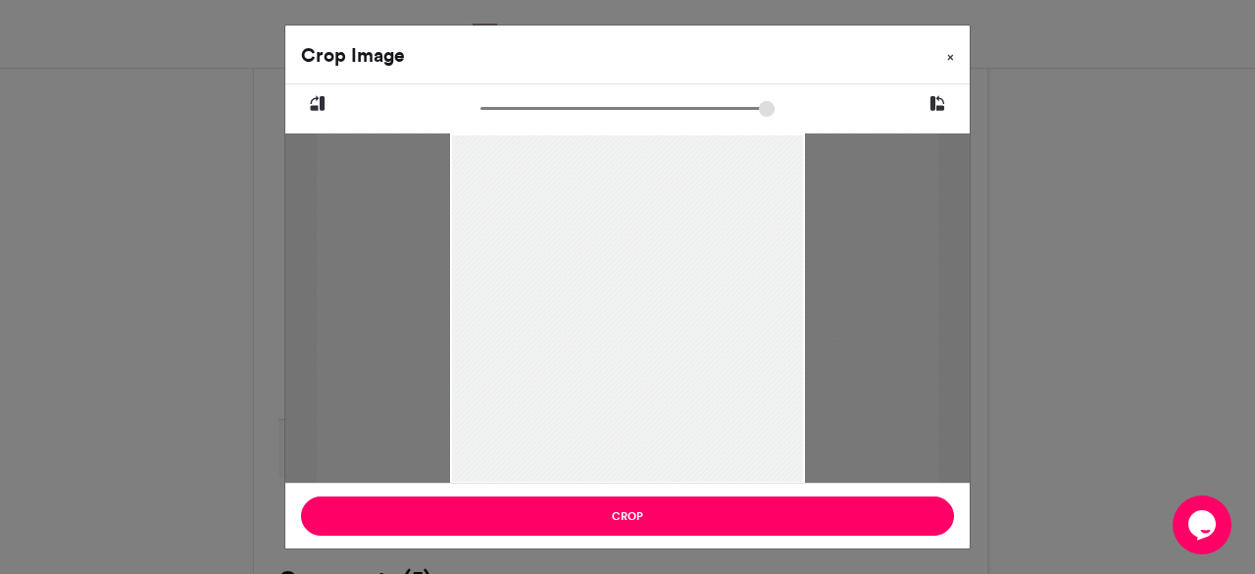
click at [947, 54] on span "×" at bounding box center [950, 57] width 7 height 12
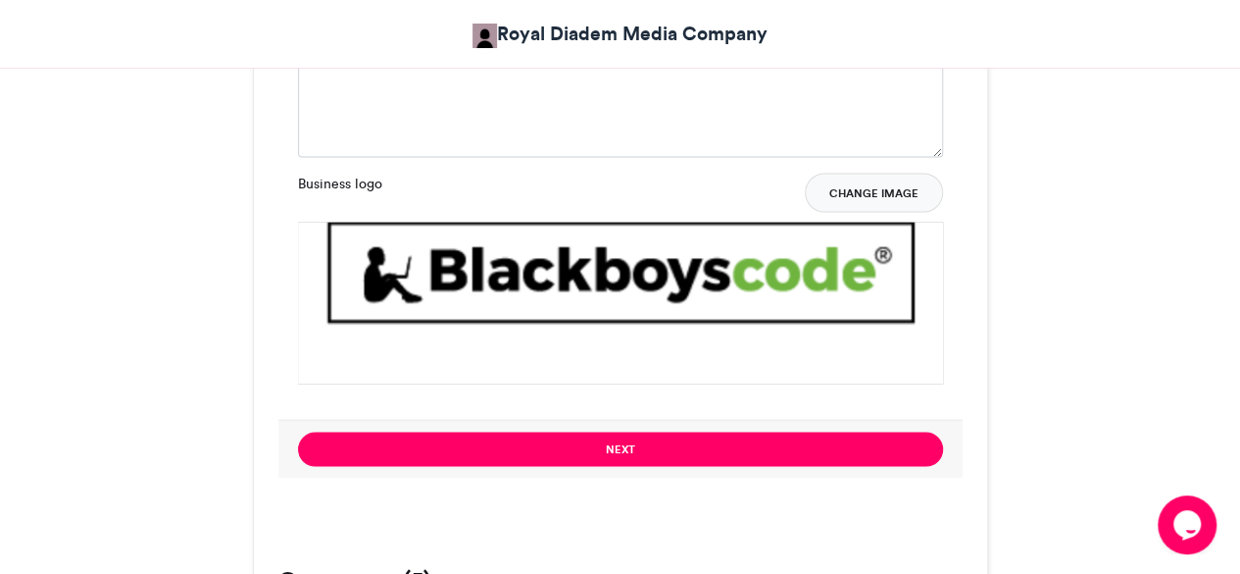
click at [858, 191] on button "Change Image" at bounding box center [874, 192] width 138 height 39
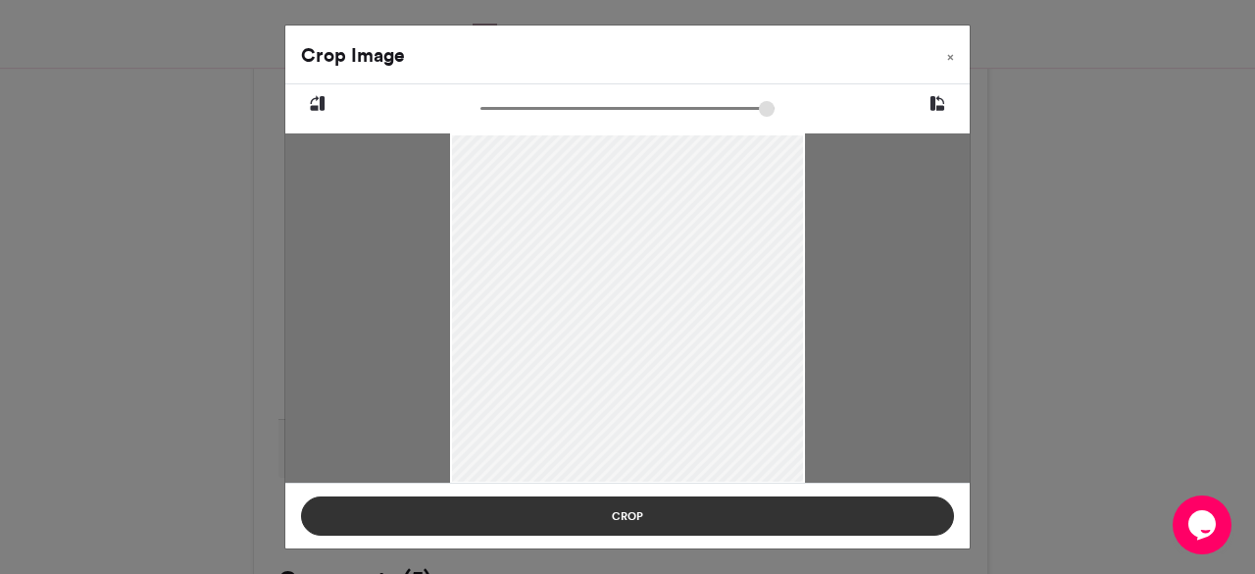
click at [569, 517] on button "Crop" at bounding box center [627, 515] width 653 height 39
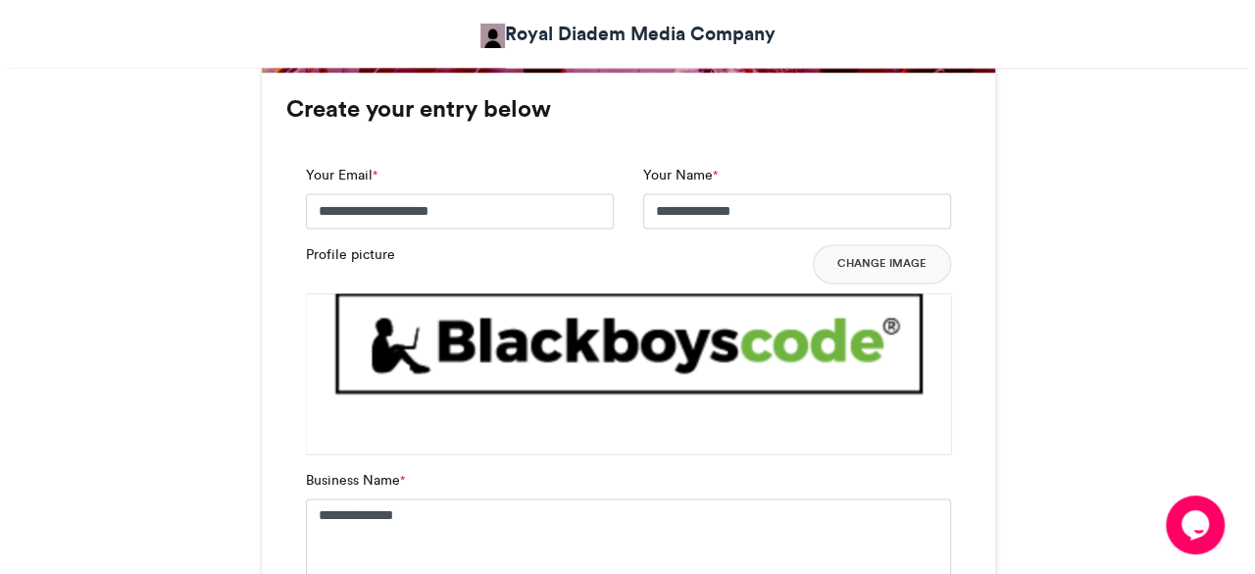
scroll to position [1263, 0]
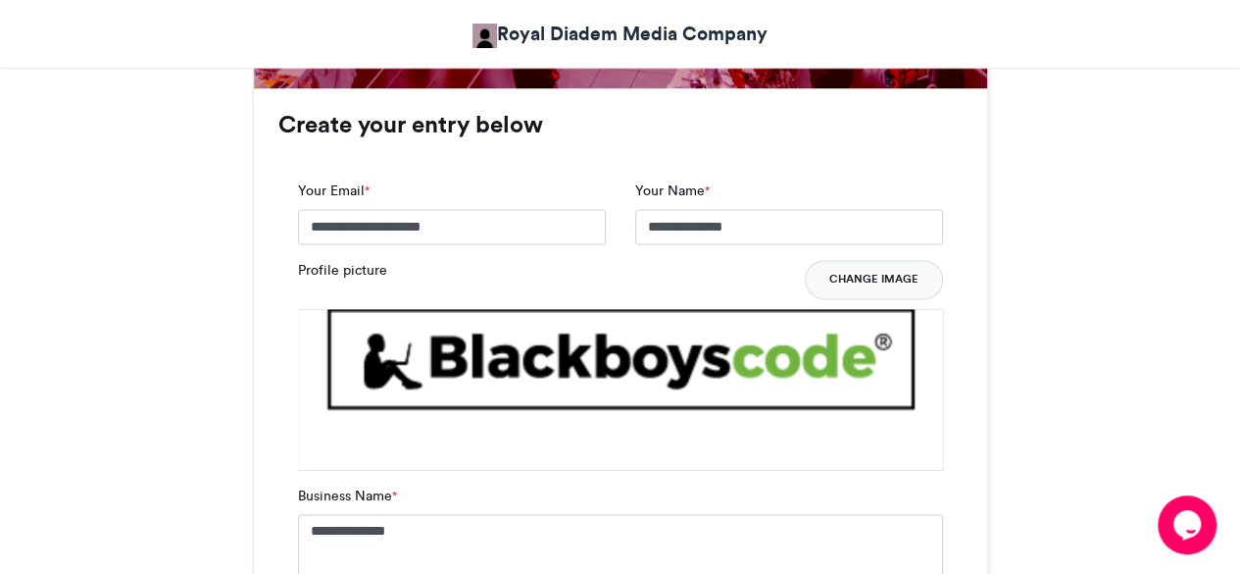
click at [890, 281] on button "Change Image" at bounding box center [874, 279] width 138 height 39
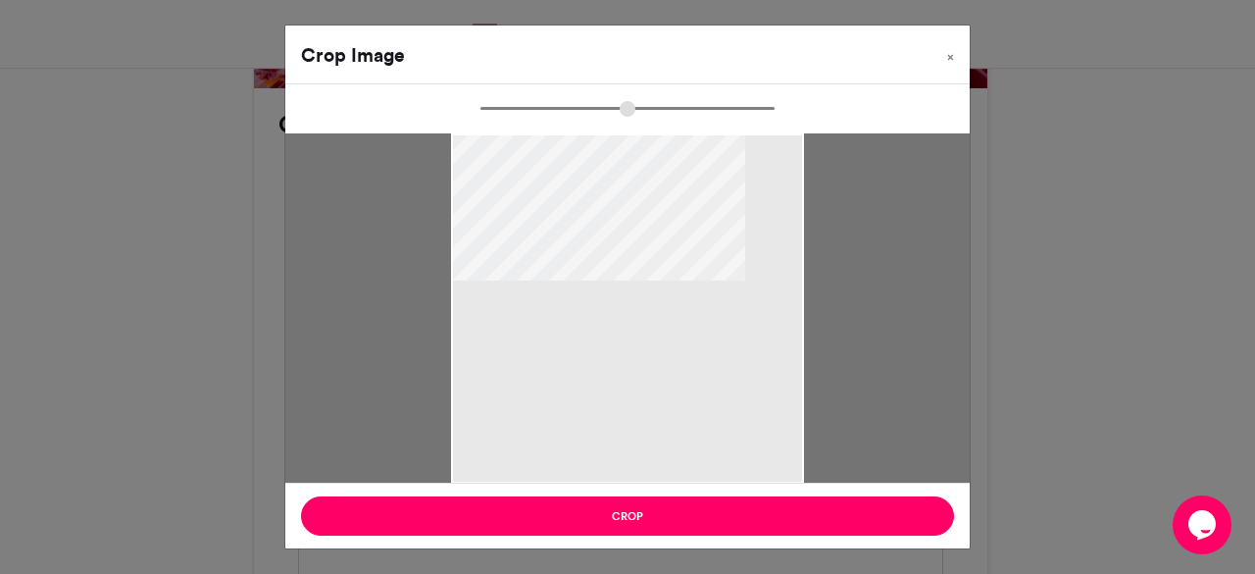
type input "******"
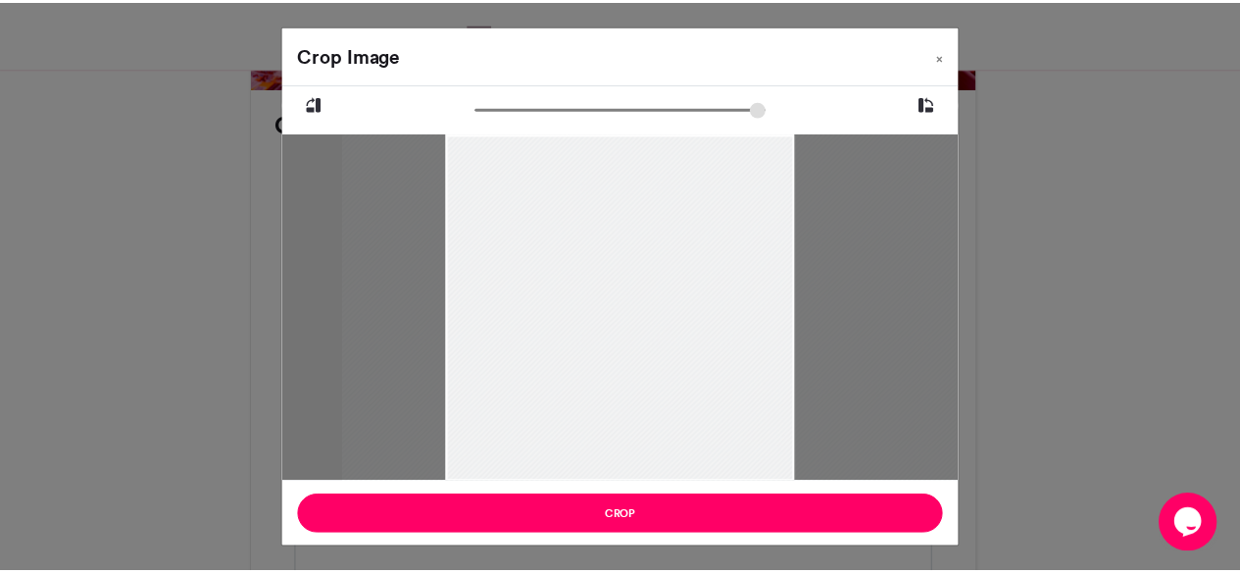
scroll to position [1263, 0]
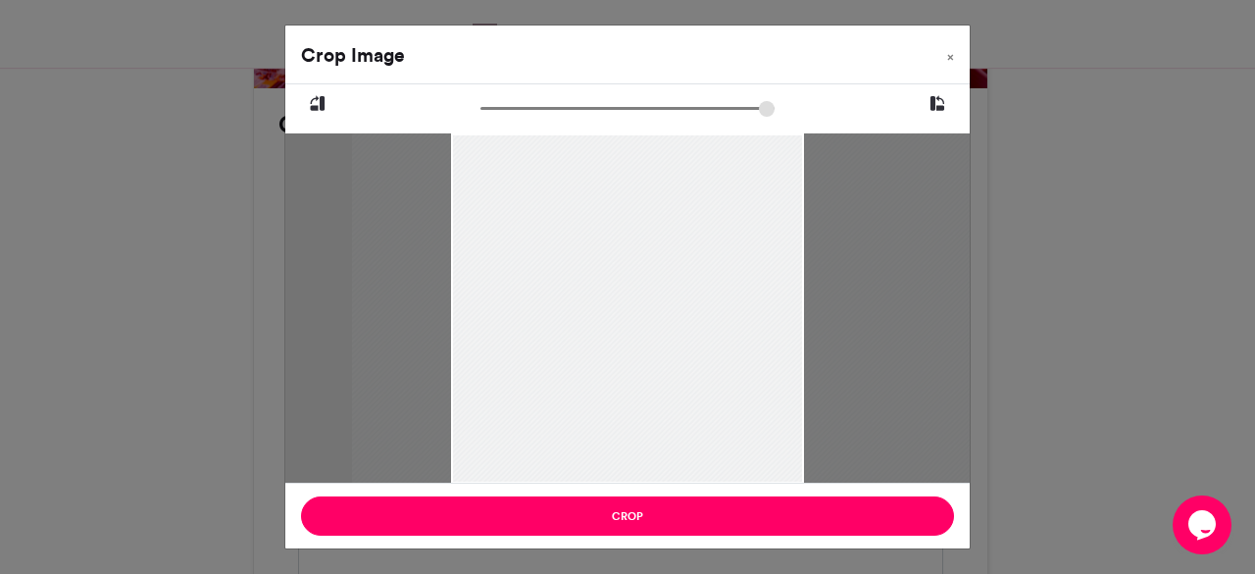
click at [531, 248] on div at bounding box center [663, 308] width 623 height 350
type input "******"
click at [492, 109] on input "zoom" at bounding box center [627, 108] width 294 height 19
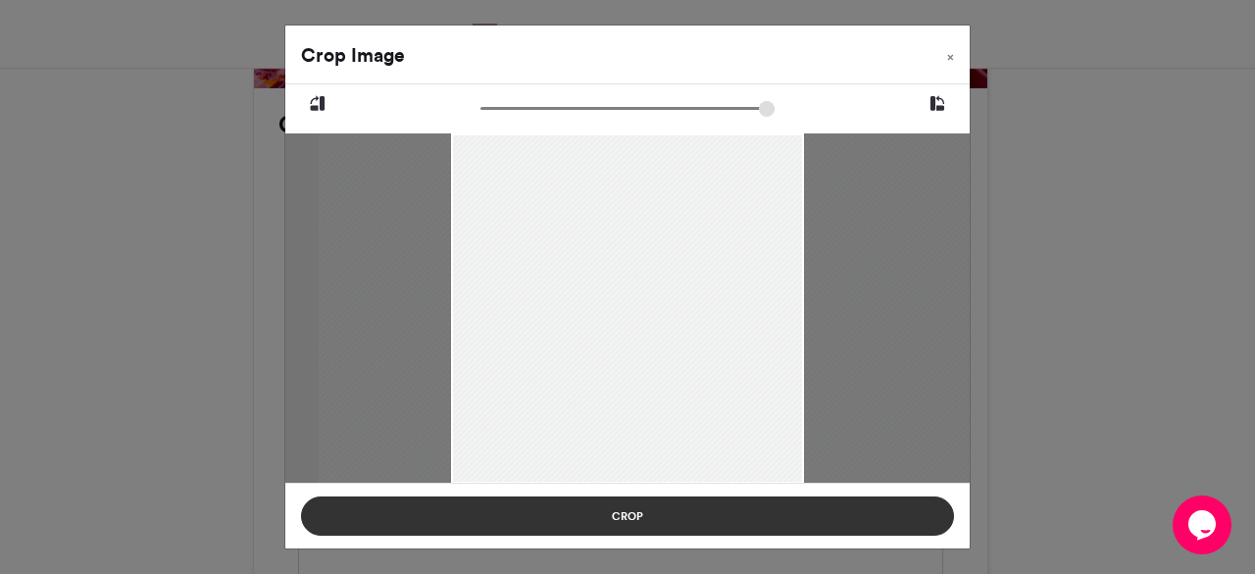
click at [618, 513] on button "Crop" at bounding box center [627, 515] width 653 height 39
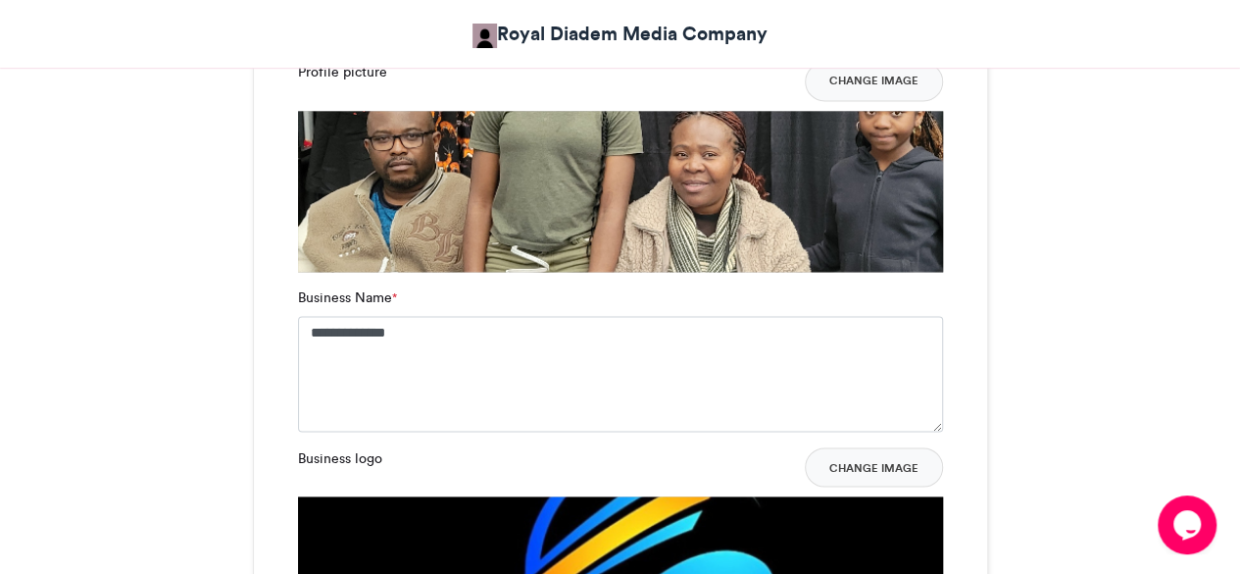
scroll to position [1465, 0]
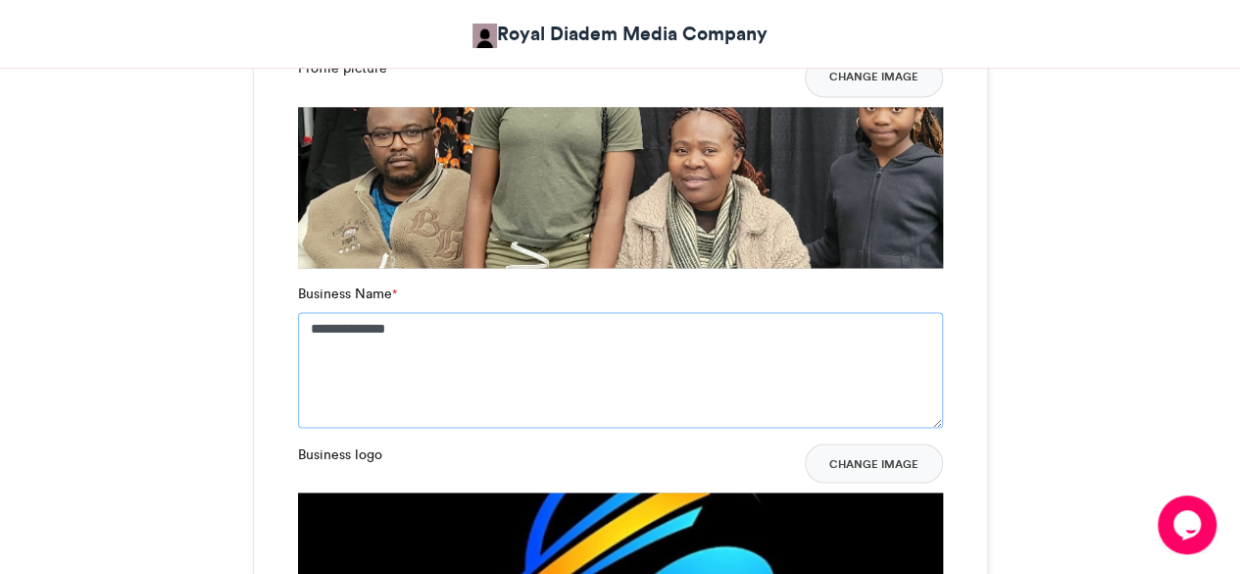
drag, startPoint x: 461, startPoint y: 348, endPoint x: 220, endPoint y: 315, distance: 243.5
click at [220, 315] on div "BlackBiz Expo 2025 Exhibitors Royal Diadem Media Company [DATE] 126 Views 44 En…" at bounding box center [621, 273] width 1118 height 2847
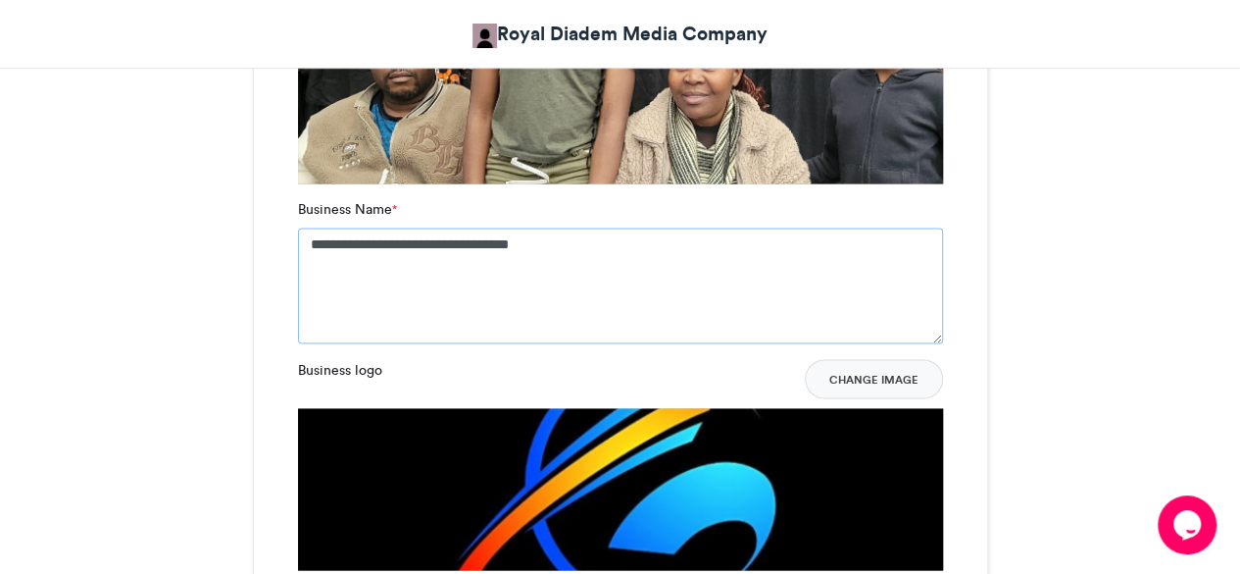
scroll to position [1439, 0]
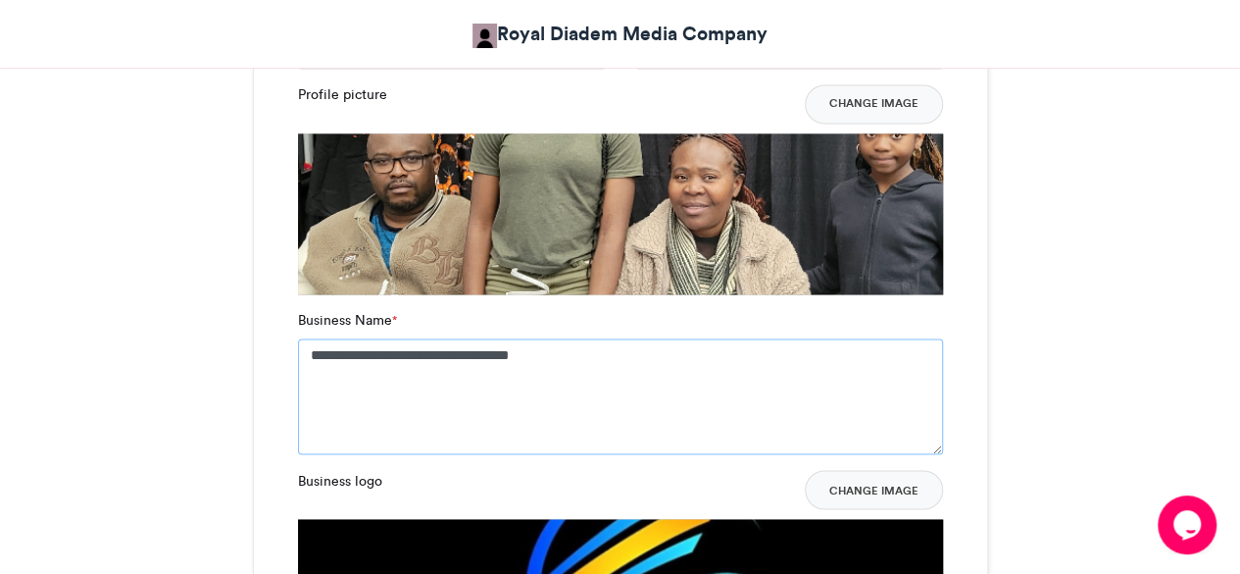
click at [367, 353] on textarea "**********" at bounding box center [620, 396] width 645 height 116
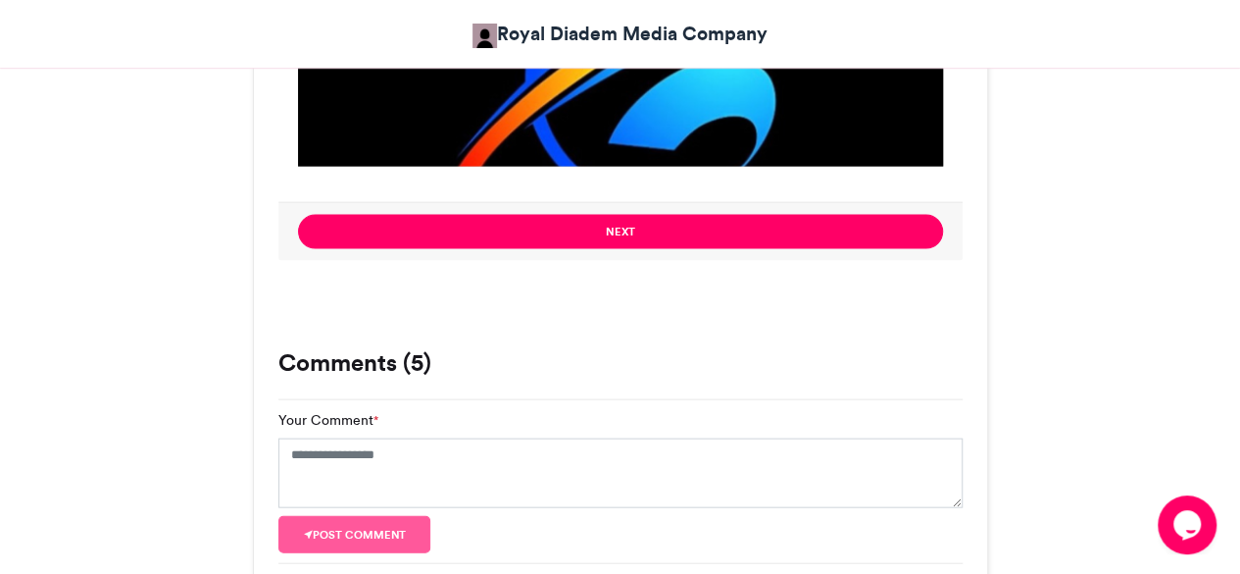
scroll to position [1960, 0]
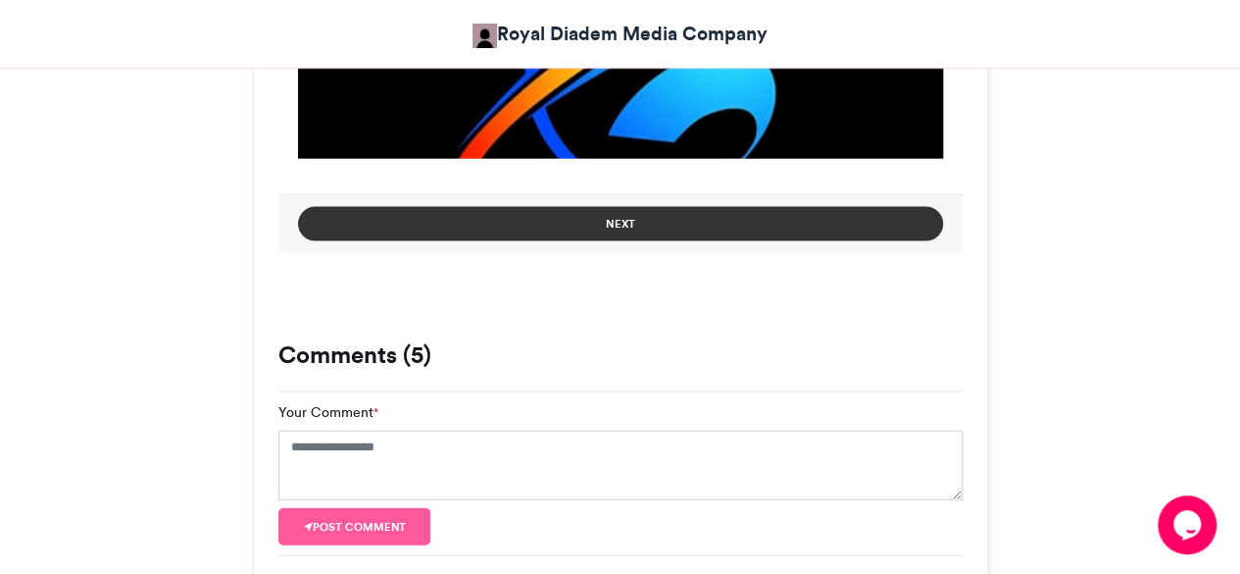
type textarea "**********"
drag, startPoint x: 832, startPoint y: 213, endPoint x: 755, endPoint y: 210, distance: 76.5
click at [755, 210] on button "Next" at bounding box center [620, 224] width 645 height 34
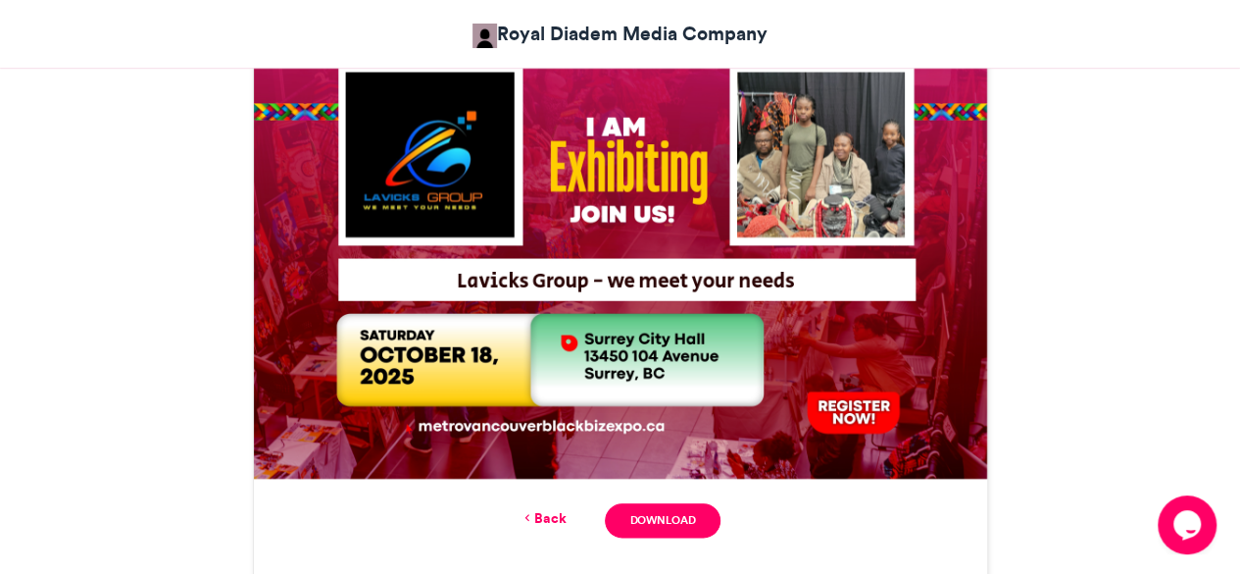
scroll to position [888, 0]
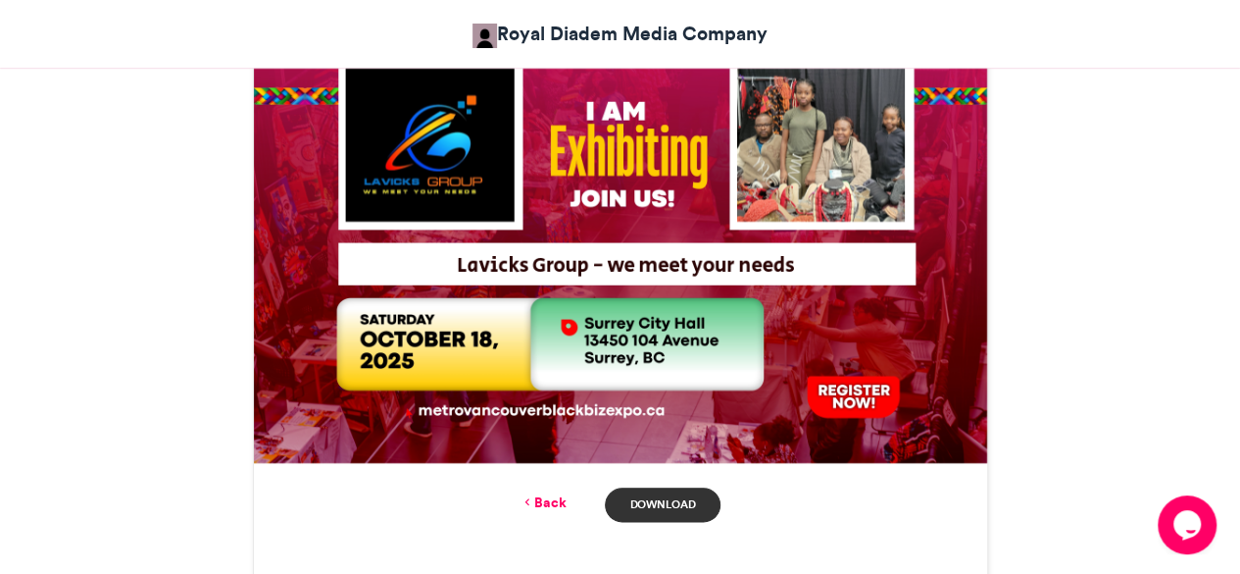
click at [667, 515] on link "Download" at bounding box center [662, 504] width 115 height 34
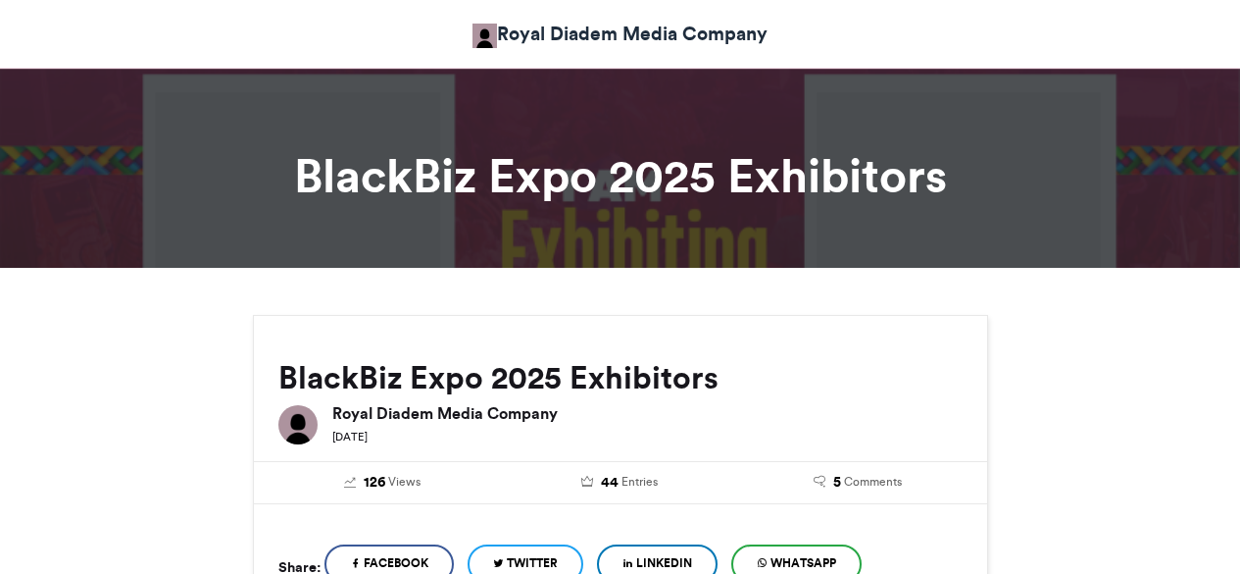
scroll to position [888, 0]
